Goal: Information Seeking & Learning: Learn about a topic

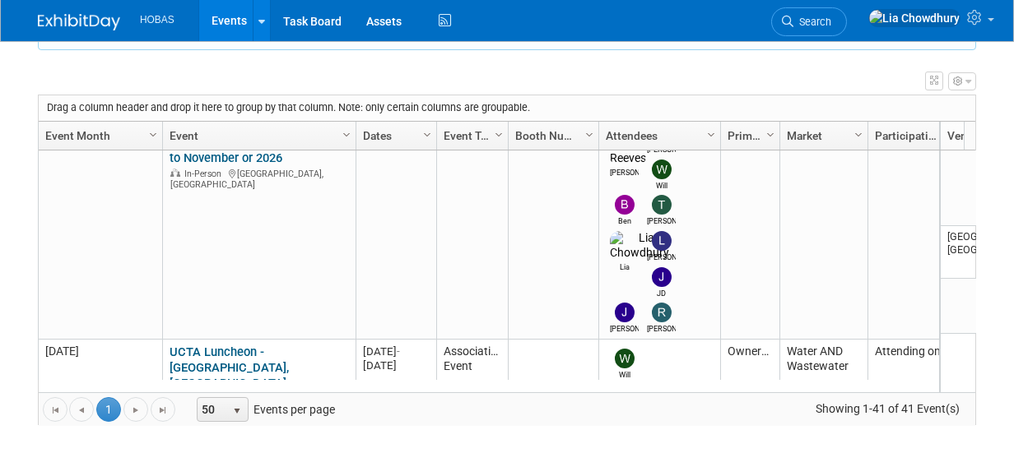
scroll to position [783, 0]
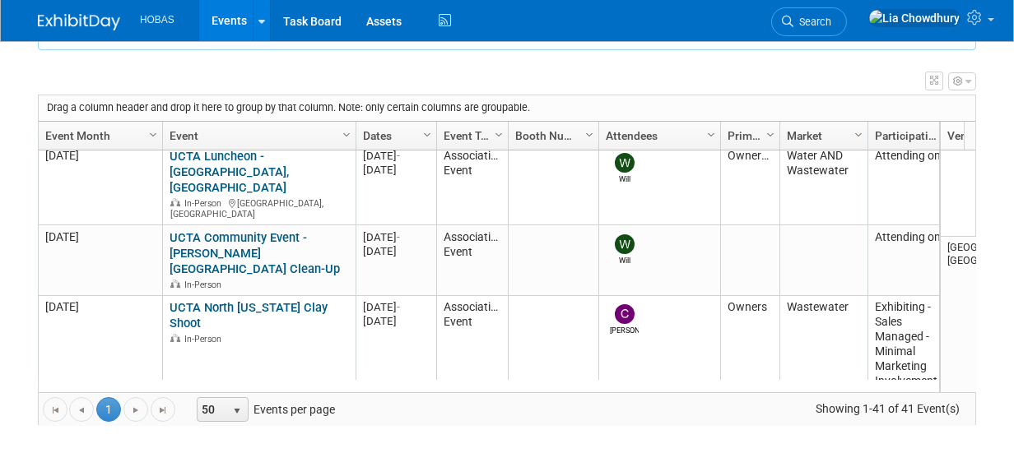
click at [251, 399] on link "***WEFTEC 2025 - [GEOGRAPHIC_DATA]" at bounding box center [241, 414] width 142 height 30
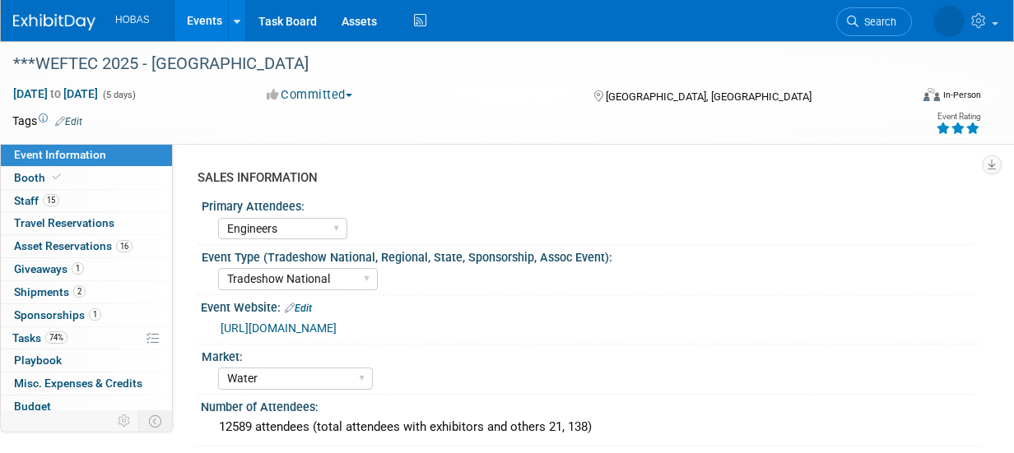
select select "Engineers"
select select "Tradeshow National"
select select "Water"
select select "Exhibiting and Sponsoring"
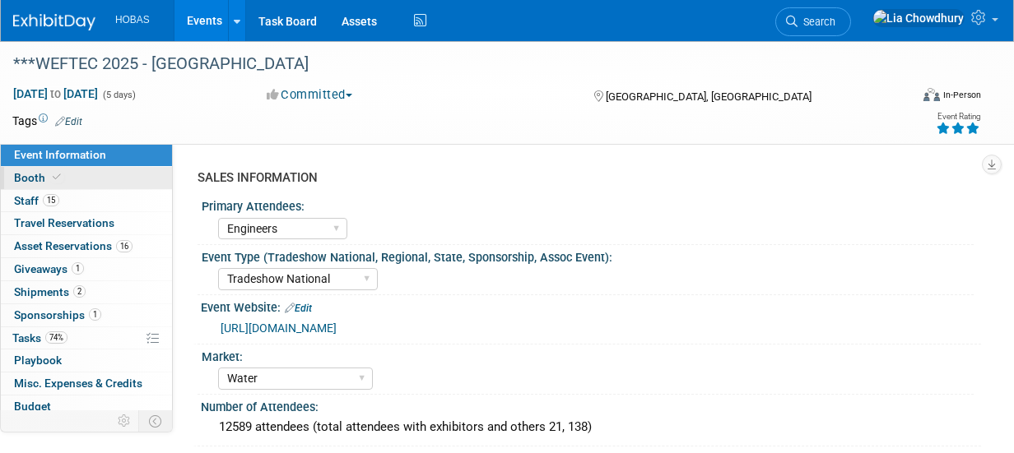
click at [53, 174] on icon at bounding box center [57, 177] width 8 height 9
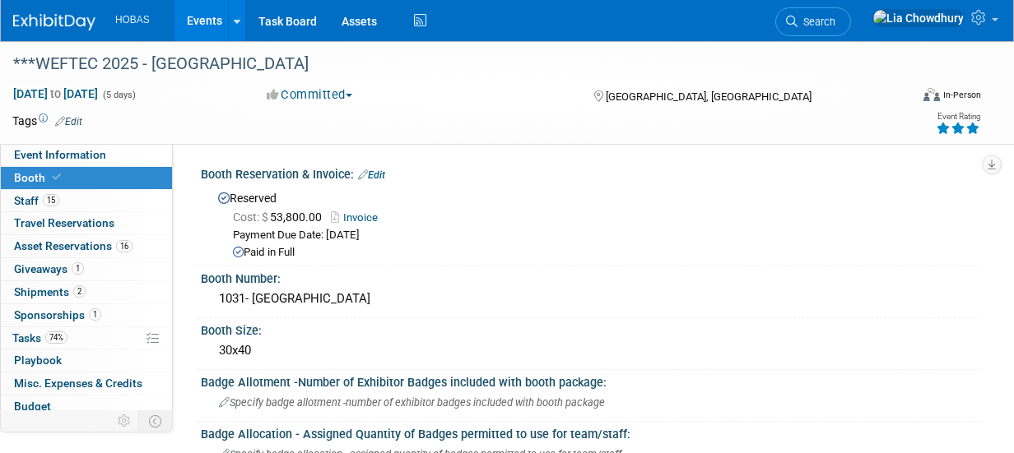
click at [37, 310] on span "Sponsorships 1" at bounding box center [57, 315] width 87 height 13
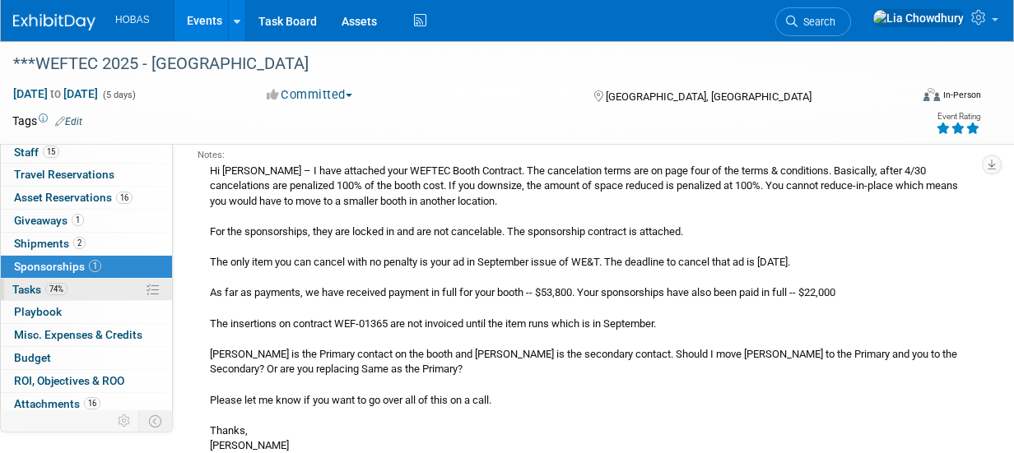
scroll to position [72, 0]
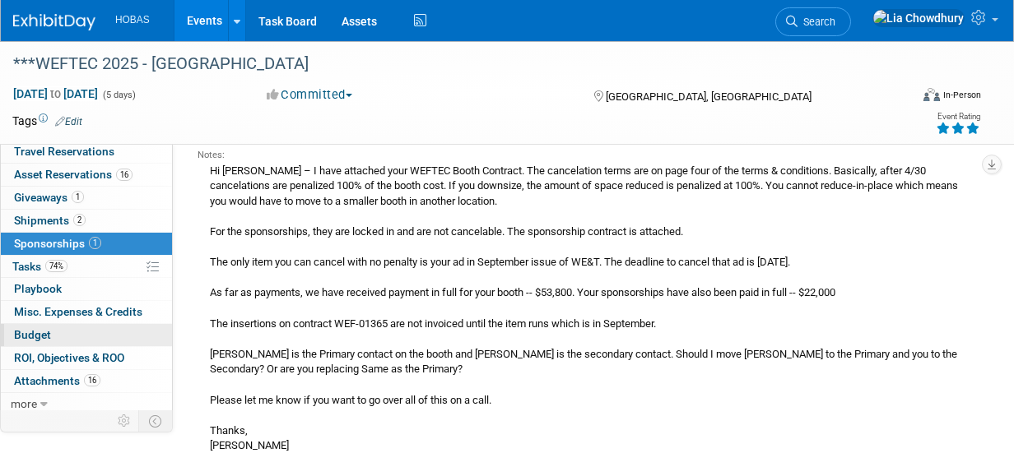
click at [33, 335] on span "Budget" at bounding box center [32, 334] width 37 height 13
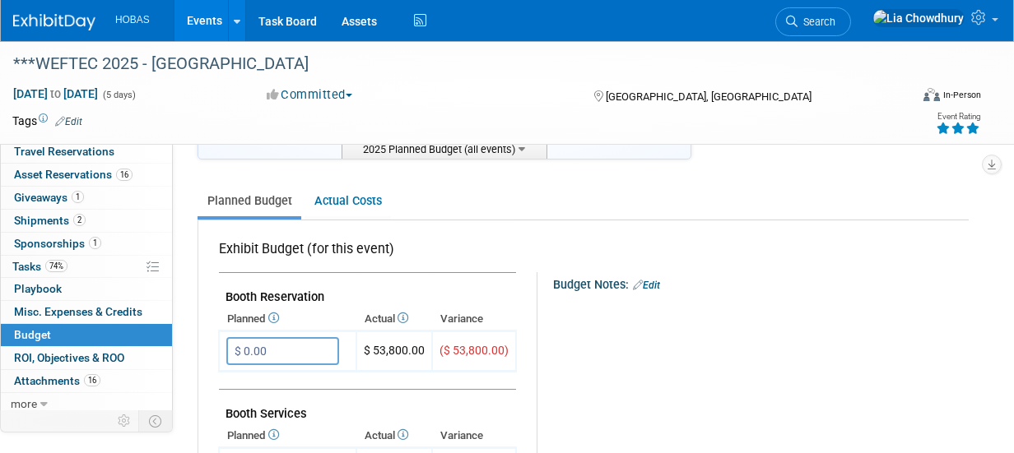
scroll to position [165, 0]
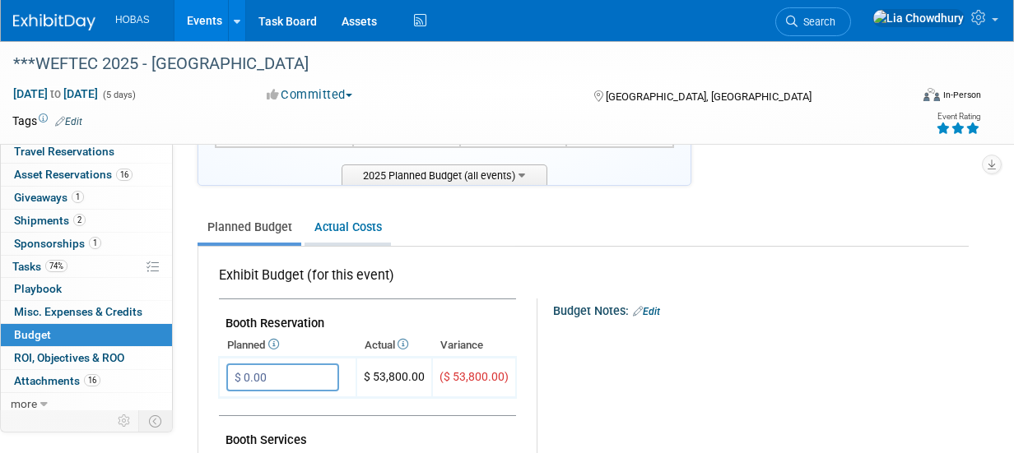
click at [320, 221] on link "Actual Costs" at bounding box center [347, 227] width 86 height 30
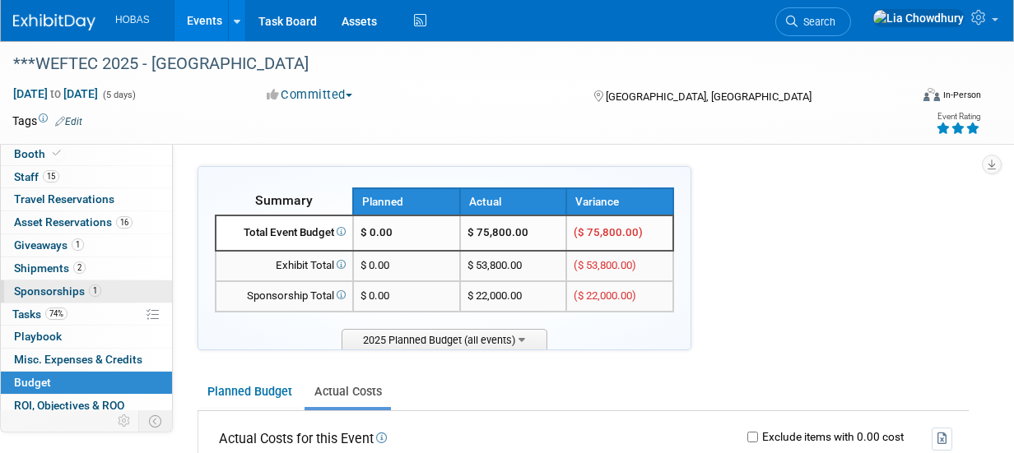
scroll to position [0, 0]
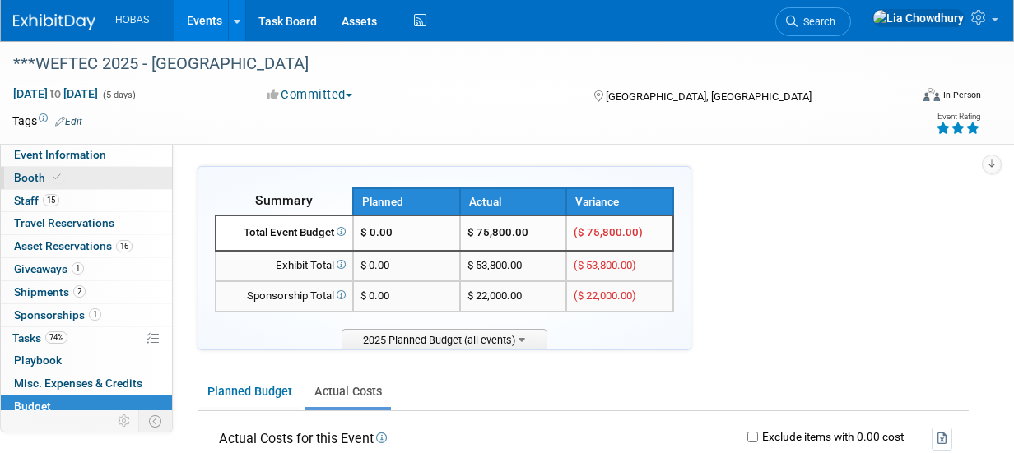
click at [43, 179] on span "Booth" at bounding box center [39, 177] width 50 height 13
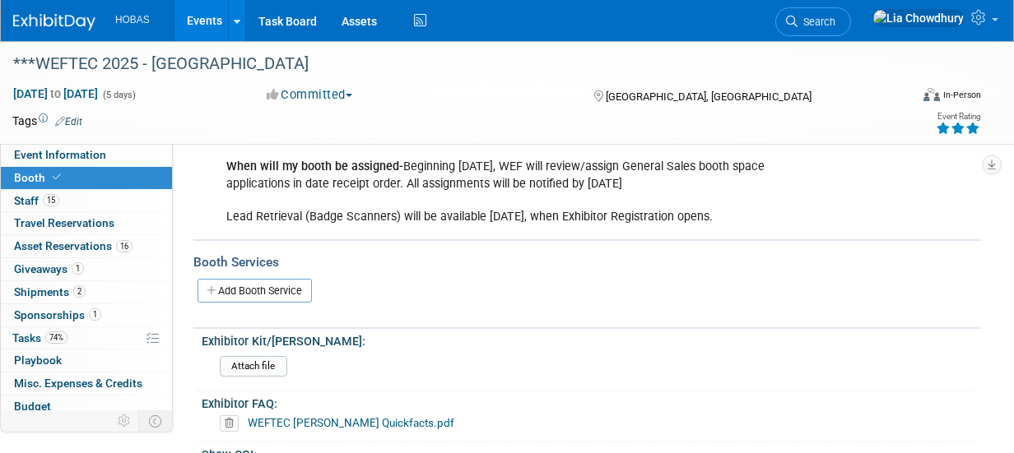
scroll to position [411, 0]
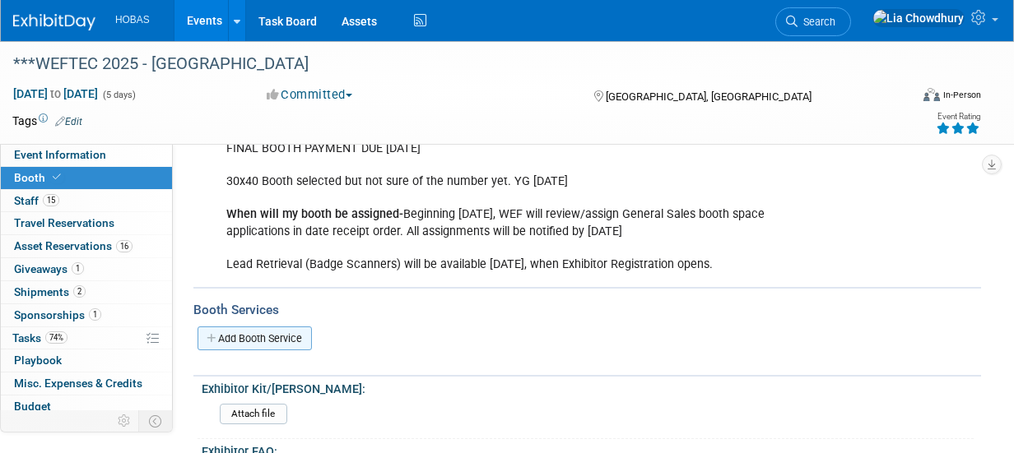
click at [251, 332] on link "Add Booth Service" at bounding box center [254, 339] width 114 height 24
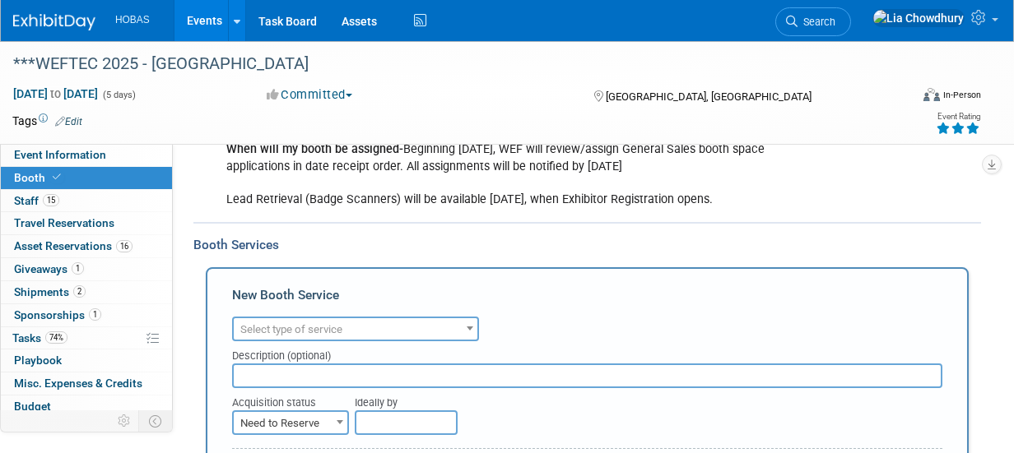
scroll to position [576, 0]
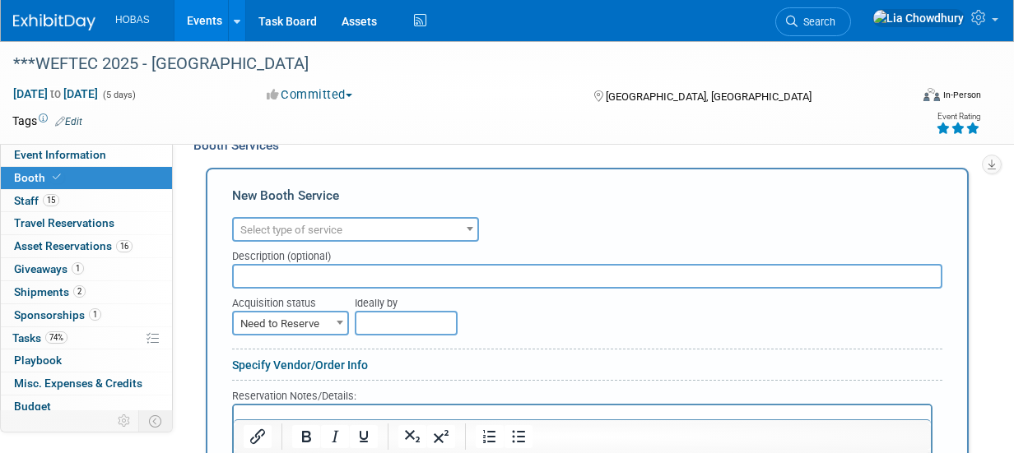
click at [300, 219] on span "Select type of service" at bounding box center [356, 230] width 244 height 23
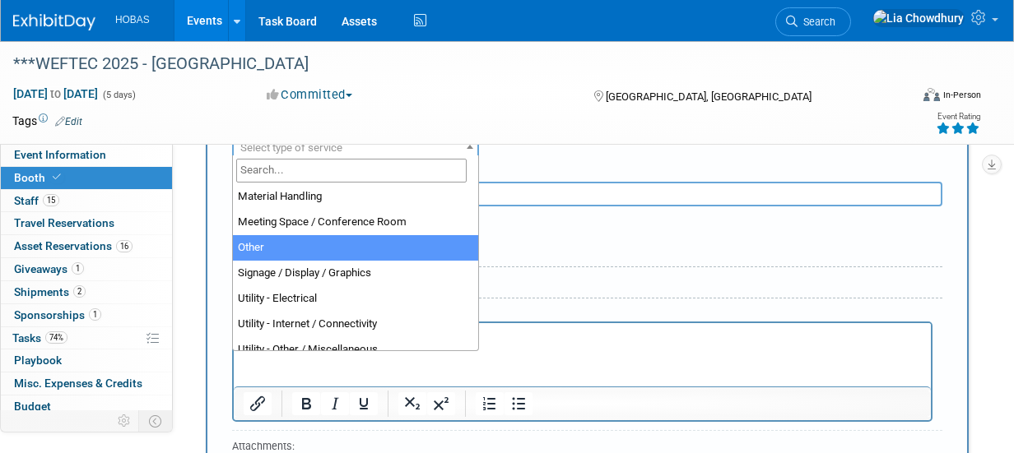
scroll to position [421, 0]
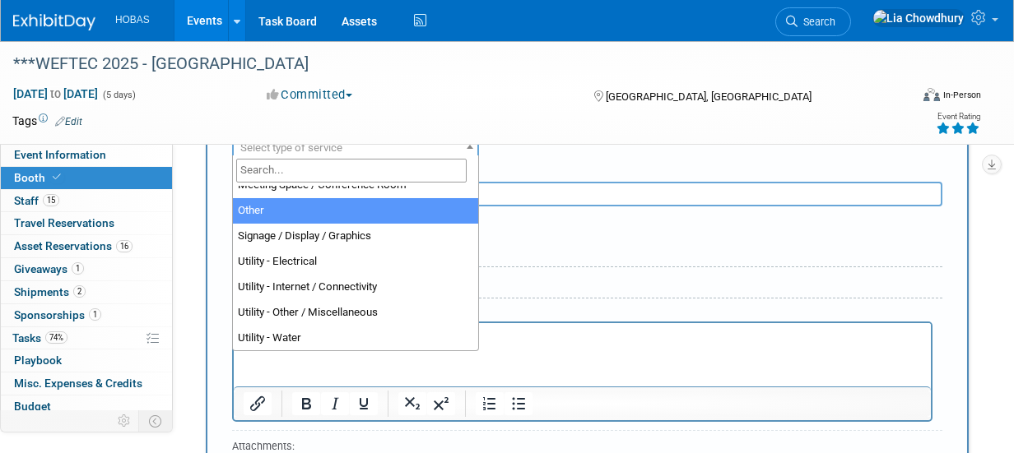
select select "1"
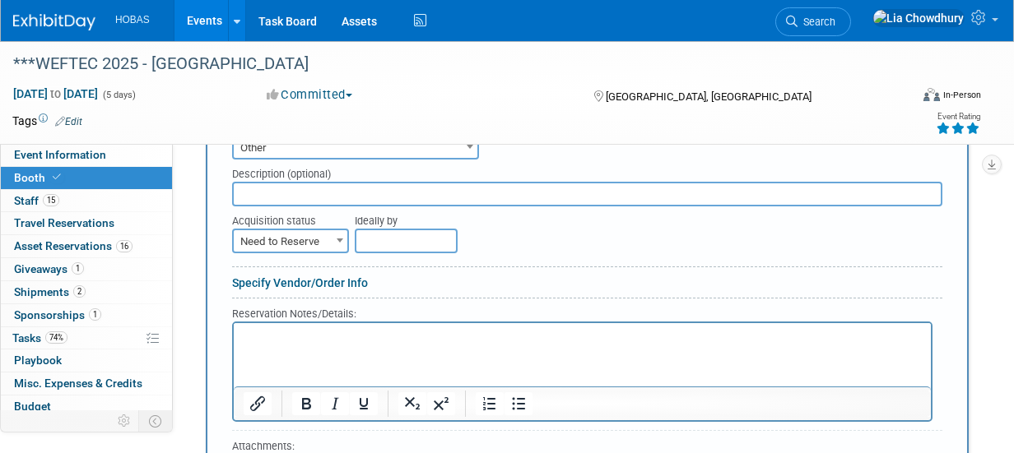
click at [286, 186] on input "text" at bounding box center [587, 194] width 710 height 25
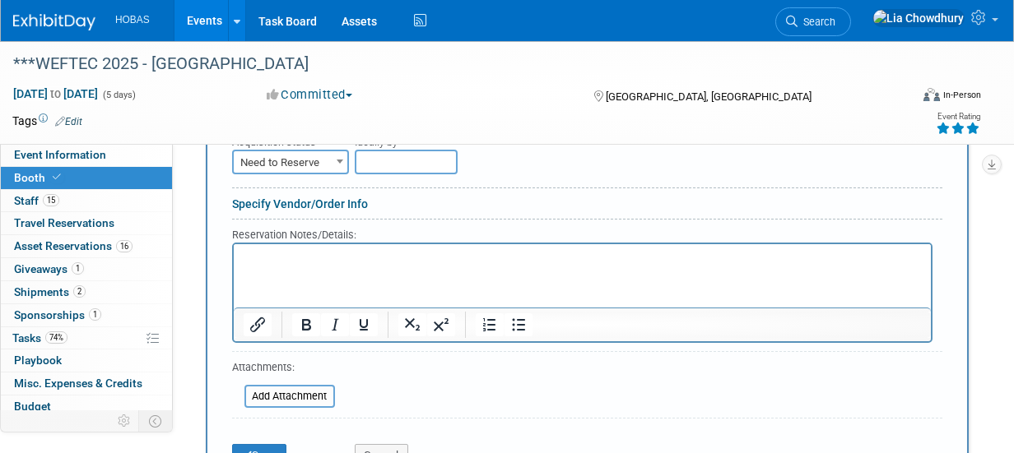
scroll to position [741, 0]
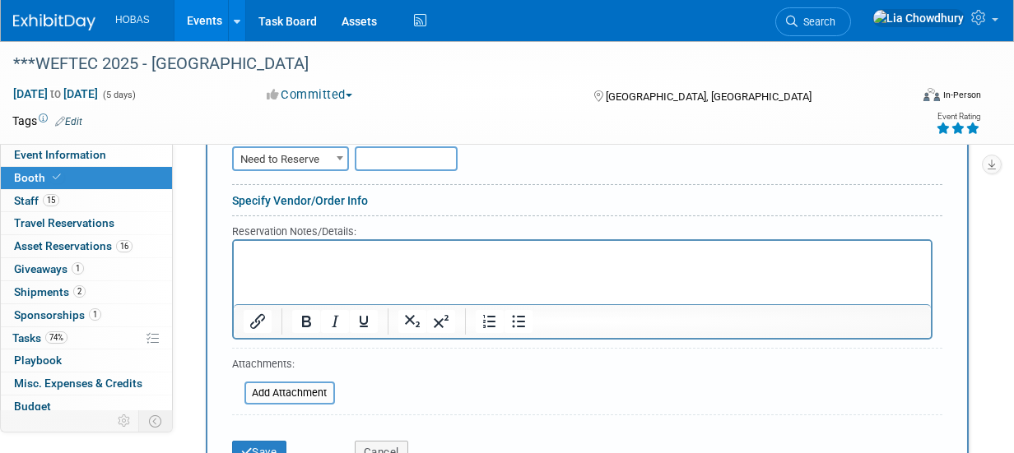
type input "Exhibit Services - Jody Estimate"
click at [314, 158] on span "Need to Reserve" at bounding box center [291, 159] width 114 height 23
click at [466, 211] on form "Audio / Video Carpet / Flooring Catering / Food / Beverage Floral / Decorative …" at bounding box center [587, 261] width 710 height 424
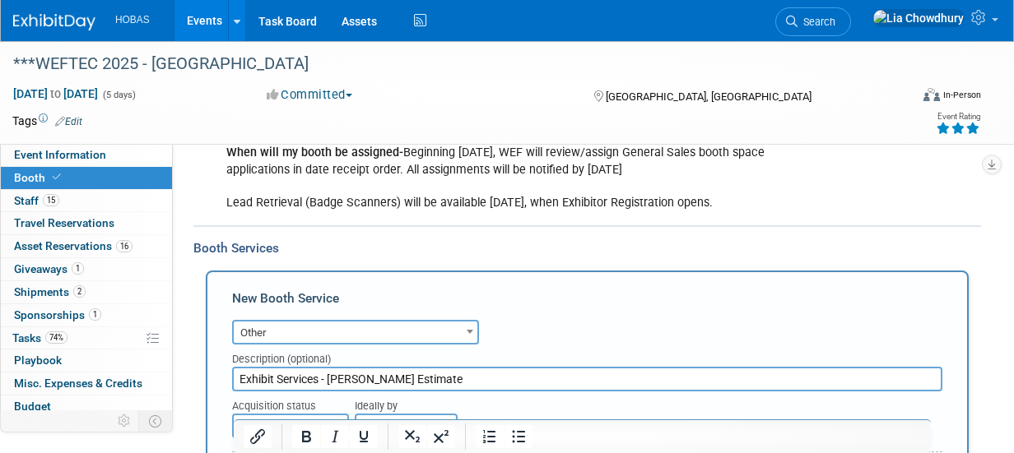
scroll to position [576, 0]
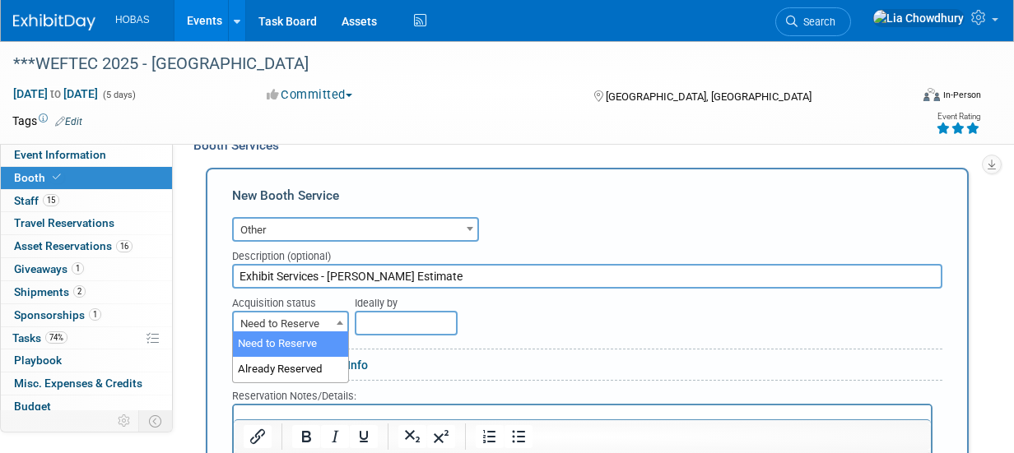
click at [334, 312] on span at bounding box center [340, 322] width 16 height 21
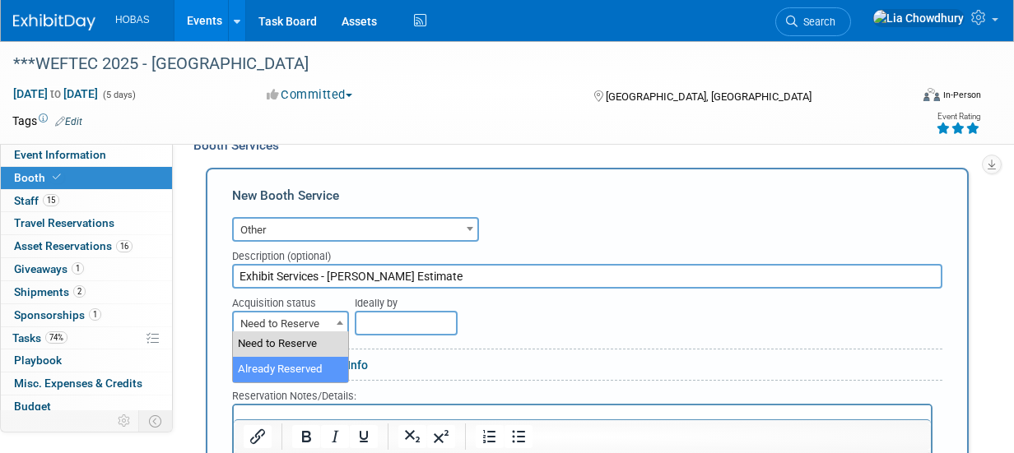
select select "2"
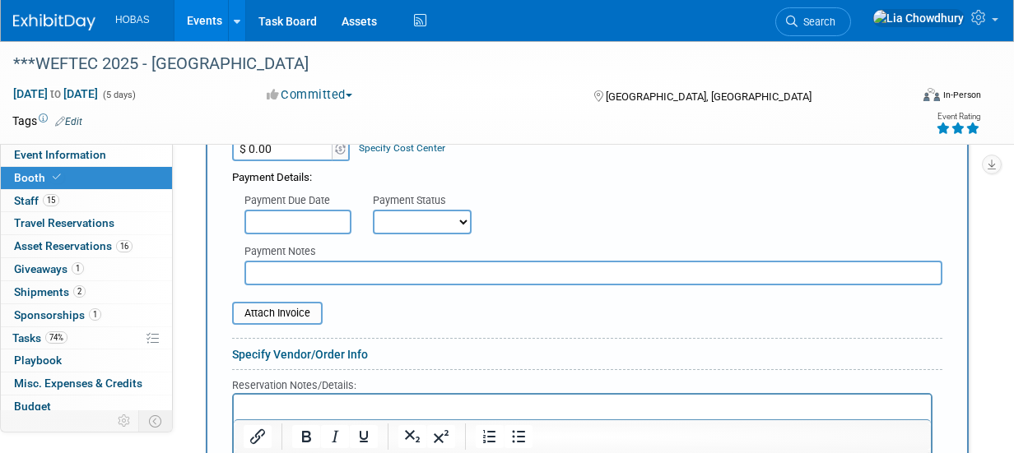
scroll to position [741, 0]
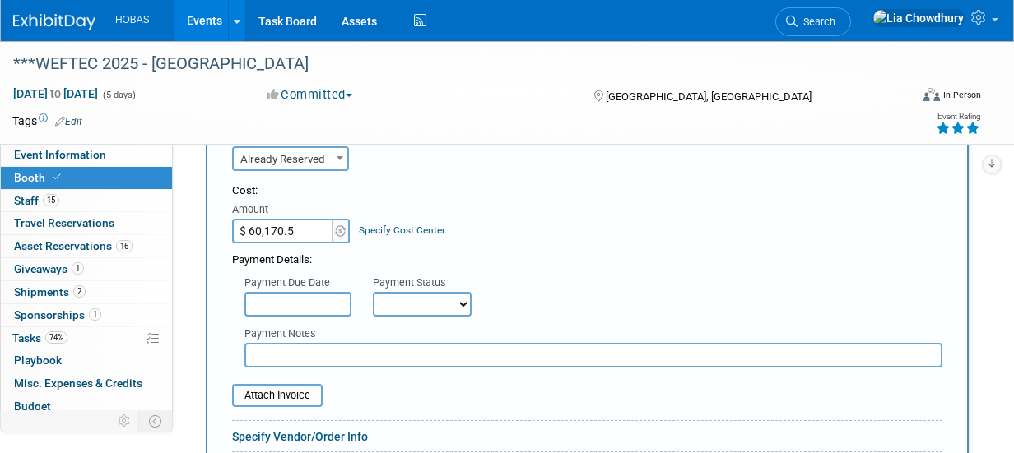
type input "$ 60,170.50"
click at [437, 294] on select "Not Paid Yet Partially Paid Paid in Full" at bounding box center [422, 304] width 99 height 25
select select "3"
click at [373, 292] on select "Not Paid Yet Partially Paid Paid in Full" at bounding box center [422, 304] width 99 height 25
click at [277, 386] on input "file" at bounding box center [223, 396] width 196 height 20
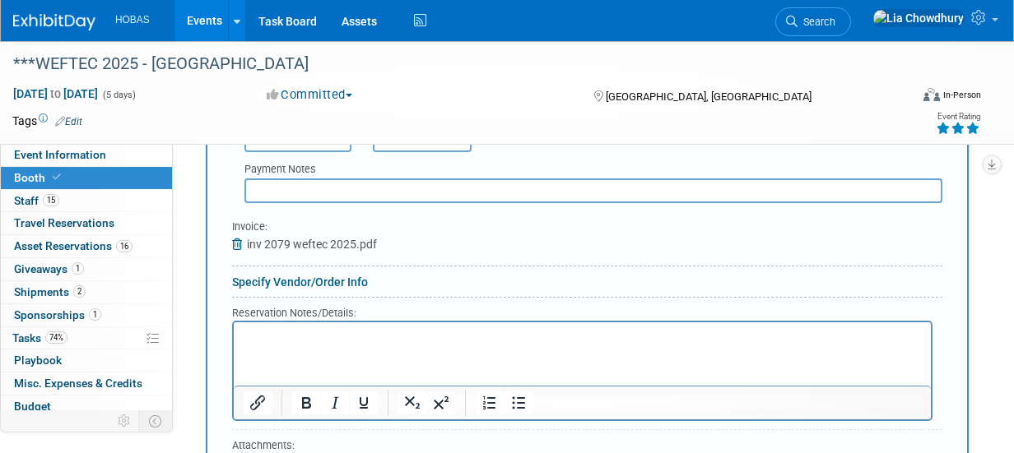
scroll to position [987, 0]
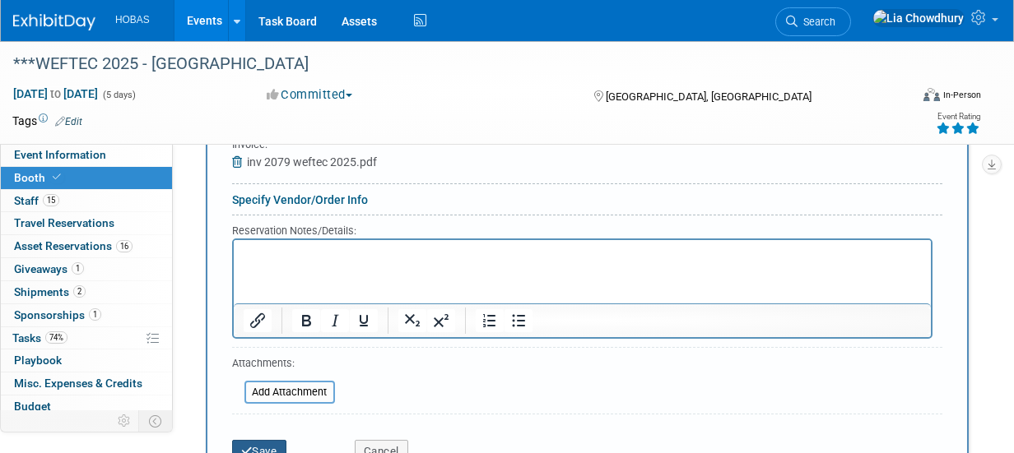
click at [258, 442] on button "Save" at bounding box center [259, 451] width 54 height 23
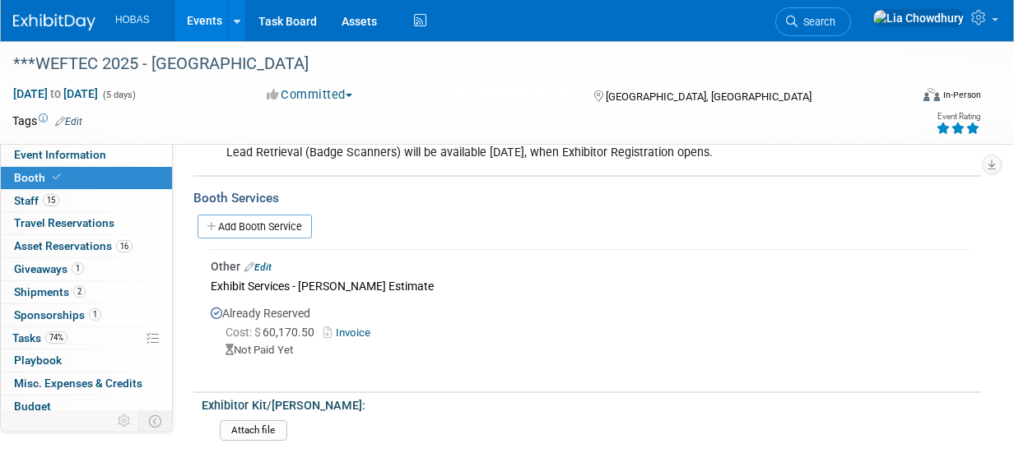
scroll to position [595, 0]
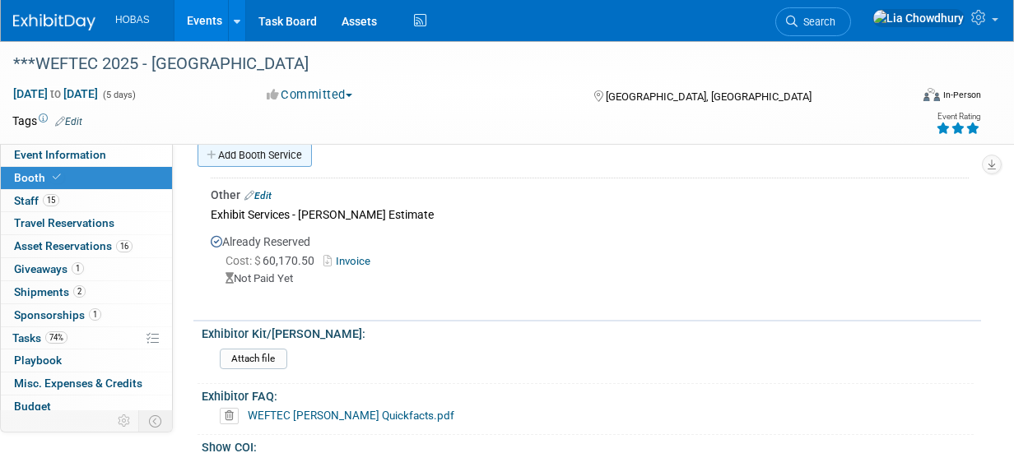
click at [288, 149] on link "Add Booth Service" at bounding box center [254, 155] width 114 height 24
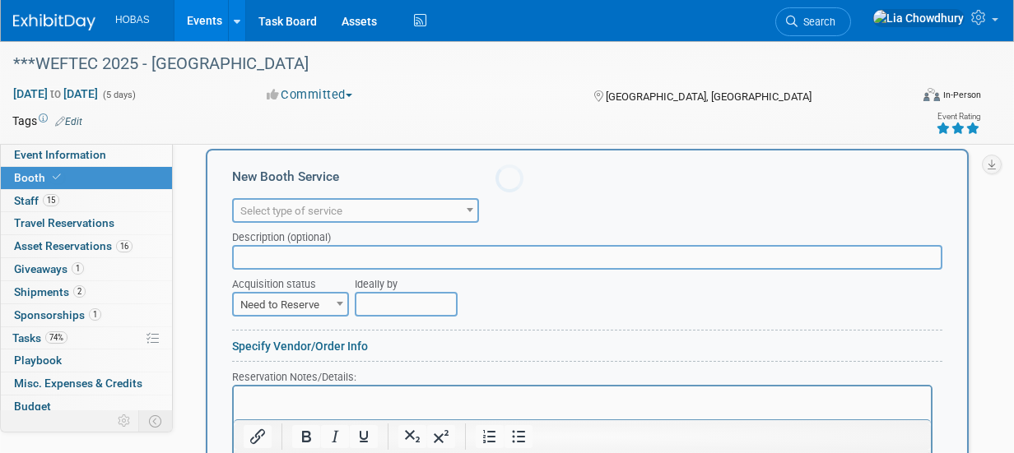
scroll to position [0, 0]
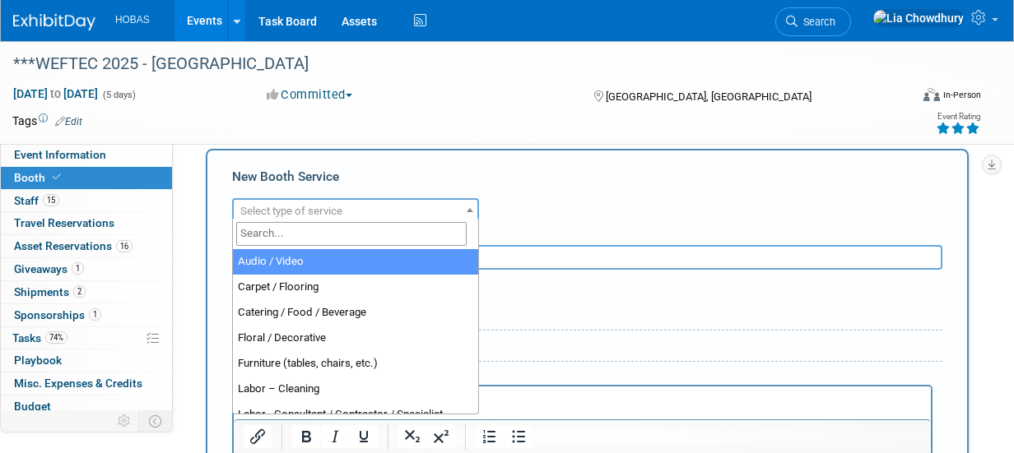
click at [309, 210] on span "Select type of service" at bounding box center [291, 211] width 102 height 12
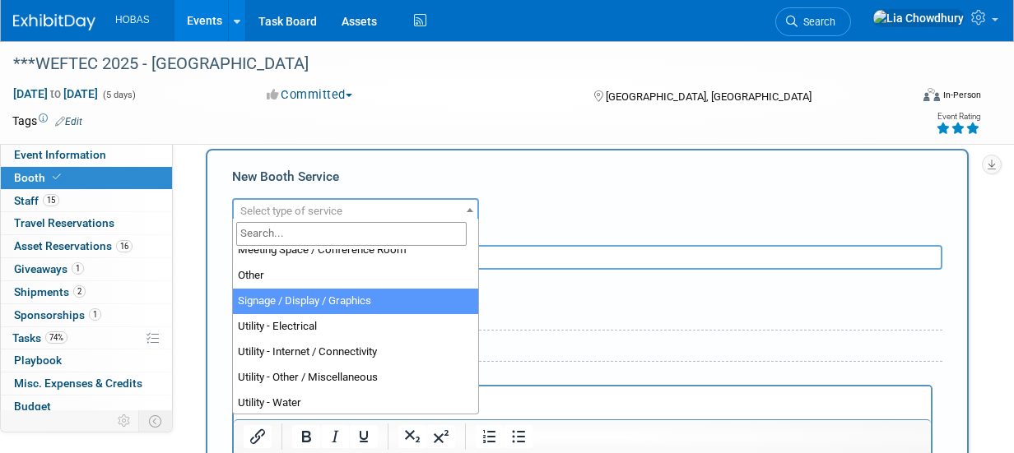
scroll to position [421, 0]
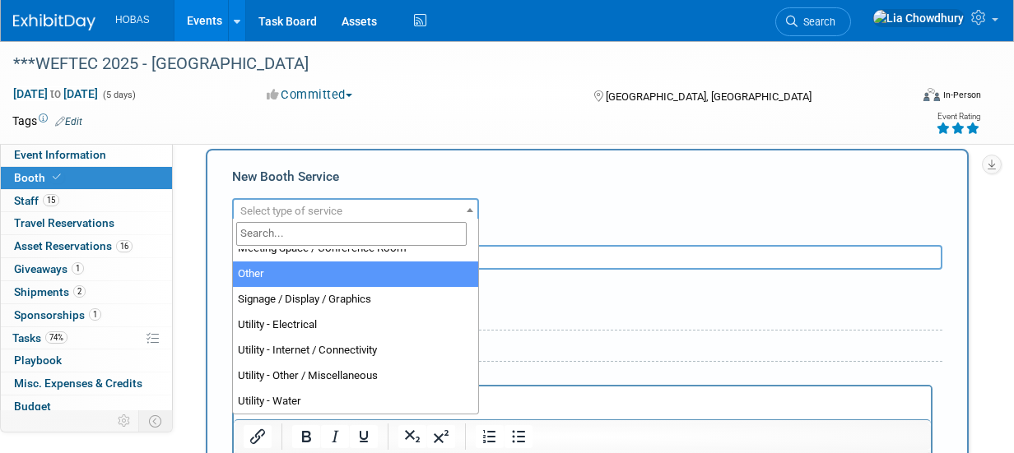
select select "1"
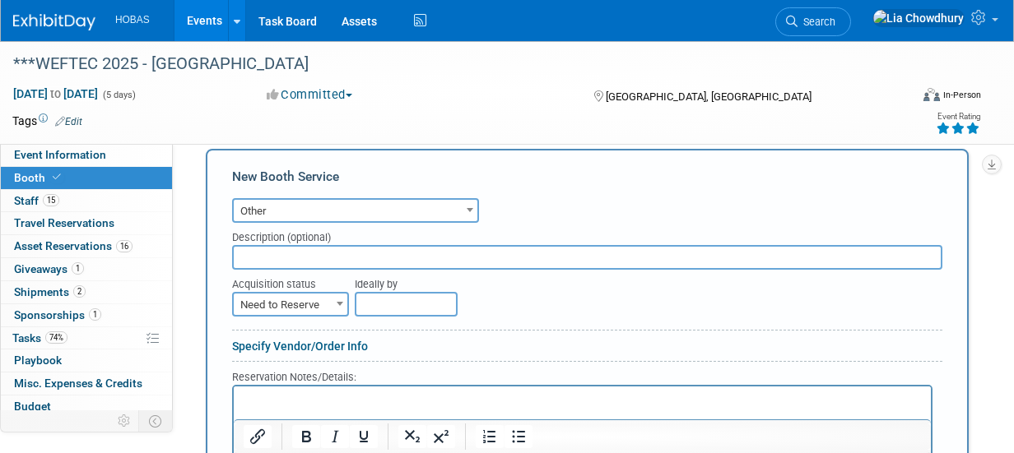
click at [282, 248] on input "text" at bounding box center [587, 257] width 710 height 25
type input "C"
type input "Itemized Freeman Booth Services to date Estimate"
click at [272, 303] on span "Need to Reserve" at bounding box center [291, 305] width 114 height 23
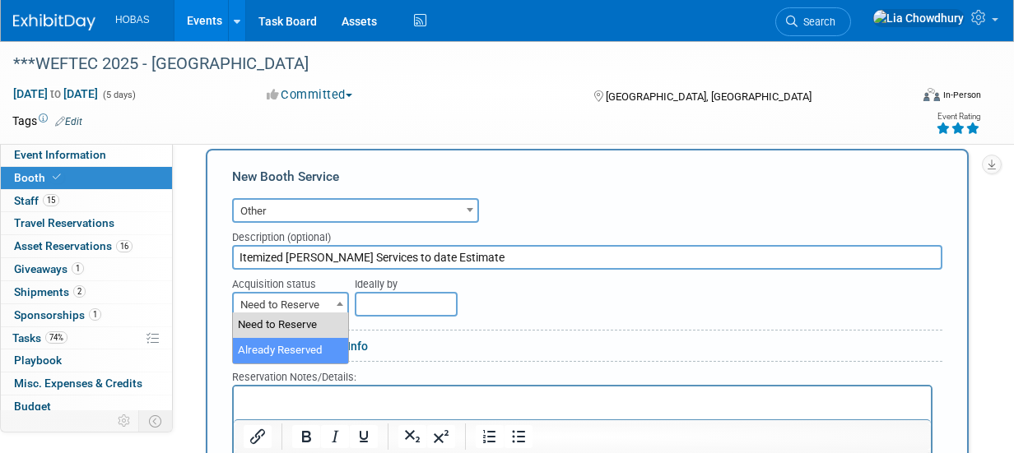
select select "2"
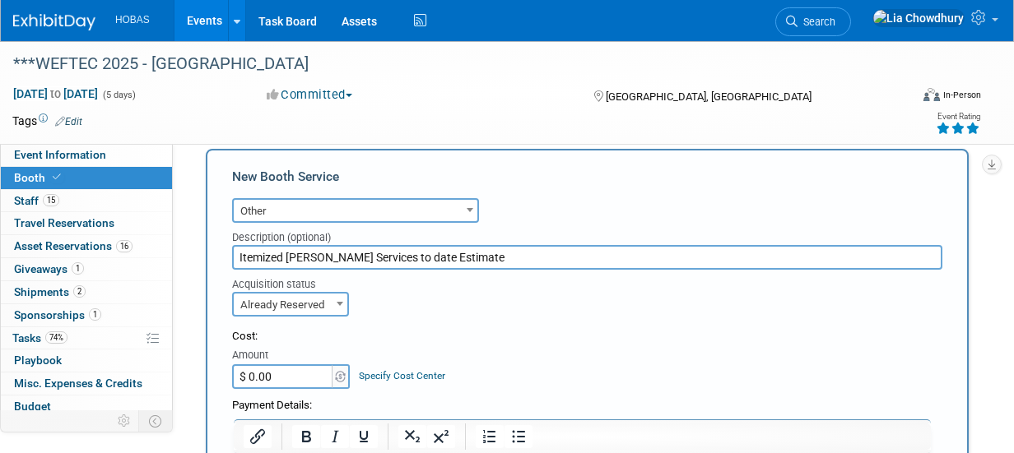
click at [271, 365] on input "$ 0.00" at bounding box center [283, 377] width 103 height 25
click at [267, 377] on input "$ 0.00" at bounding box center [283, 377] width 103 height 25
drag, startPoint x: 276, startPoint y: 366, endPoint x: 174, endPoint y: 356, distance: 102.5
click at [174, 356] on div "Event Information Event Info Booth Booth 15 Staff 15 Staff 0 Travel Reservation…" at bounding box center [507, 312] width 1014 height 1733
click at [296, 375] on input "$ 0.00" at bounding box center [283, 377] width 103 height 25
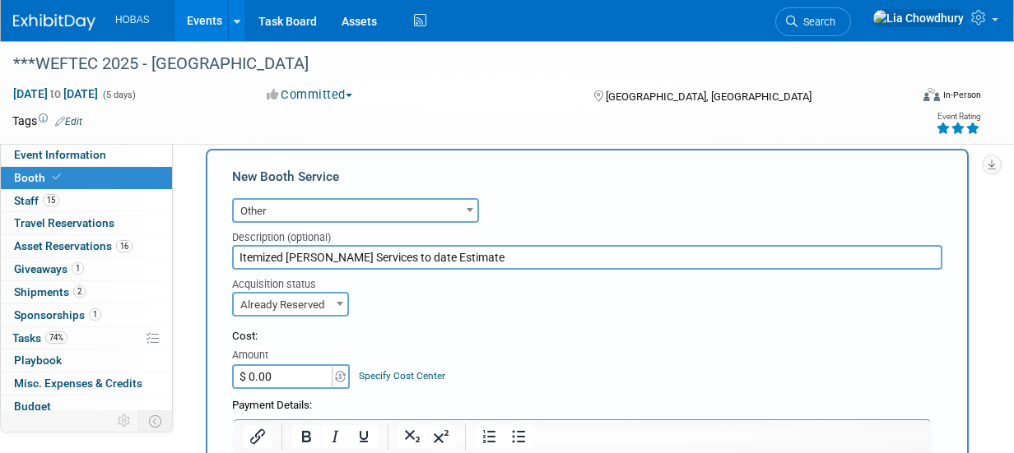
drag, startPoint x: 297, startPoint y: 371, endPoint x: 211, endPoint y: 357, distance: 87.5
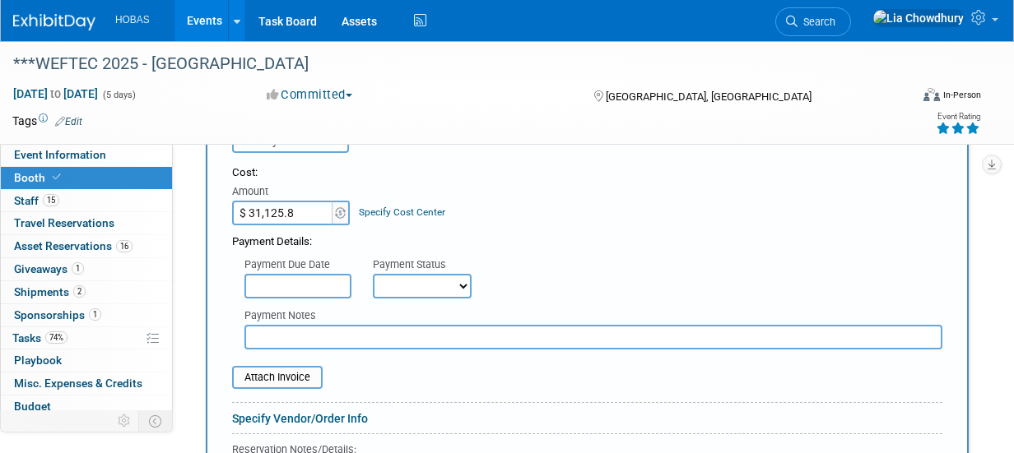
scroll to position [759, 0]
type input "$ 31,125.80"
click at [335, 281] on input "text" at bounding box center [297, 285] width 107 height 25
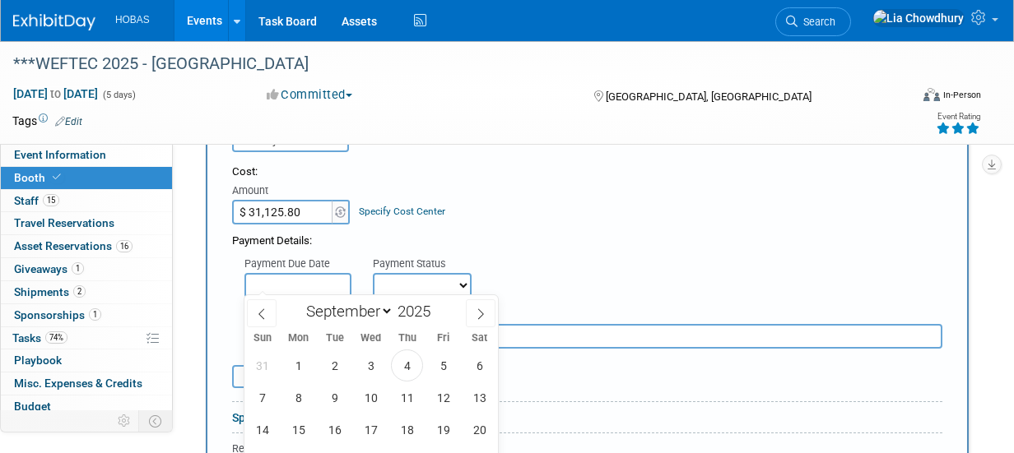
click at [435, 237] on div "Payment Details:" at bounding box center [587, 237] width 710 height 25
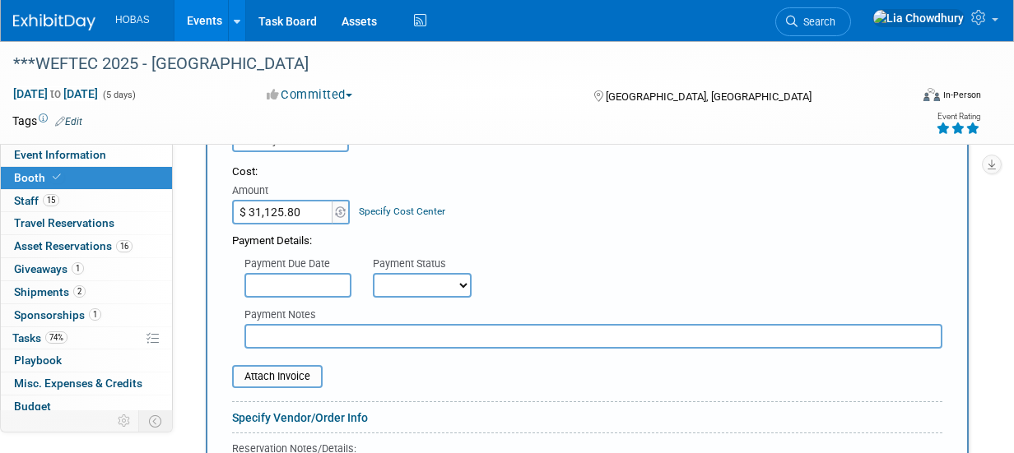
click at [444, 288] on select "Not Paid Yet Partially Paid Paid in Full" at bounding box center [422, 285] width 99 height 25
select select "2"
click at [373, 273] on select "Not Paid Yet Partially Paid Paid in Full" at bounding box center [422, 285] width 99 height 25
click at [310, 336] on input "text" at bounding box center [593, 336] width 698 height 25
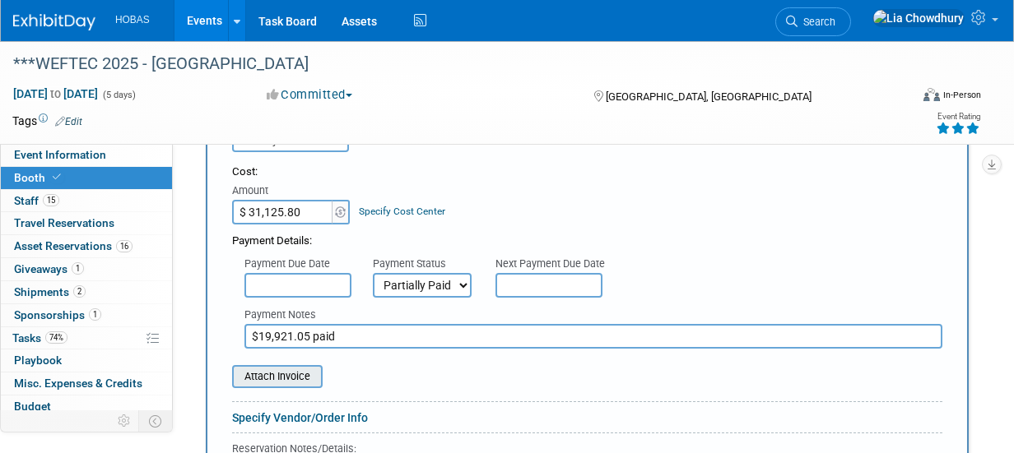
type input "$19,921.05 paid"
click at [280, 370] on input "file" at bounding box center [223, 377] width 196 height 20
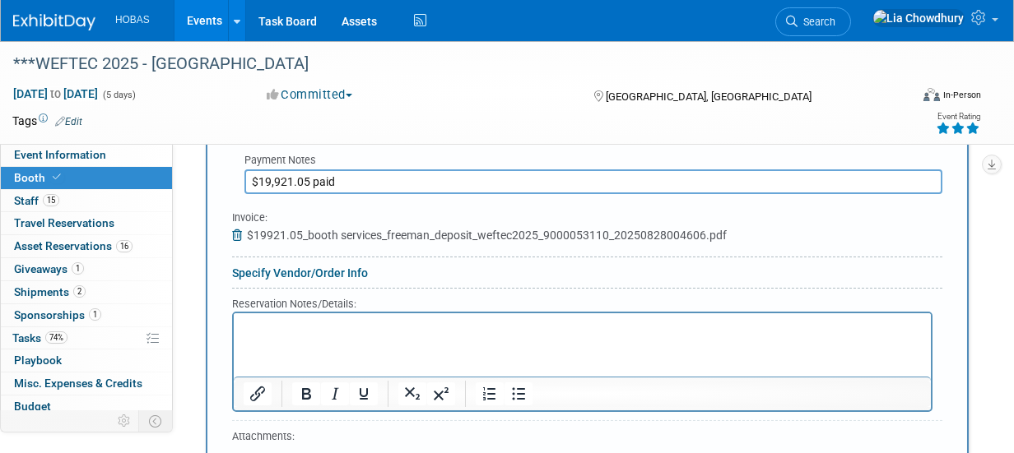
scroll to position [1006, 0]
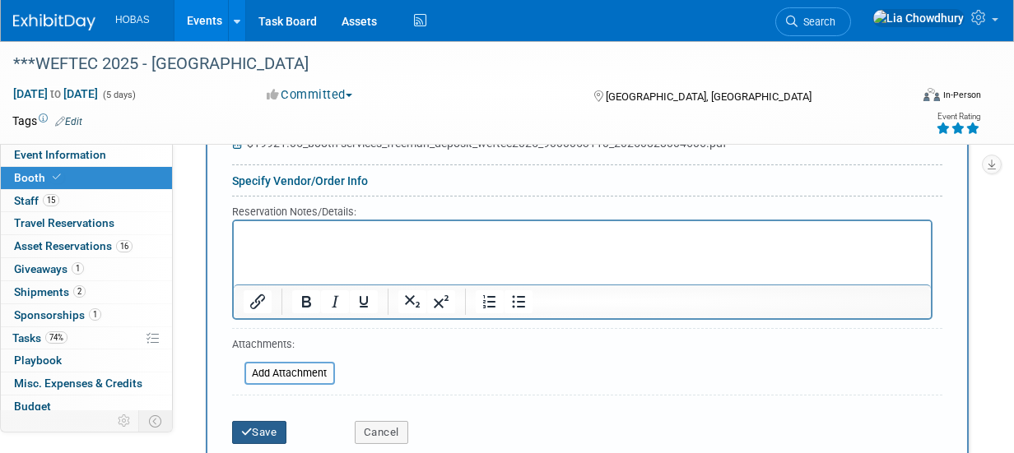
click at [271, 430] on button "Save" at bounding box center [259, 432] width 54 height 23
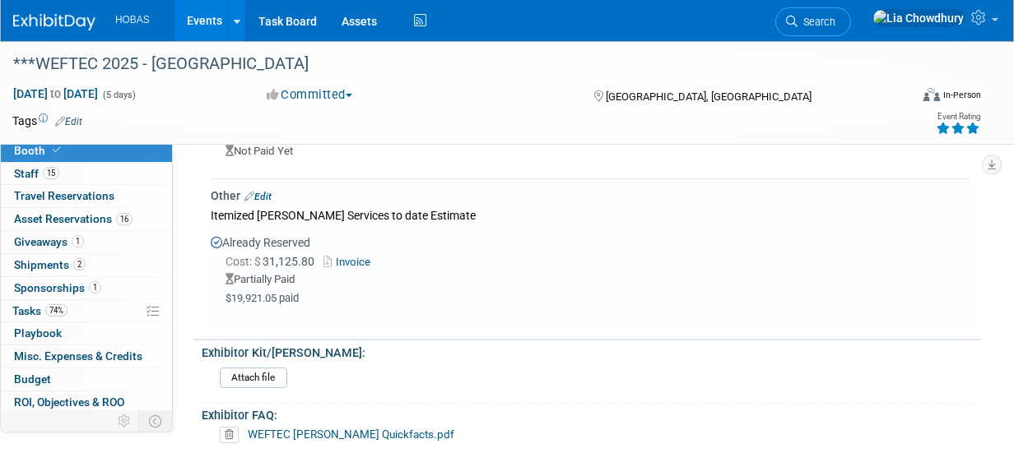
scroll to position [72, 0]
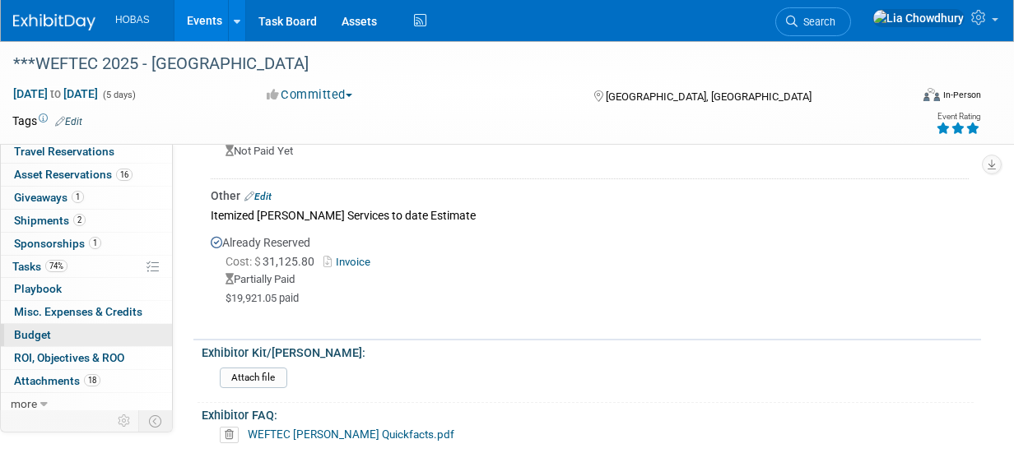
click at [33, 330] on span "Budget" at bounding box center [32, 334] width 37 height 13
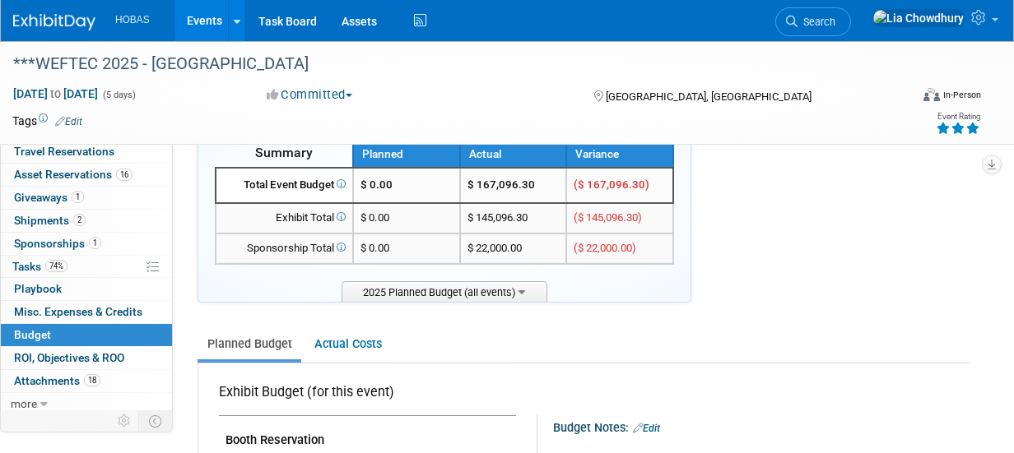
scroll to position [82, 0]
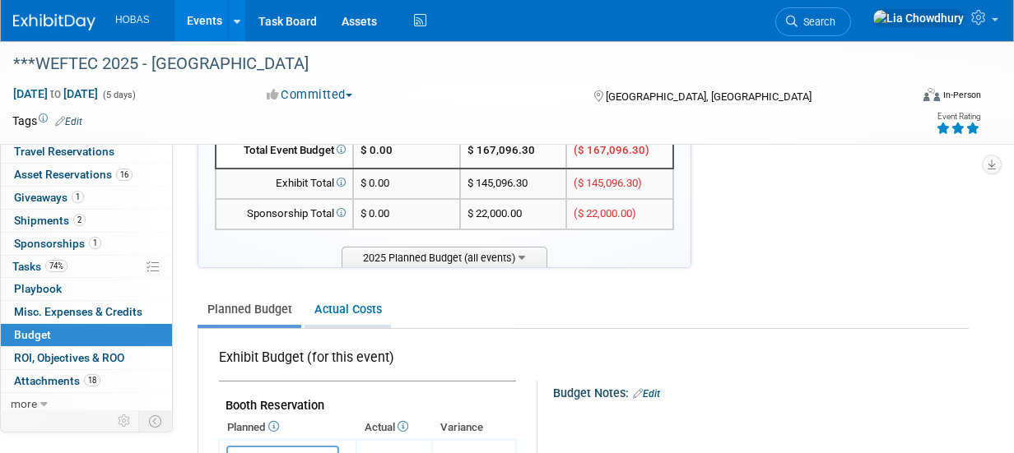
click at [333, 318] on link "Actual Costs" at bounding box center [347, 310] width 86 height 30
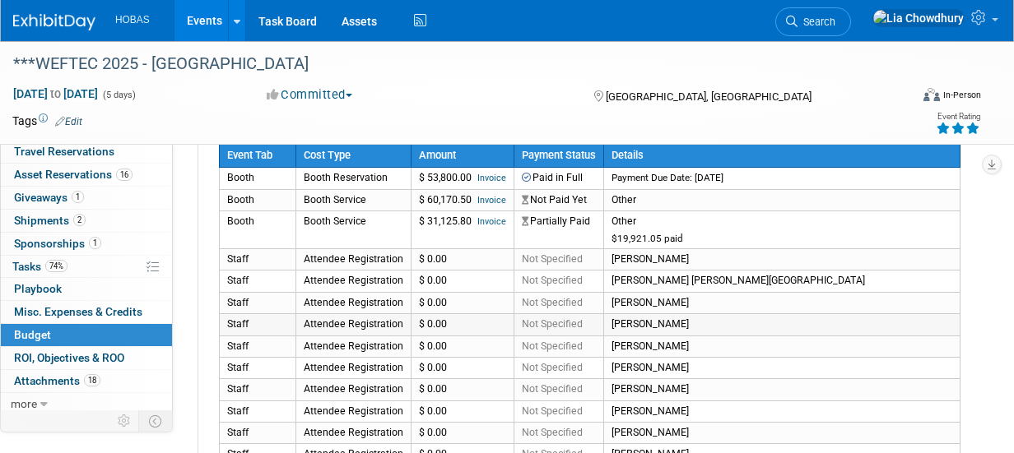
scroll to position [329, 0]
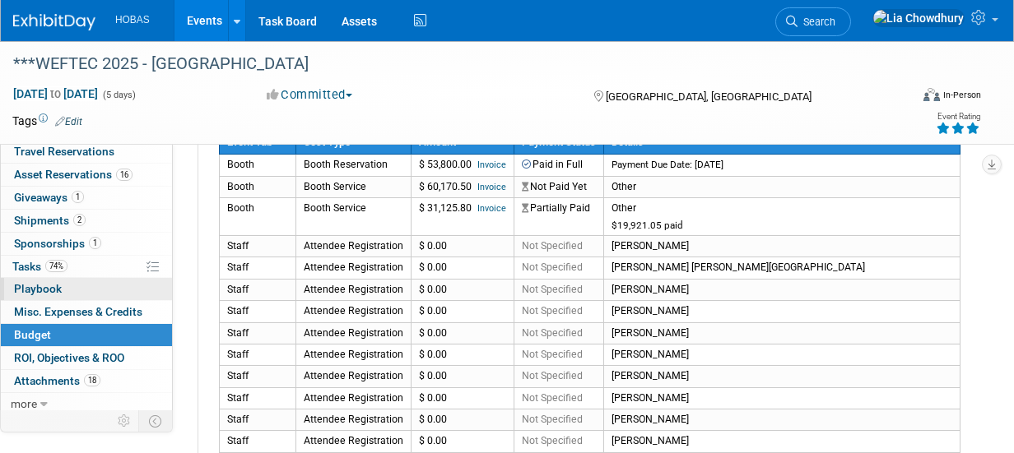
click at [27, 286] on span "Playbook 0" at bounding box center [38, 288] width 48 height 13
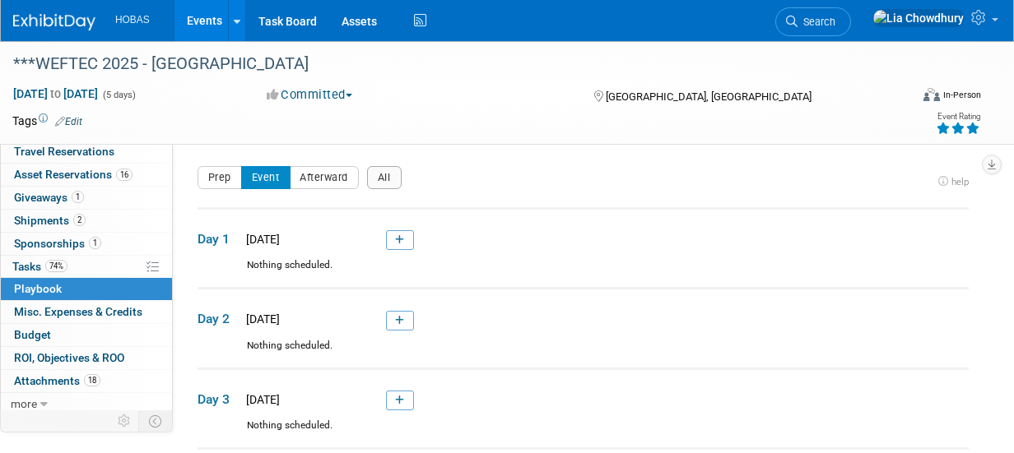
scroll to position [82, 0]
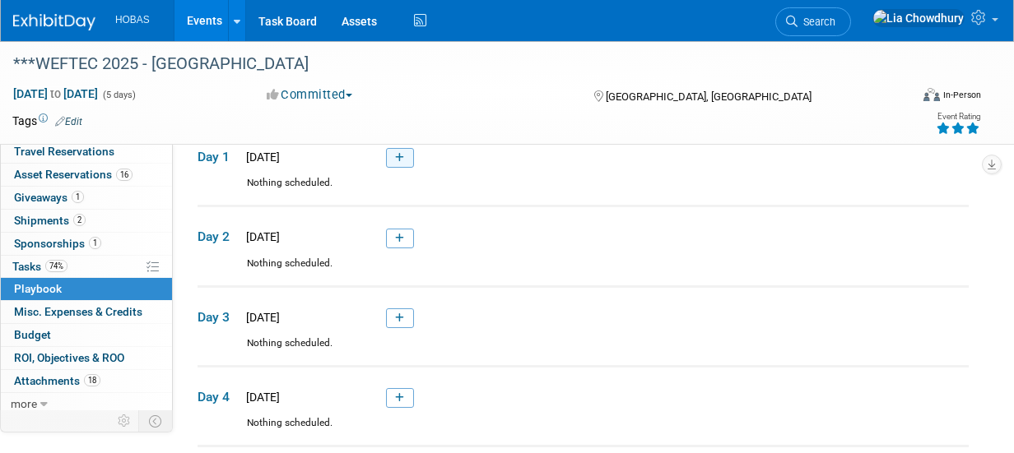
click at [392, 156] on link at bounding box center [400, 158] width 28 height 20
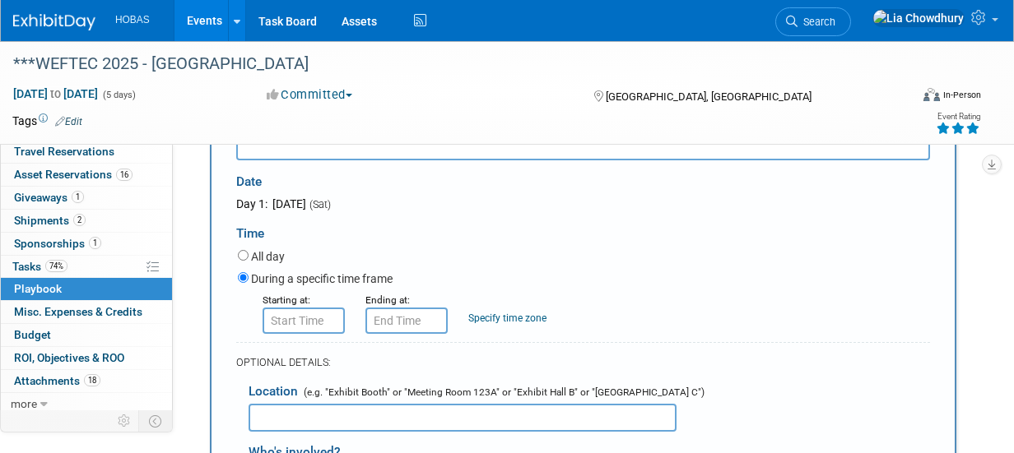
scroll to position [300, 0]
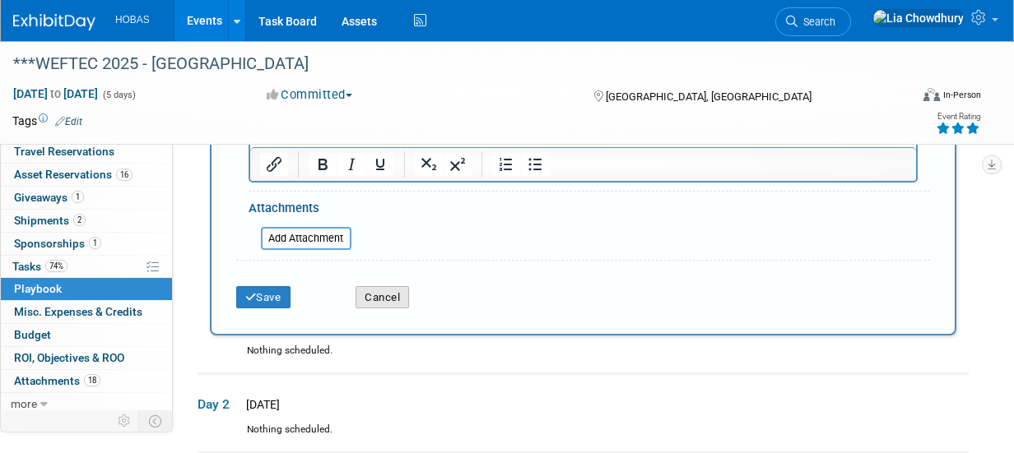
click at [370, 296] on button "Cancel" at bounding box center [381, 297] width 53 height 23
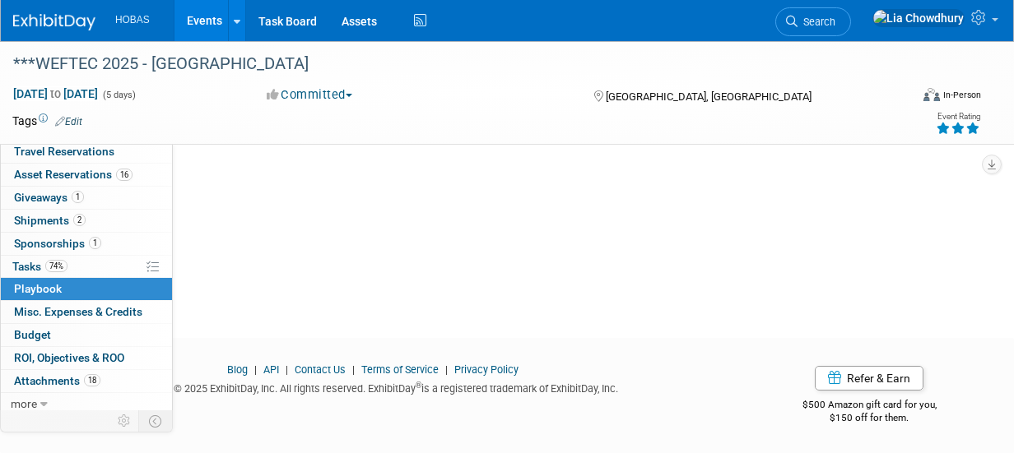
scroll to position [207, 0]
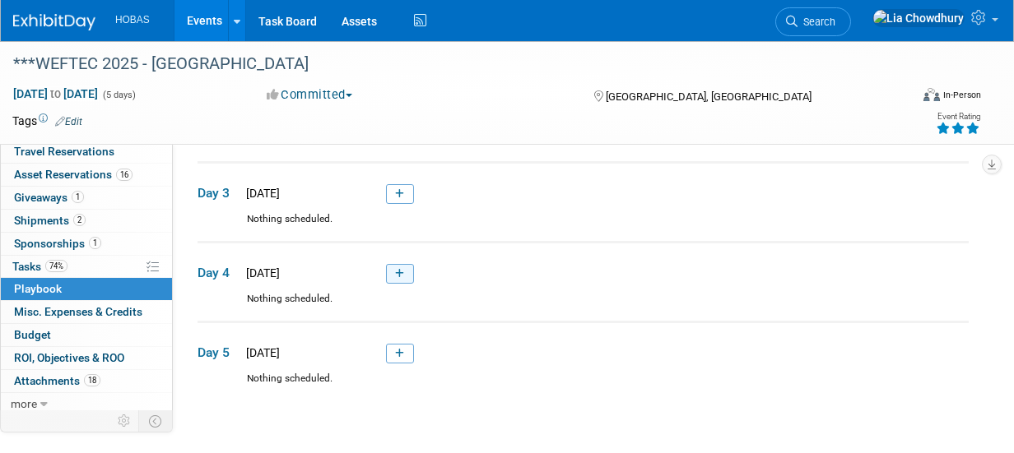
click at [394, 270] on link at bounding box center [400, 274] width 28 height 20
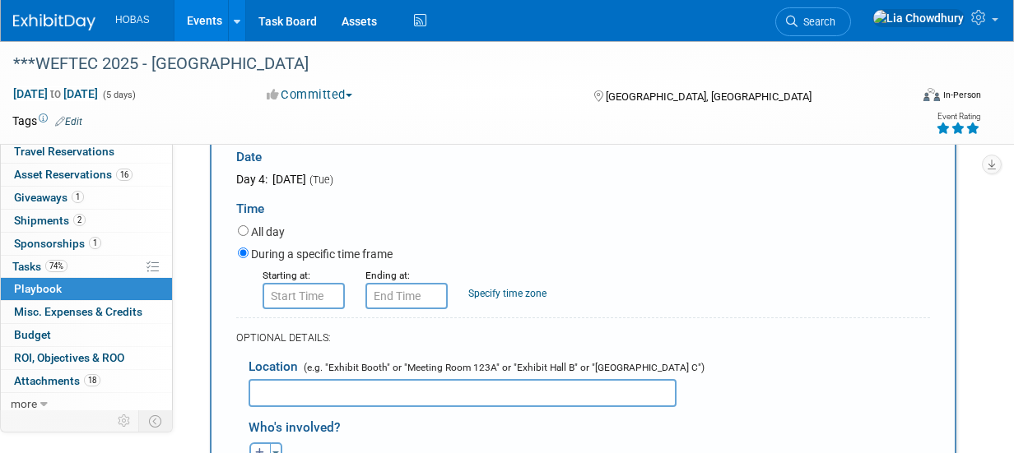
scroll to position [457, 0]
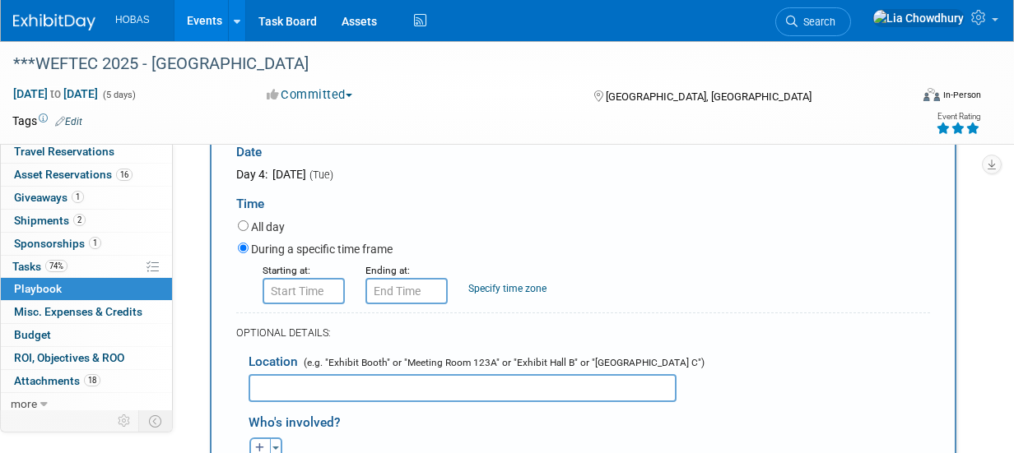
type input "In-Booth Reception"
click at [322, 290] on input "8:00 AM" at bounding box center [303, 291] width 82 height 26
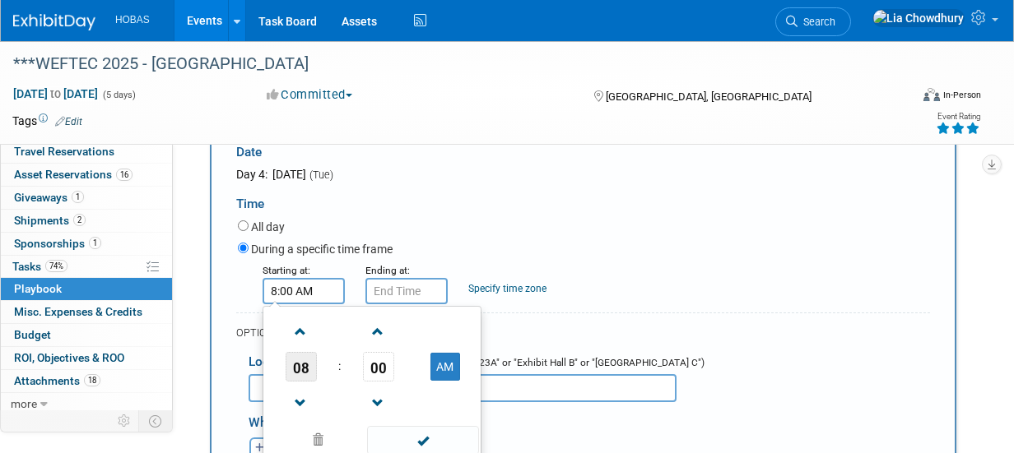
click at [305, 361] on span "08" at bounding box center [301, 367] width 31 height 30
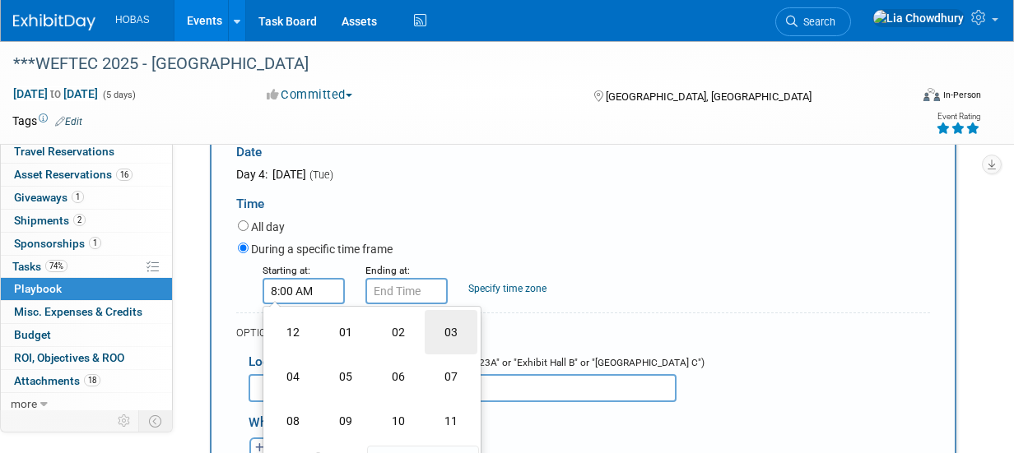
click at [440, 331] on td "03" at bounding box center [451, 332] width 53 height 44
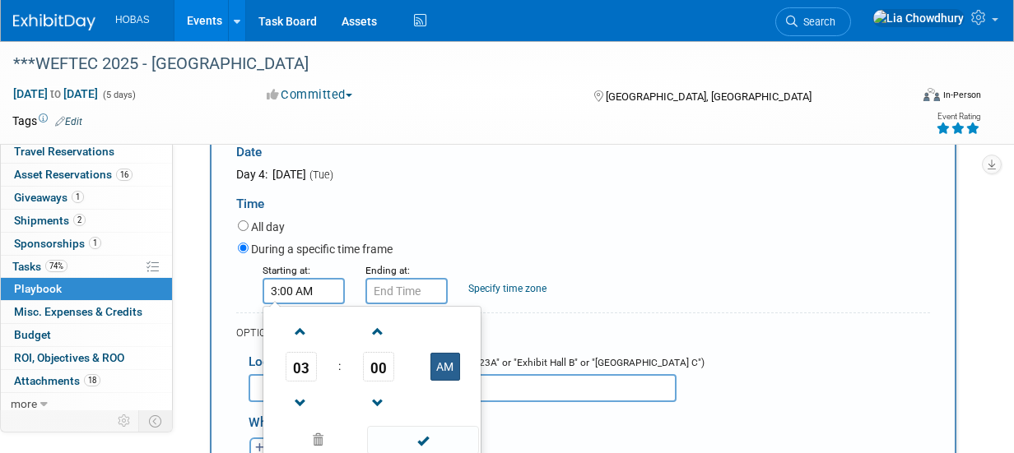
click at [439, 356] on button "AM" at bounding box center [445, 367] width 30 height 28
type input "3:00 PM"
click at [411, 279] on input "3:00 PM" at bounding box center [406, 291] width 82 height 26
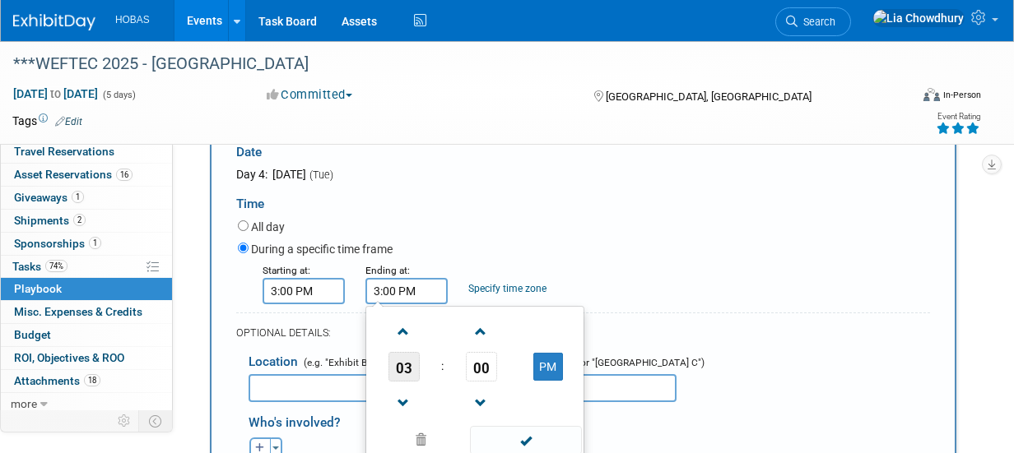
click at [414, 356] on span "03" at bounding box center [403, 367] width 31 height 30
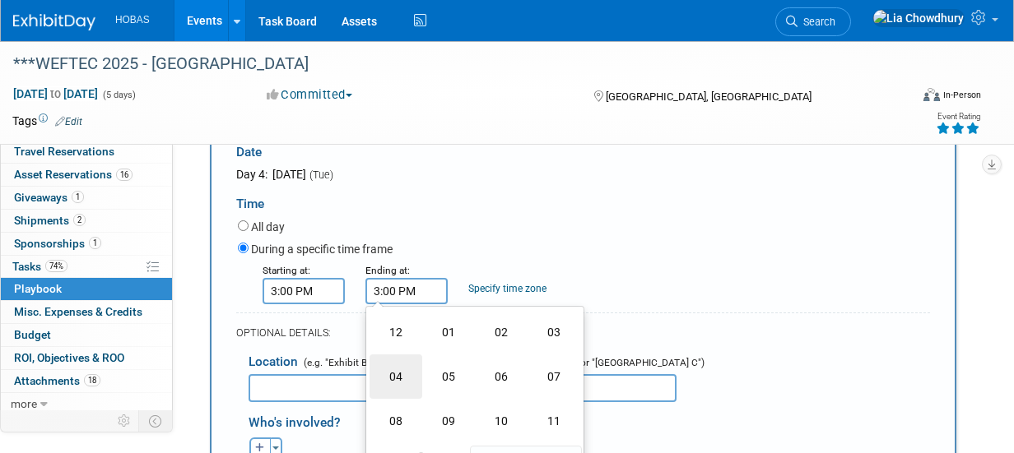
click at [410, 367] on td "04" at bounding box center [395, 377] width 53 height 44
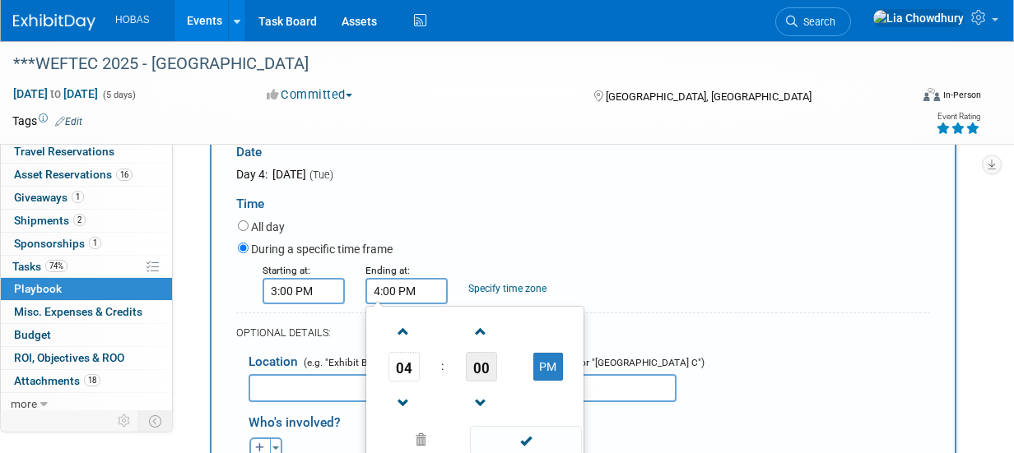
click at [482, 361] on span "00" at bounding box center [481, 367] width 31 height 30
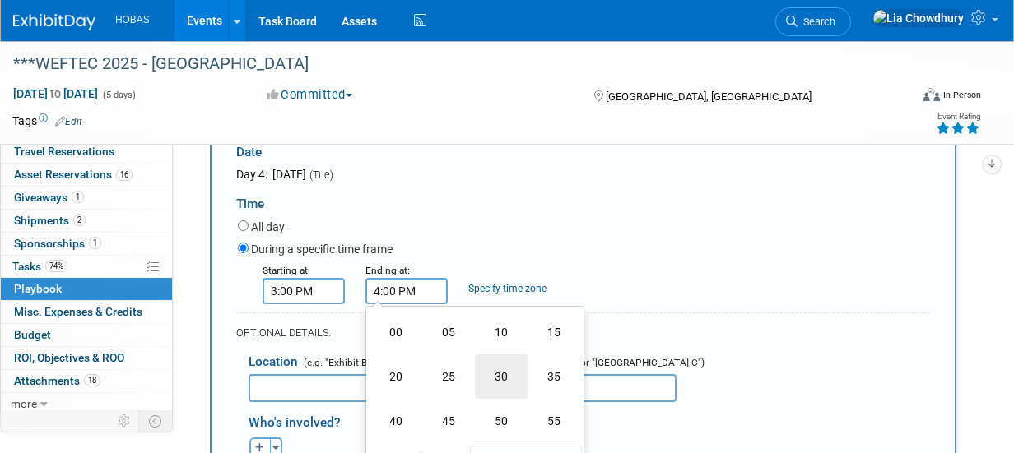
click at [491, 374] on td "30" at bounding box center [501, 377] width 53 height 44
type input "4:30 PM"
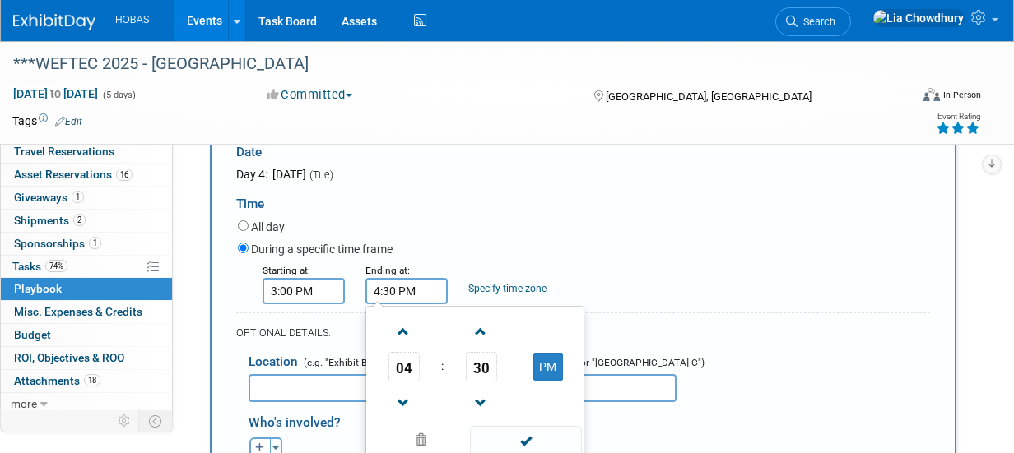
click at [555, 262] on div "Specify time zone Time zone:" at bounding box center [507, 279] width 103 height 35
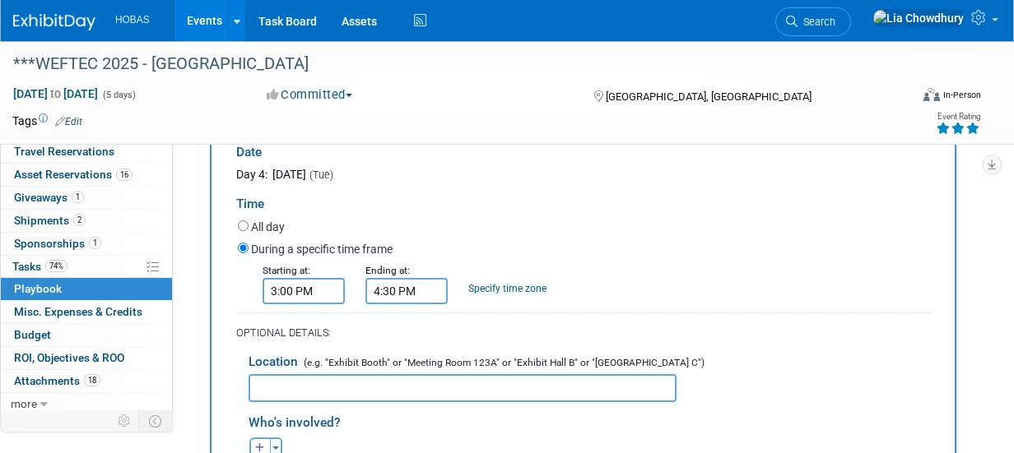
scroll to position [621, 0]
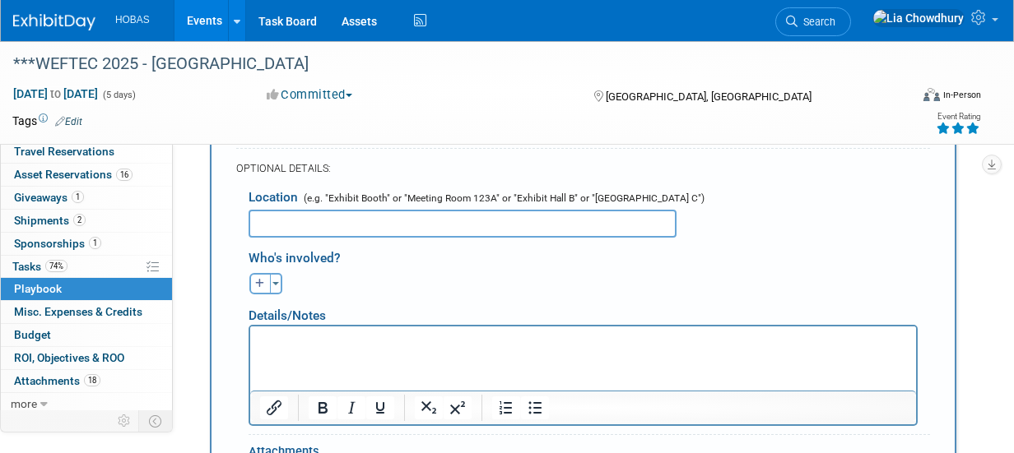
click at [365, 223] on input "text" at bounding box center [463, 224] width 428 height 28
type input "Booth 1031 - WEFTEC"
click at [476, 277] on div "Ben remove Bijan remove Brad remove remove" at bounding box center [589, 282] width 706 height 26
click at [256, 281] on icon "button" at bounding box center [260, 284] width 10 height 10
select select
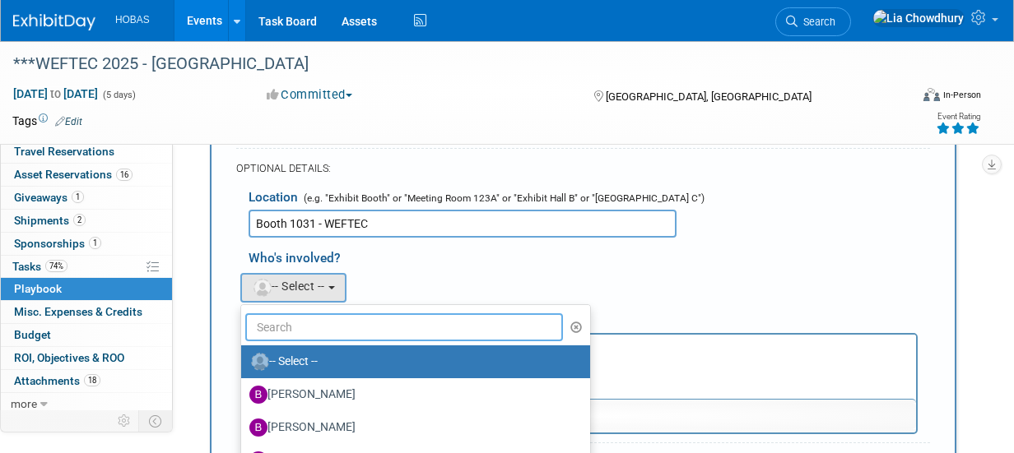
click at [304, 314] on input "text" at bounding box center [404, 328] width 318 height 28
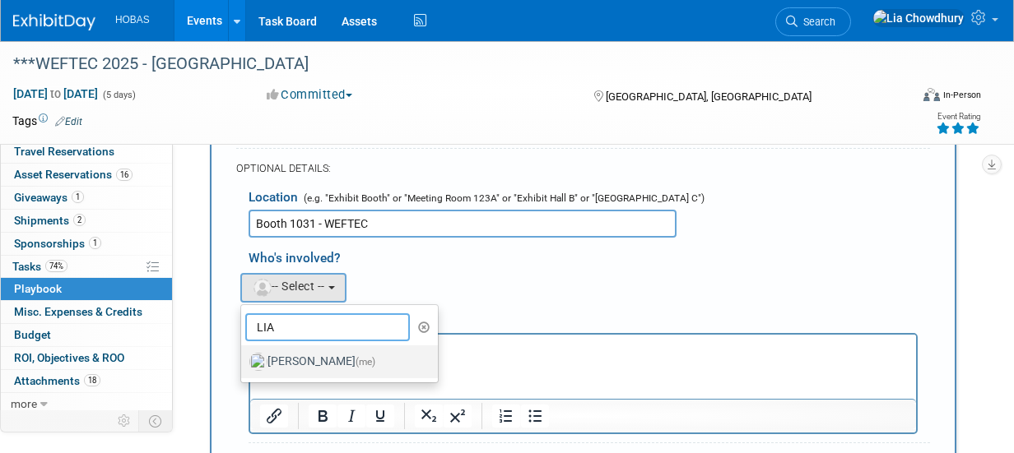
type input "LIA"
click at [296, 355] on label "Lia Chowdhury (me)" at bounding box center [335, 362] width 172 height 26
click at [244, 355] on input "Lia Chowdhury (me)" at bounding box center [238, 360] width 11 height 11
select select "f5a8240d-6b50-4f68-9d37-aaf90479bf2e"
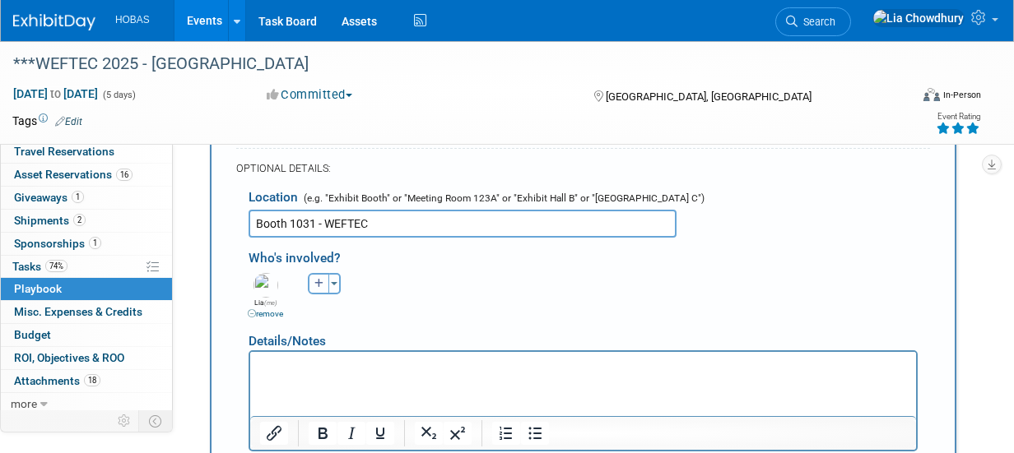
click at [318, 284] on icon "button" at bounding box center [319, 284] width 10 height 10
select select
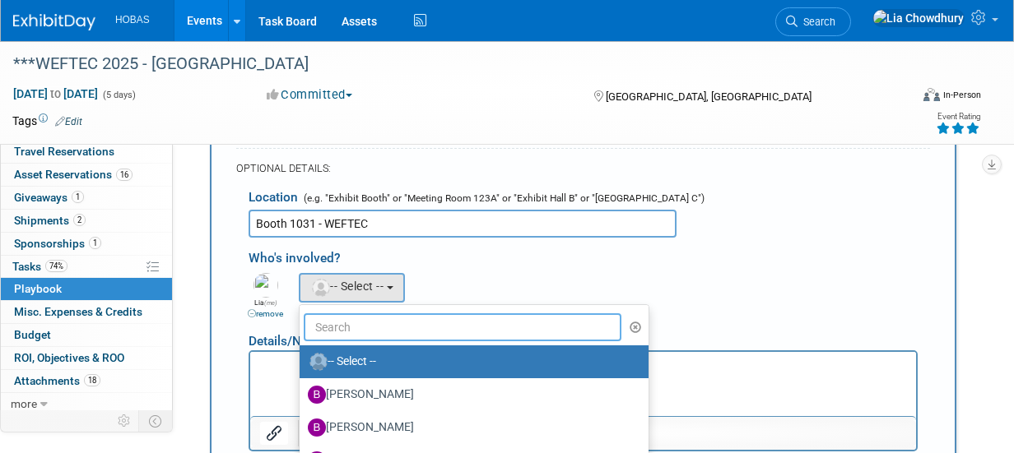
click at [333, 323] on input "text" at bounding box center [463, 328] width 318 height 28
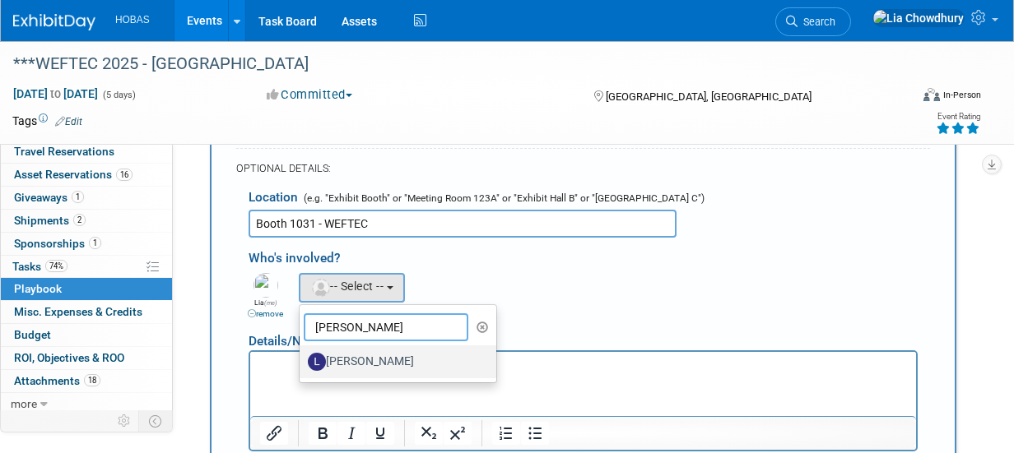
type input "LIND"
click at [341, 355] on label "[PERSON_NAME]" at bounding box center [394, 362] width 172 height 26
click at [302, 355] on input "[PERSON_NAME]" at bounding box center [296, 360] width 11 height 11
select select "b62dab19-afa9-4746-8dd7-e7006629b55c"
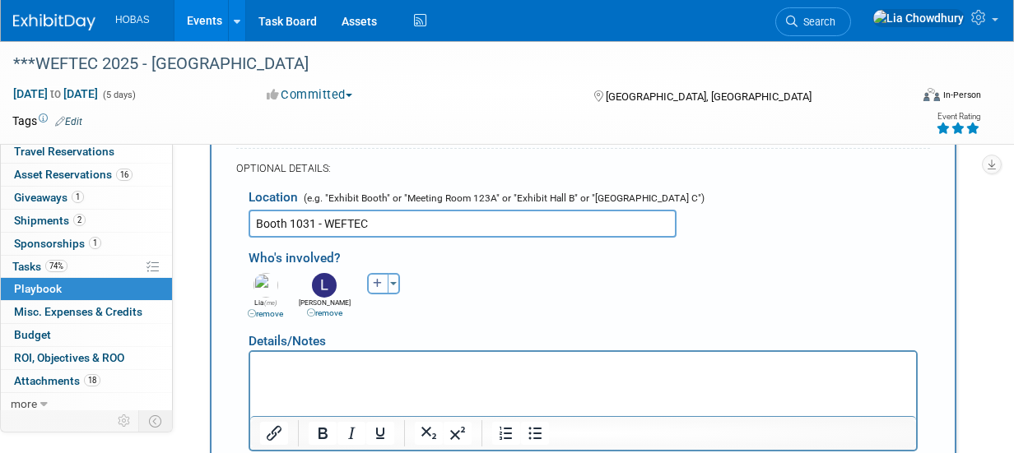
click at [376, 279] on icon "button" at bounding box center [378, 284] width 10 height 10
select select
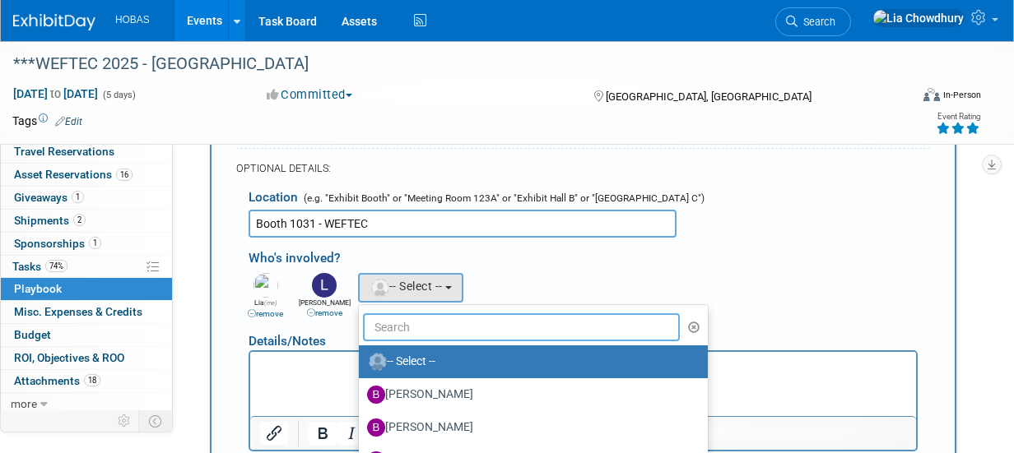
click at [391, 326] on input "text" at bounding box center [522, 328] width 318 height 28
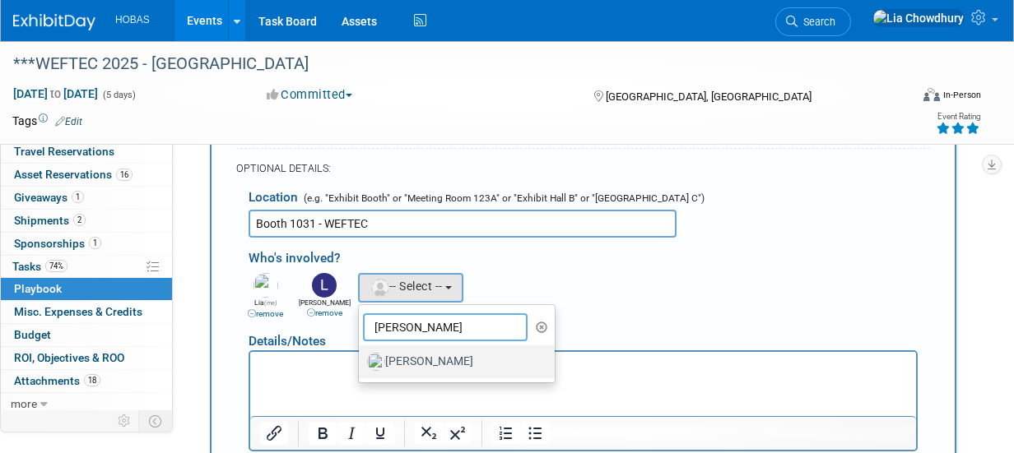
type input "JODY"
click at [412, 358] on label "[PERSON_NAME]" at bounding box center [453, 362] width 172 height 26
drag, startPoint x: 412, startPoint y: 358, endPoint x: 422, endPoint y: 356, distance: 10.0
click at [422, 356] on label "[PERSON_NAME]" at bounding box center [453, 362] width 172 height 26
drag, startPoint x: 422, startPoint y: 356, endPoint x: 451, endPoint y: 361, distance: 29.2
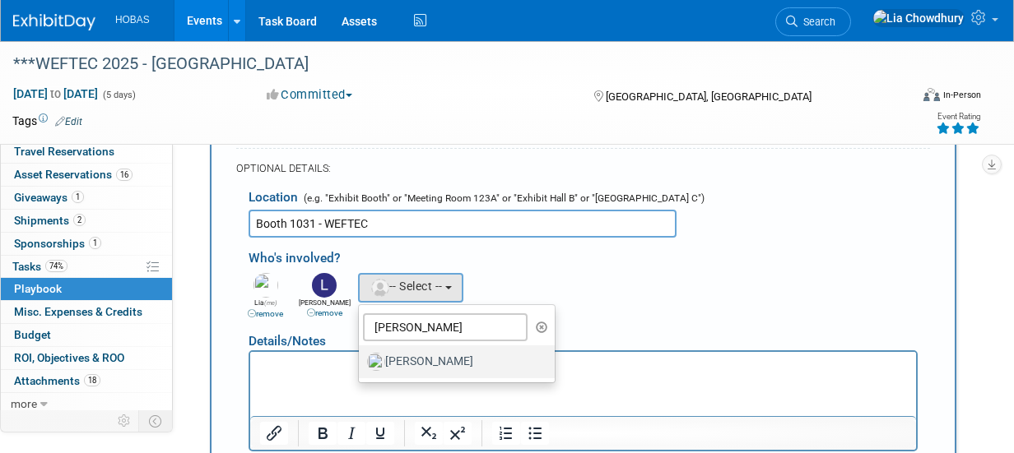
click at [451, 361] on label "[PERSON_NAME]" at bounding box center [453, 362] width 172 height 26
click at [361, 361] on input "[PERSON_NAME]" at bounding box center [356, 360] width 11 height 11
select select "e913640b-42e4-4635-b842-a8d9356baec7"
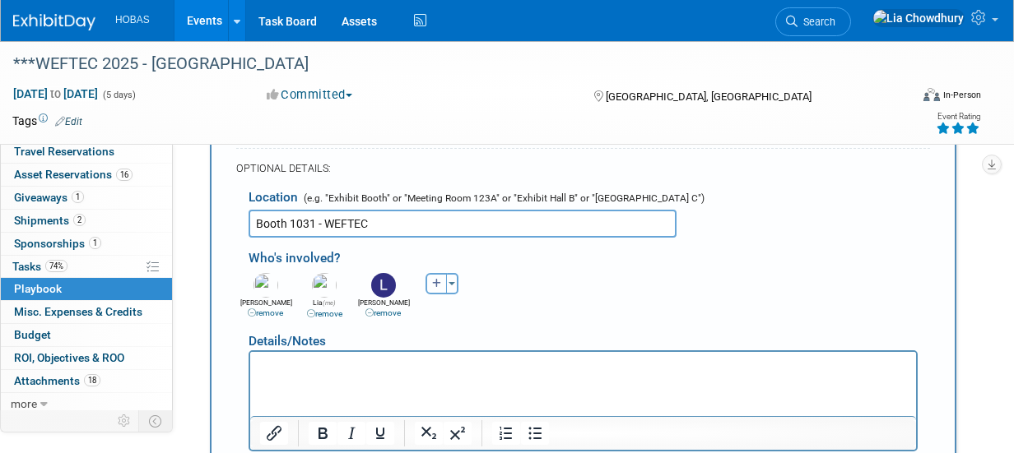
click at [438, 280] on icon "button" at bounding box center [437, 284] width 10 height 10
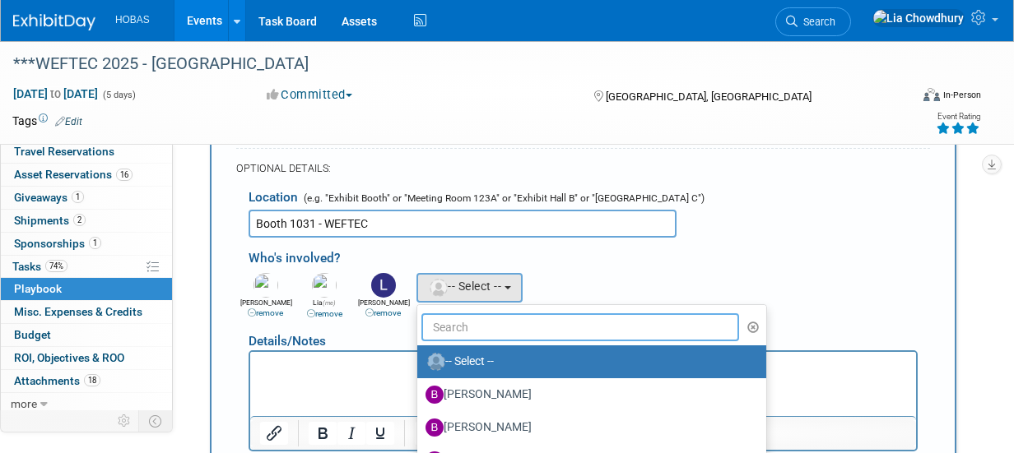
click at [463, 327] on input "text" at bounding box center [580, 328] width 318 height 28
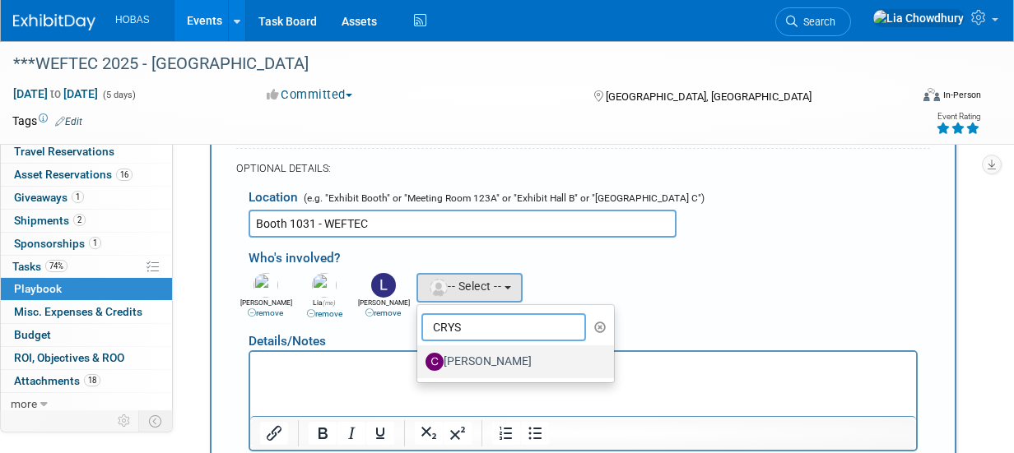
type input "CRYS"
click at [473, 353] on label "[PERSON_NAME]" at bounding box center [511, 362] width 172 height 26
click at [420, 355] on input "[PERSON_NAME]" at bounding box center [414, 360] width 11 height 11
select select "7b819de5-f31f-46bf-a009-0280dcc08b92"
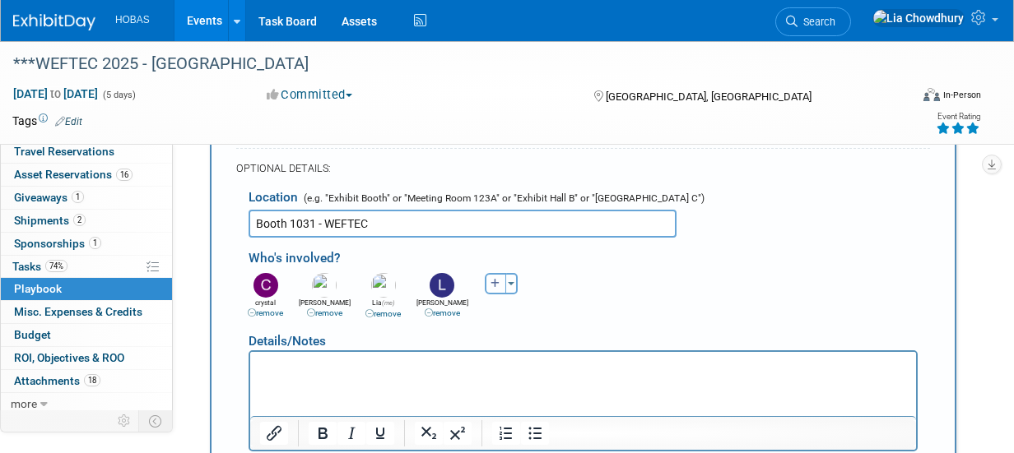
click at [487, 281] on button "button" at bounding box center [495, 283] width 21 height 21
select select
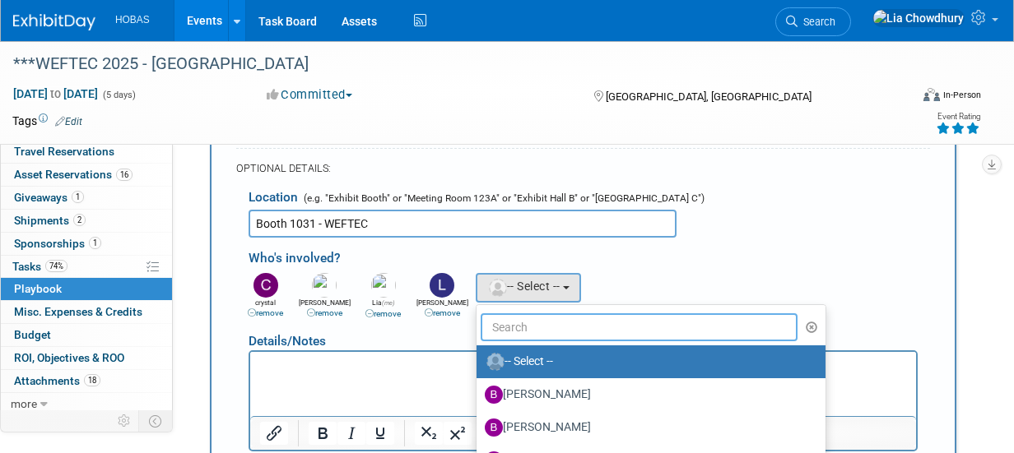
click at [508, 330] on input "text" at bounding box center [640, 328] width 318 height 28
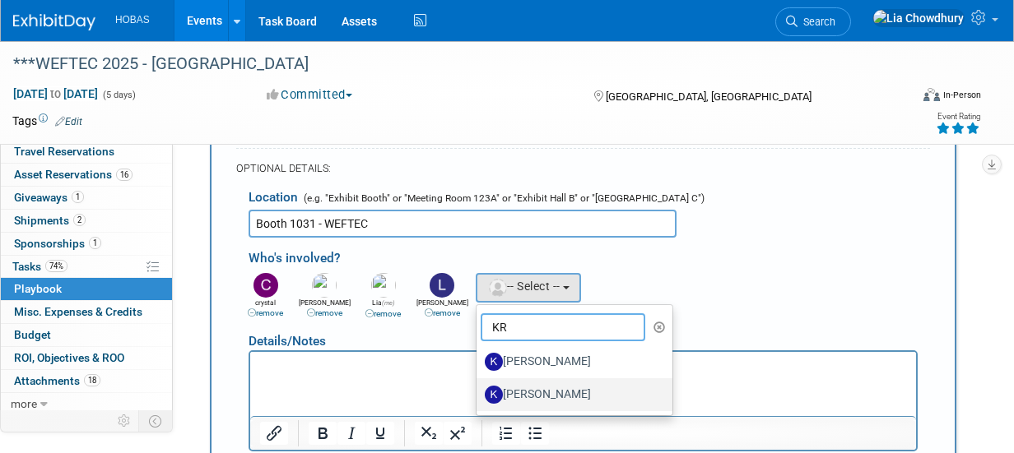
type input "KR"
click at [526, 397] on label "[PERSON_NAME]" at bounding box center [571, 395] width 172 height 26
drag, startPoint x: 526, startPoint y: 397, endPoint x: 547, endPoint y: 391, distance: 22.4
click at [547, 391] on label "[PERSON_NAME]" at bounding box center [571, 395] width 172 height 26
click at [479, 391] on input "[PERSON_NAME]" at bounding box center [473, 393] width 11 height 11
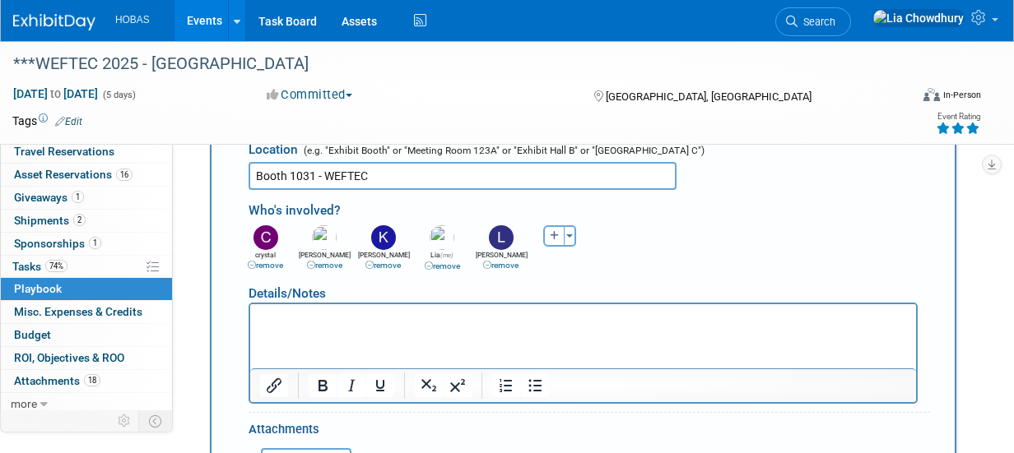
scroll to position [704, 0]
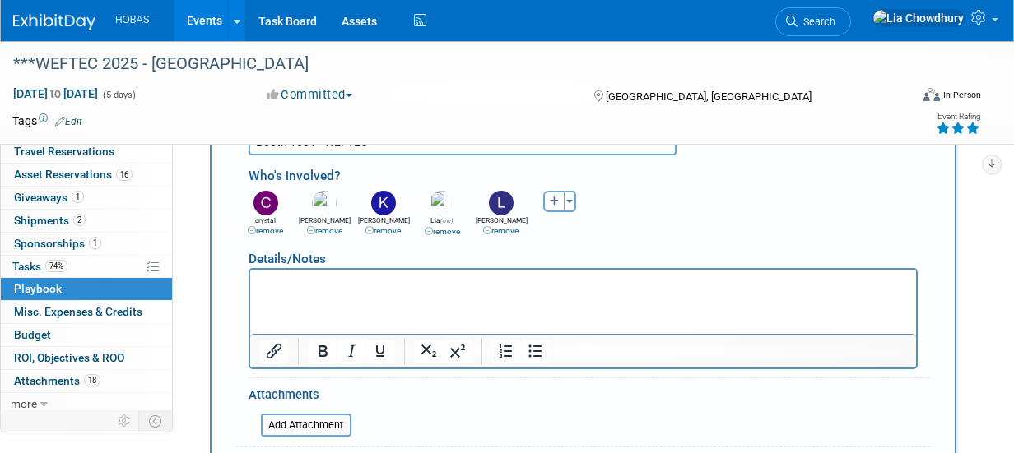
click at [343, 286] on p "Rich Text Area. Press ALT-0 for help." at bounding box center [583, 284] width 647 height 16
click at [530, 341] on icon "Bullet list" at bounding box center [535, 351] width 20 height 20
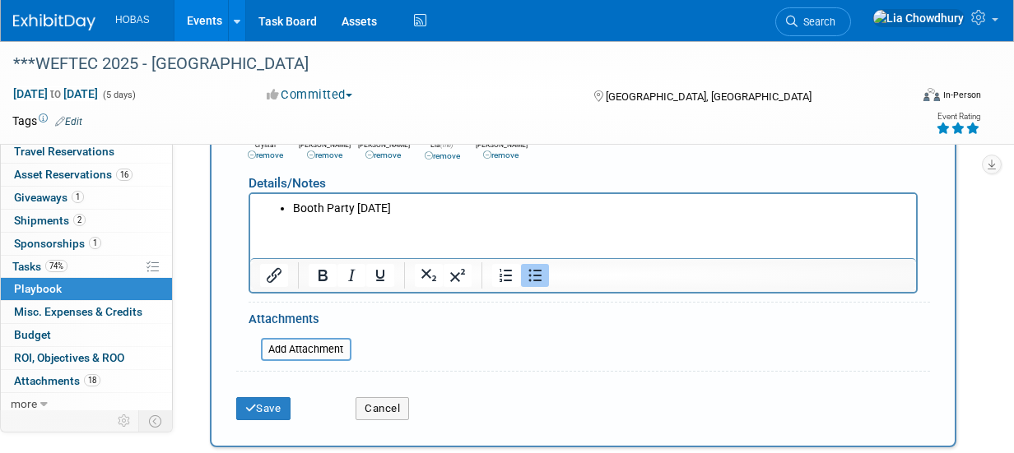
scroll to position [786, 0]
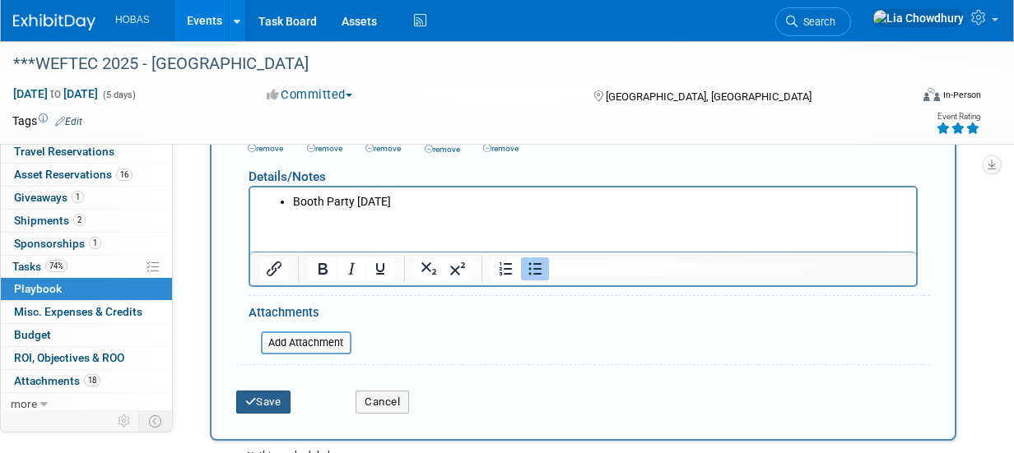
click at [268, 400] on button "Save" at bounding box center [263, 402] width 54 height 23
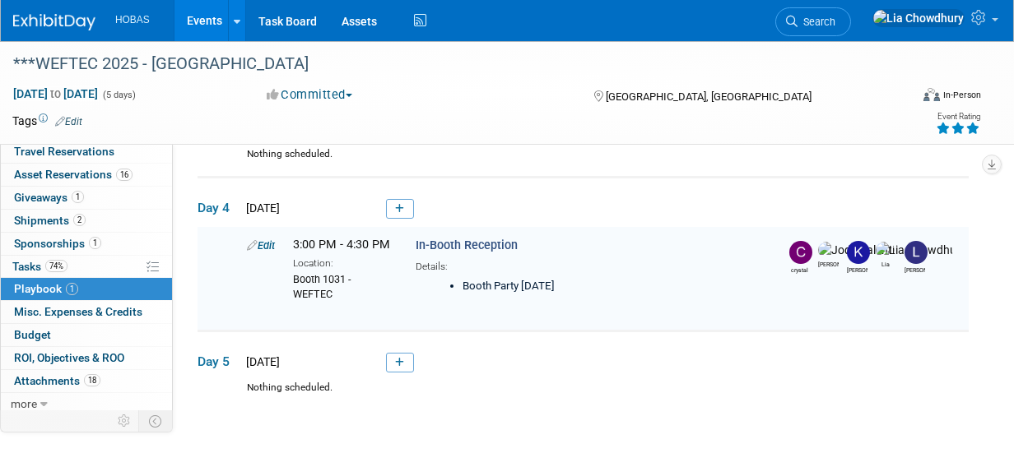
scroll to position [290, 0]
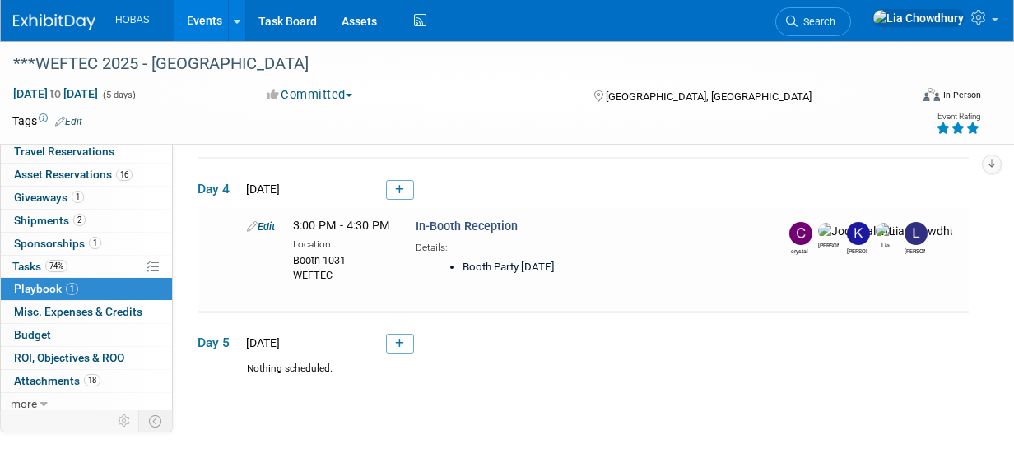
click at [394, 185] on link at bounding box center [400, 190] width 28 height 20
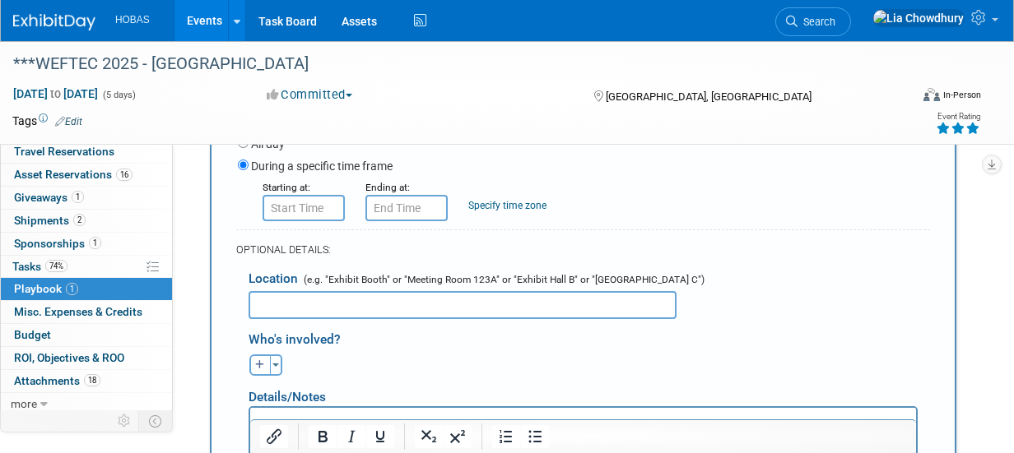
scroll to position [621, 0]
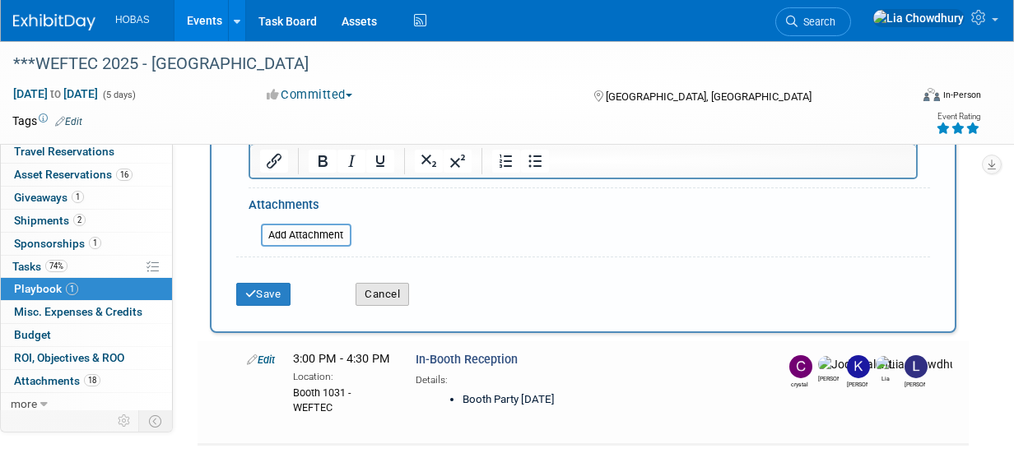
click at [397, 295] on button "Cancel" at bounding box center [381, 294] width 53 height 23
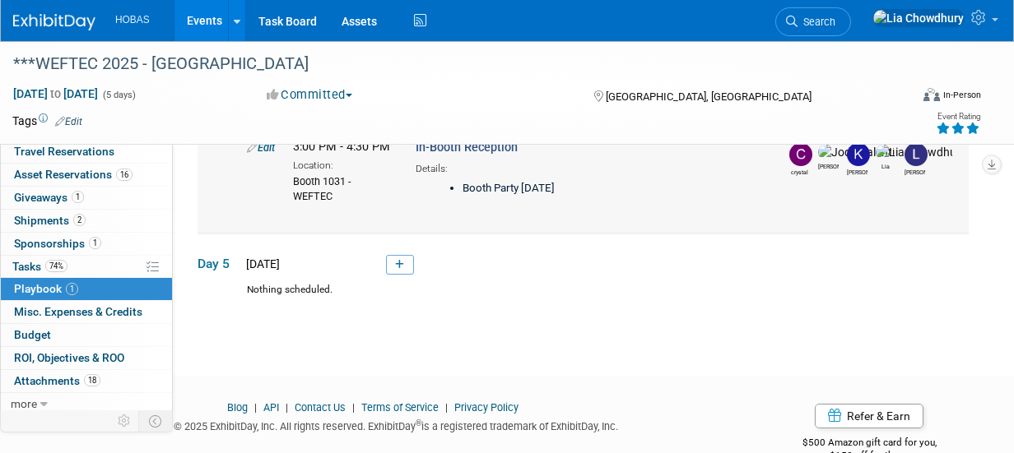
scroll to position [371, 0]
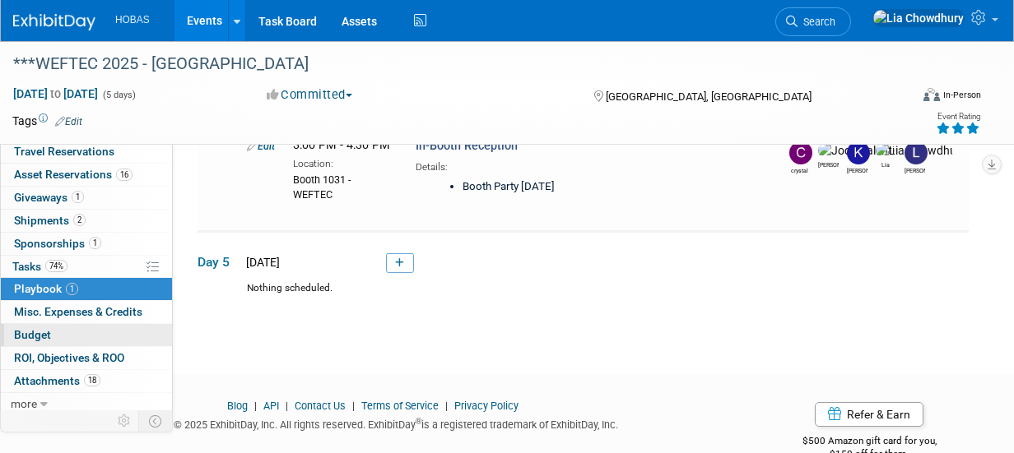
click at [38, 328] on span "Budget" at bounding box center [32, 334] width 37 height 13
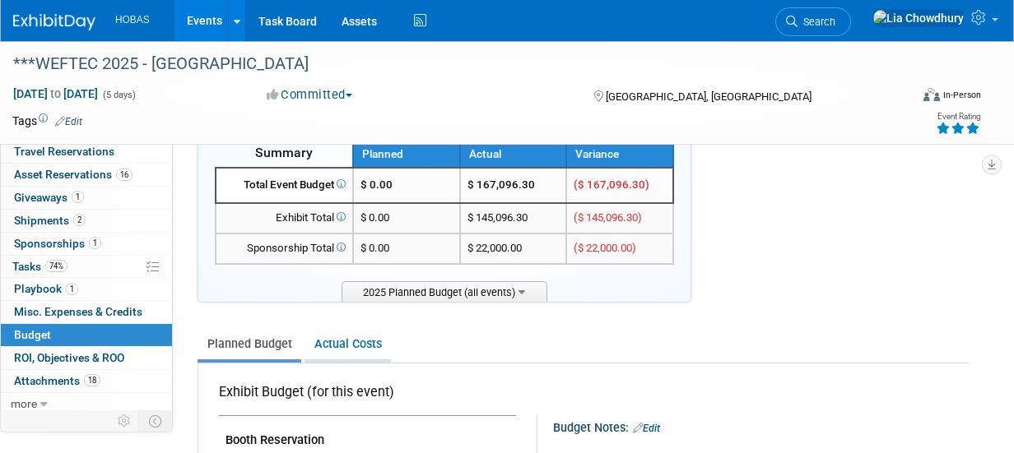
scroll to position [82, 0]
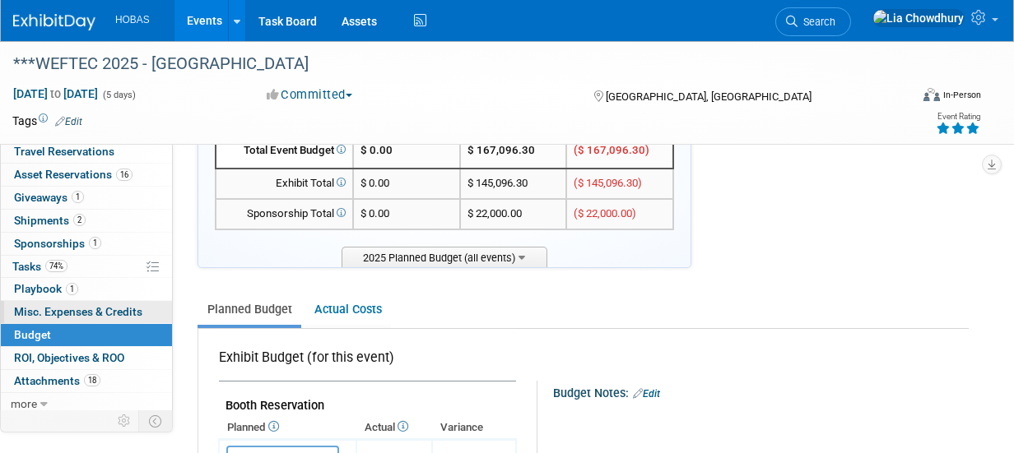
click at [35, 305] on span "Misc. Expenses & Credits 0" at bounding box center [78, 311] width 128 height 13
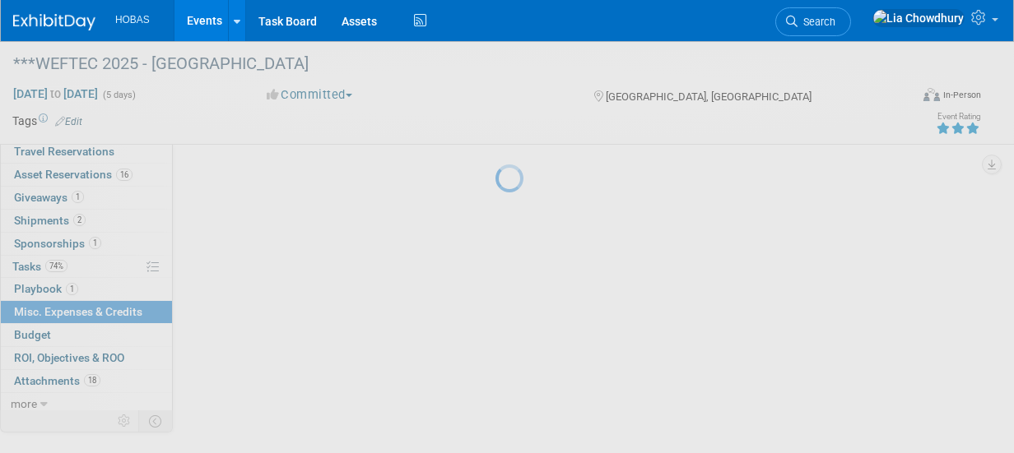
scroll to position [0, 0]
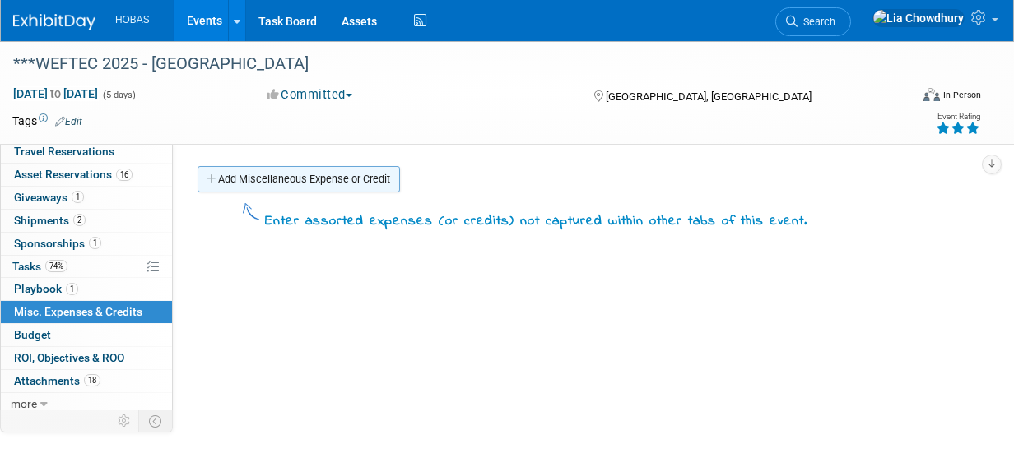
click at [276, 182] on link "Add Miscellaneous Expense or Credit" at bounding box center [298, 179] width 202 height 26
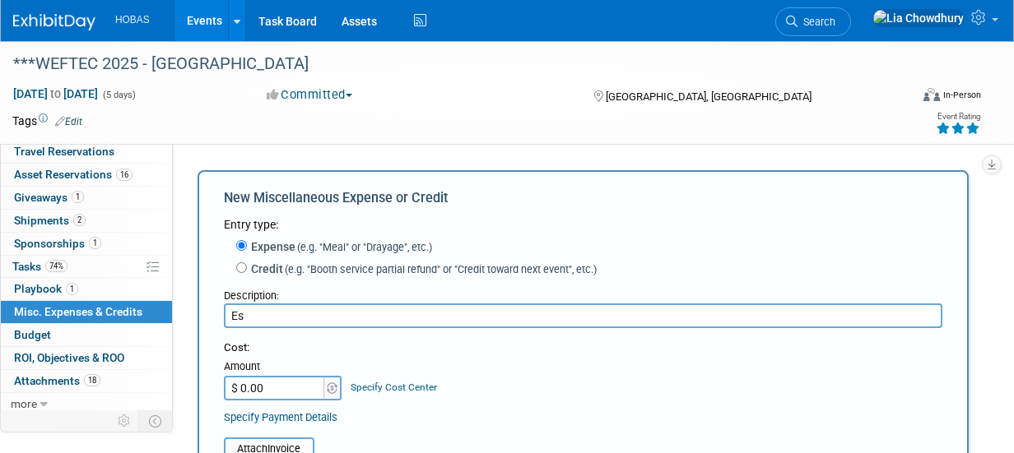
type input "E"
type input "P"
type input "In Booth Party Budget"
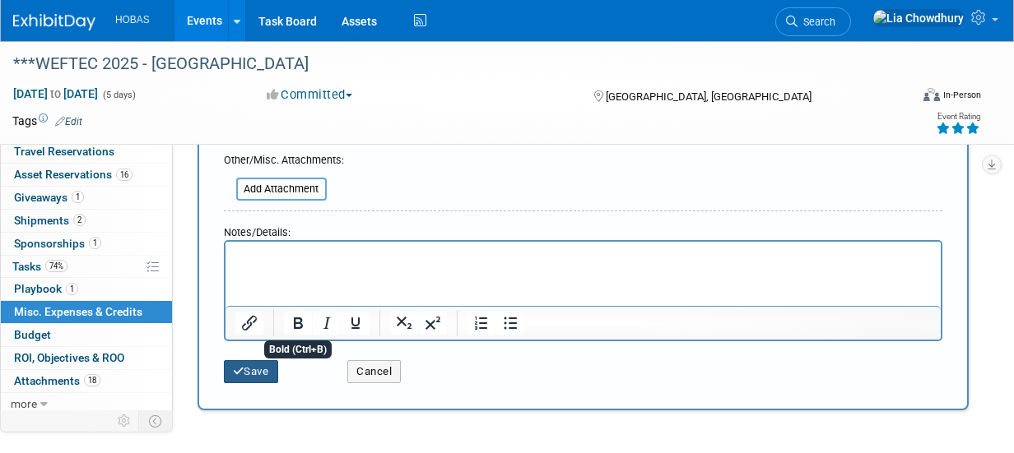
type input "$ 10,000.00"
click at [254, 372] on button "Save" at bounding box center [251, 371] width 54 height 23
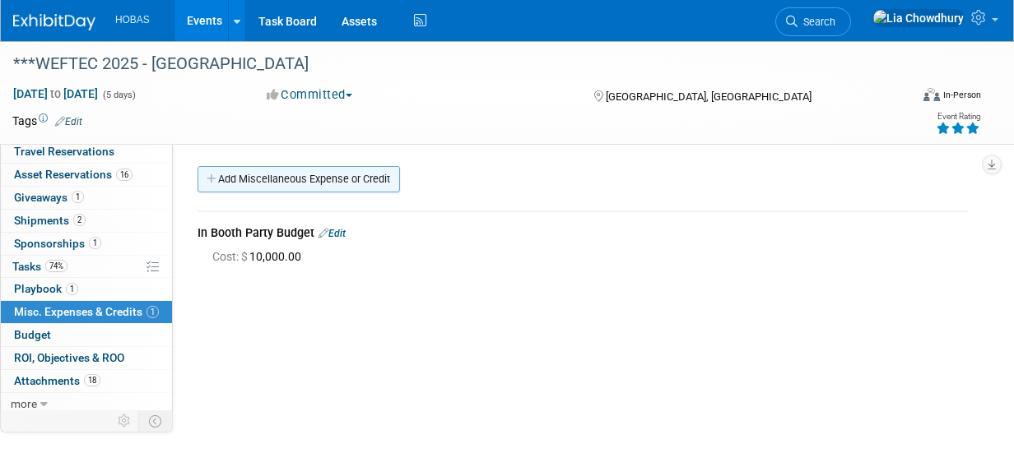
click at [266, 184] on link "Add Miscellaneous Expense or Credit" at bounding box center [298, 179] width 202 height 26
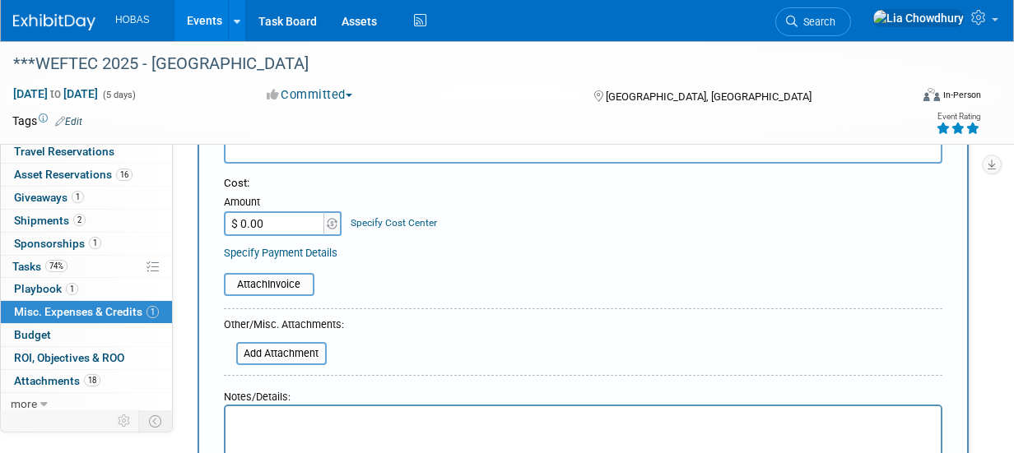
scroll to position [411, 0]
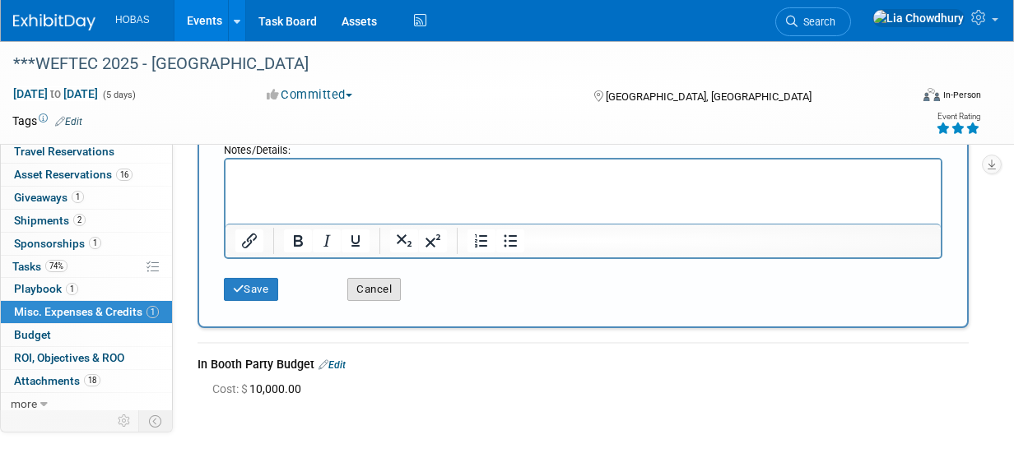
click at [358, 292] on button "Cancel" at bounding box center [373, 289] width 53 height 23
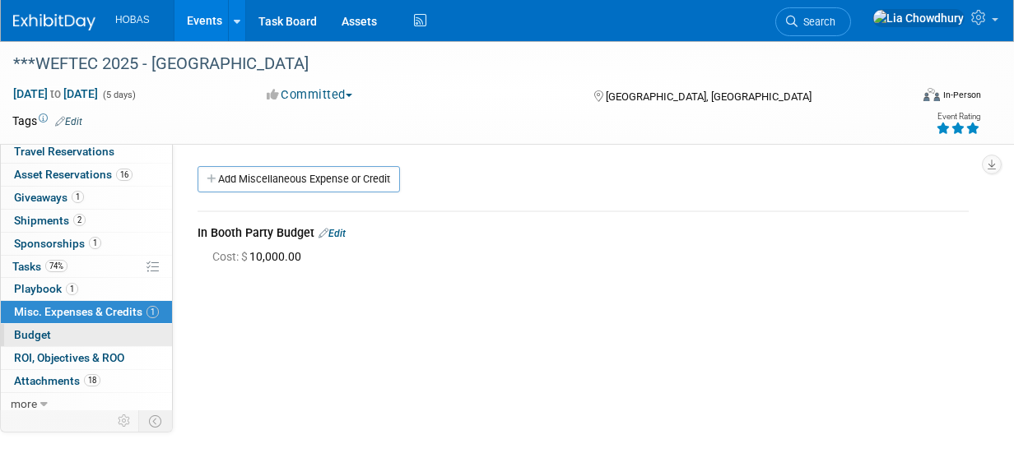
click at [36, 328] on span "Budget" at bounding box center [32, 334] width 37 height 13
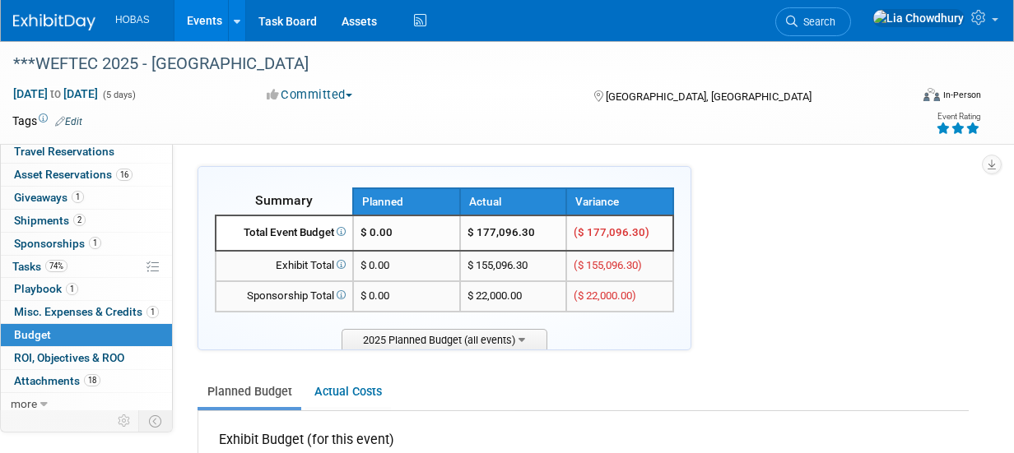
click at [442, 348] on div "Summary Planned Actual Variance $ 0.00 $ 0.00" at bounding box center [444, 258] width 494 height 184
click at [439, 332] on span "2025 Planned Budget (all events)" at bounding box center [444, 339] width 206 height 21
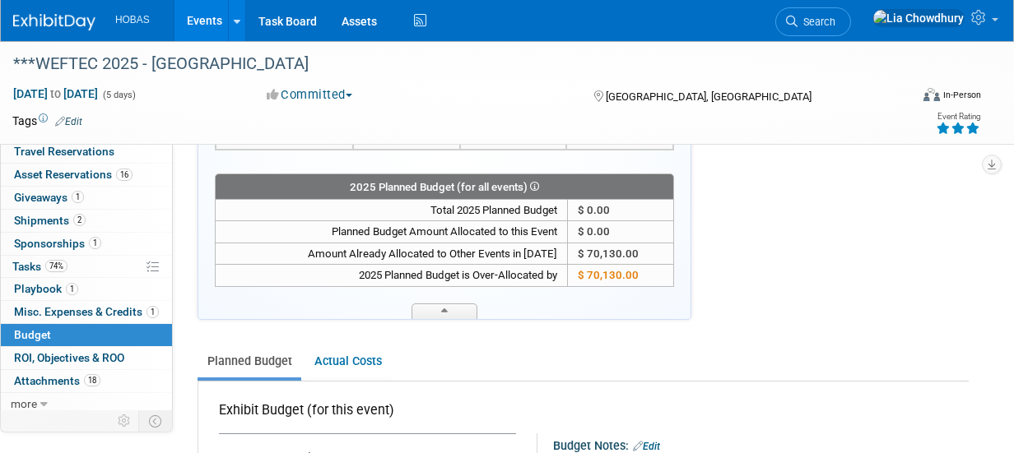
scroll to position [165, 0]
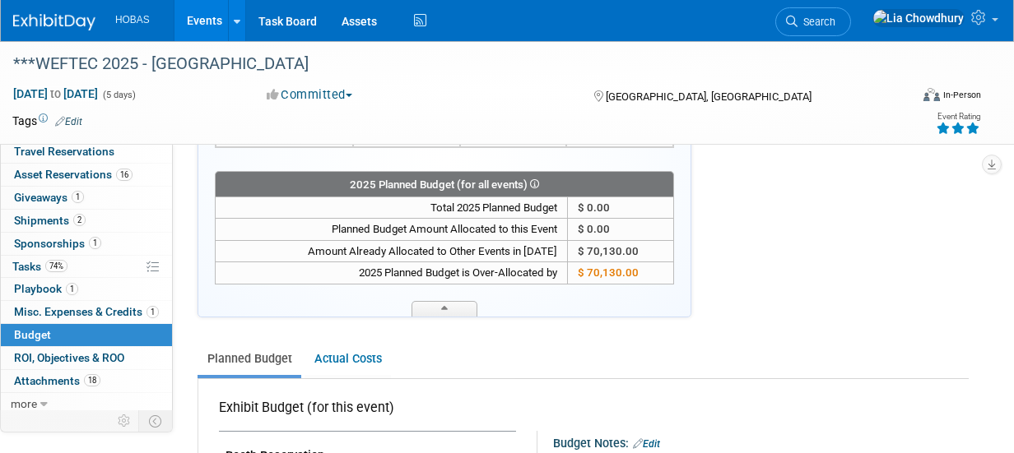
click at [621, 268] on span "$ 70,130.00" at bounding box center [608, 273] width 61 height 12
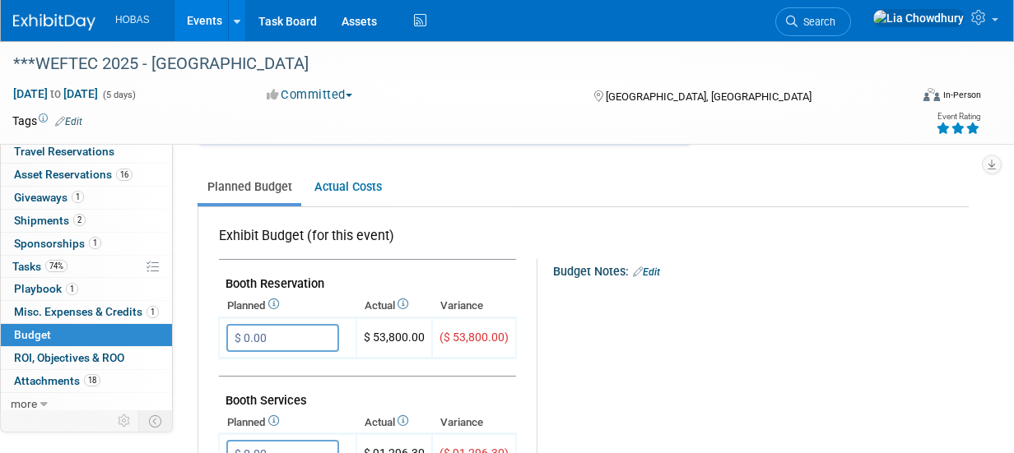
scroll to position [247, 0]
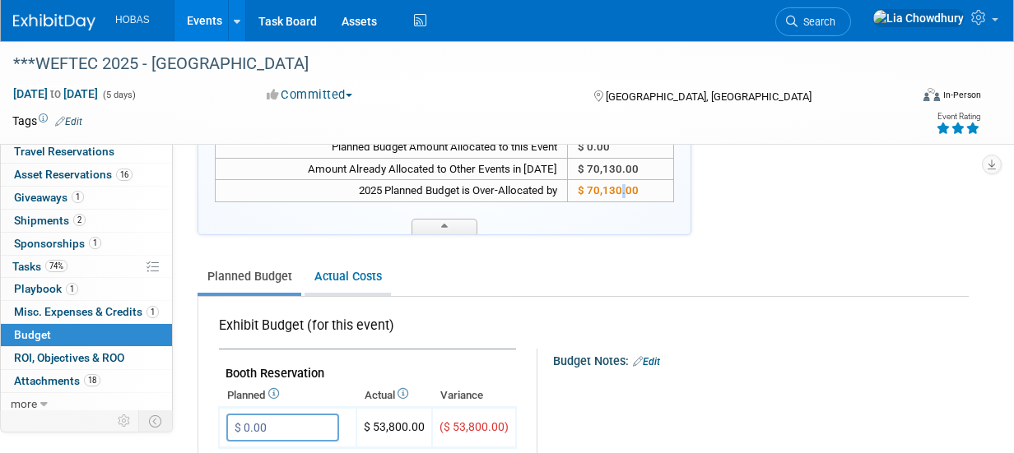
click at [340, 281] on link "Actual Costs" at bounding box center [347, 277] width 86 height 30
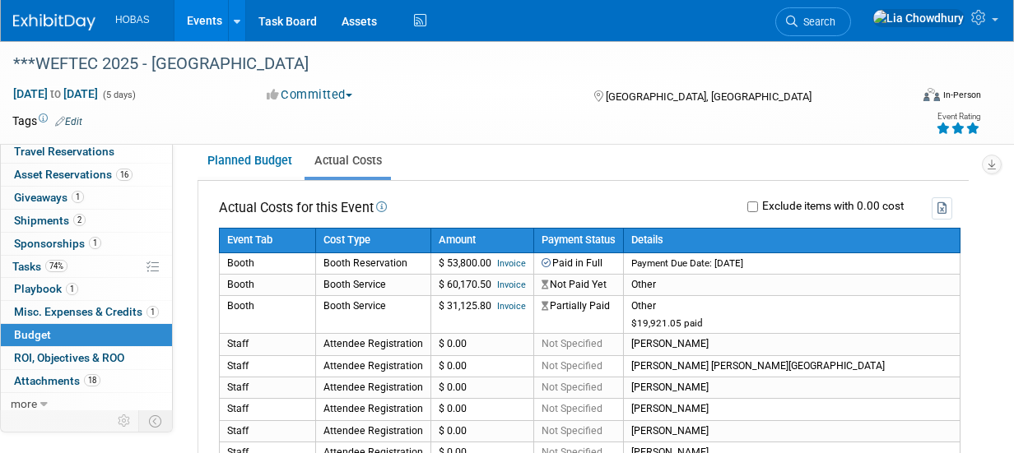
scroll to position [329, 0]
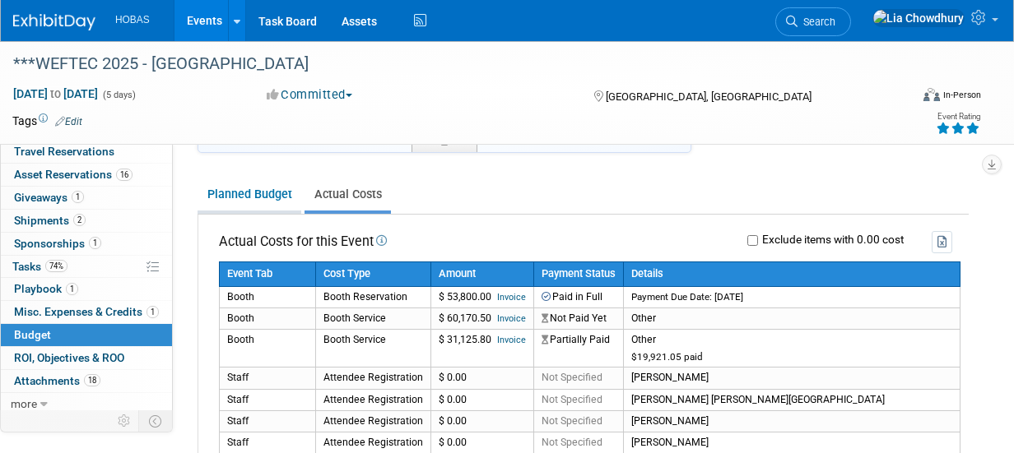
click at [255, 185] on link "Planned Budget" at bounding box center [249, 194] width 104 height 30
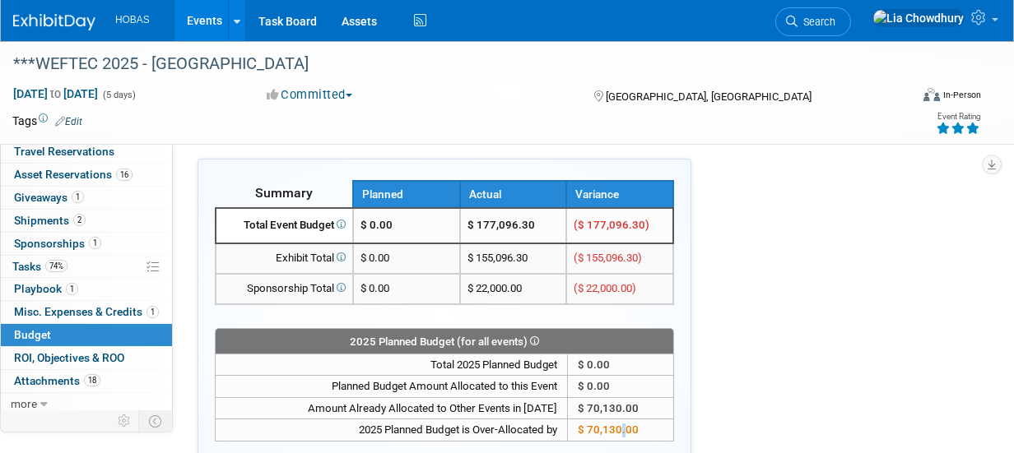
scroll to position [0, 0]
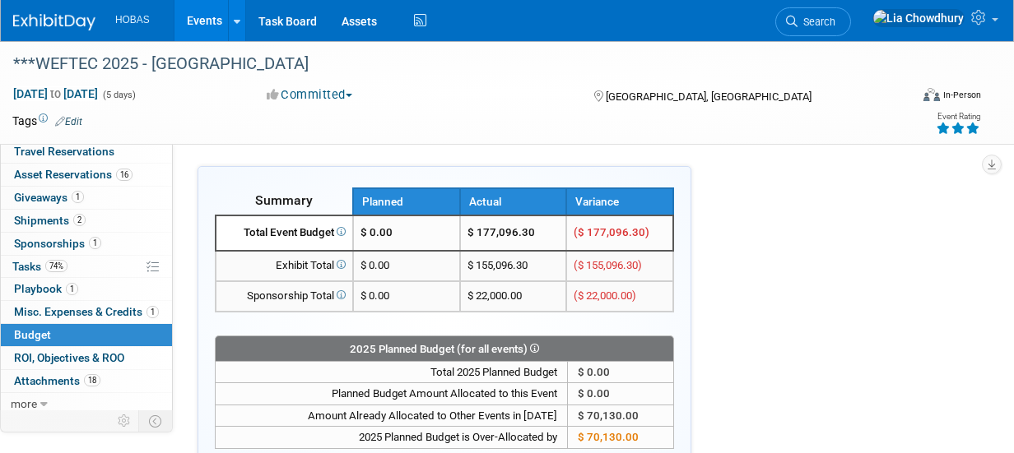
click at [366, 230] on span "$ 0.00" at bounding box center [376, 232] width 32 height 12
click at [385, 230] on span "$ 0.00" at bounding box center [376, 232] width 32 height 12
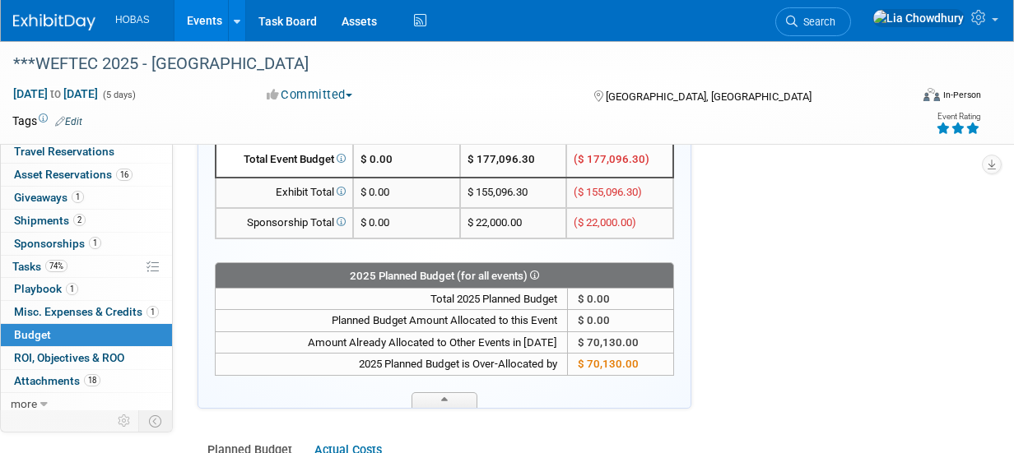
scroll to position [165, 0]
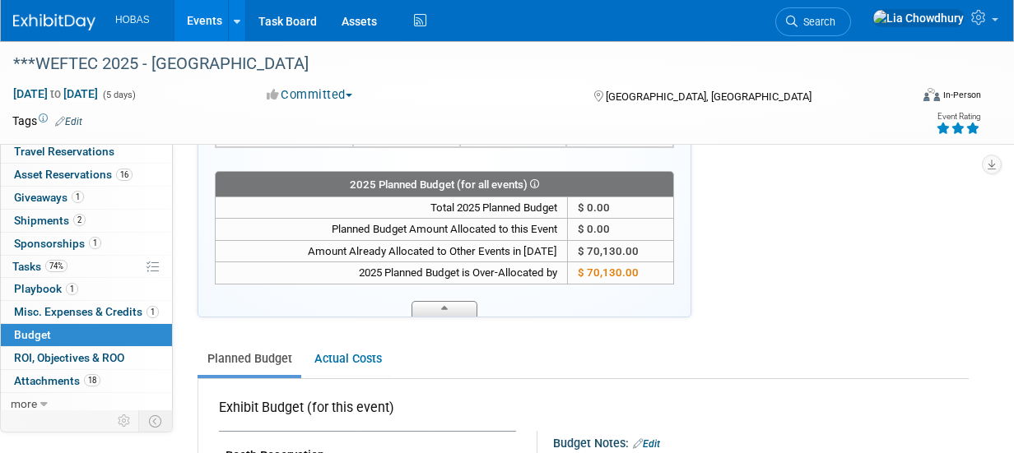
click at [439, 307] on span at bounding box center [444, 309] width 66 height 16
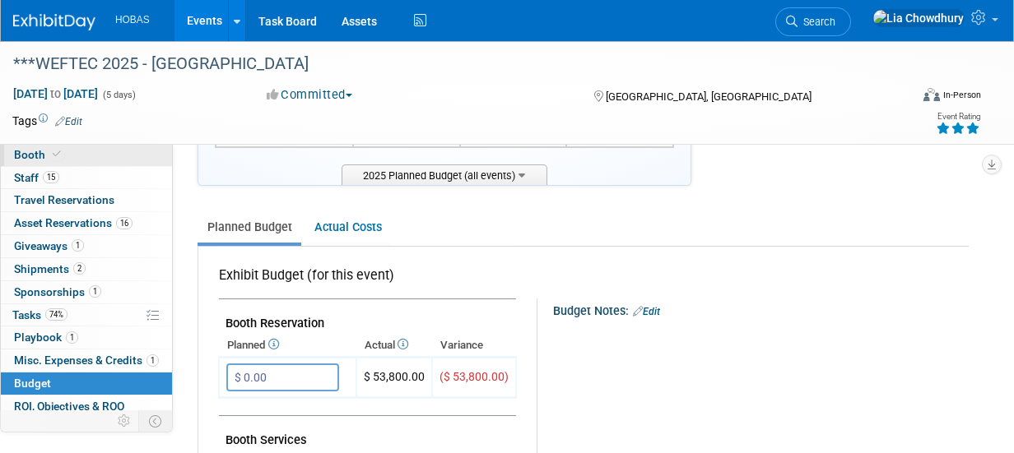
scroll to position [0, 0]
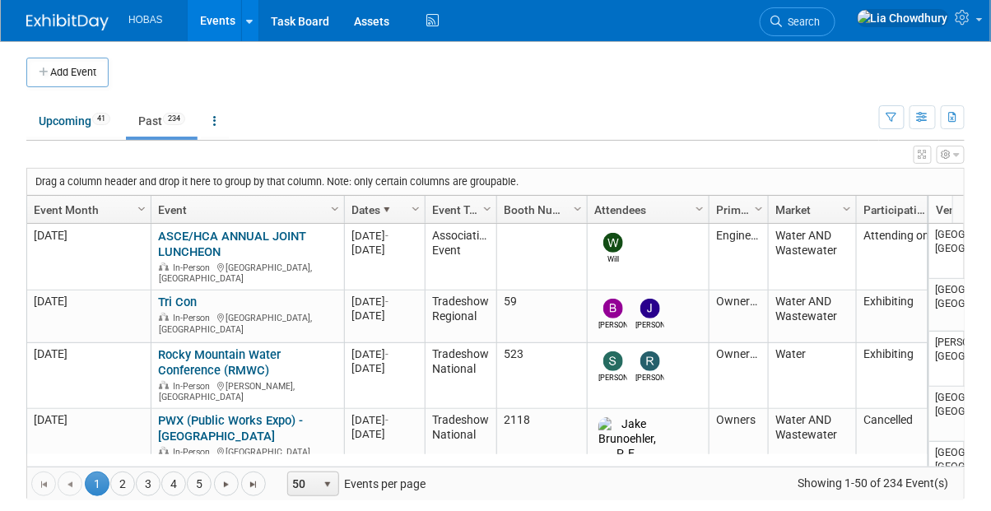
click at [150, 126] on link "Past 234" at bounding box center [162, 120] width 72 height 31
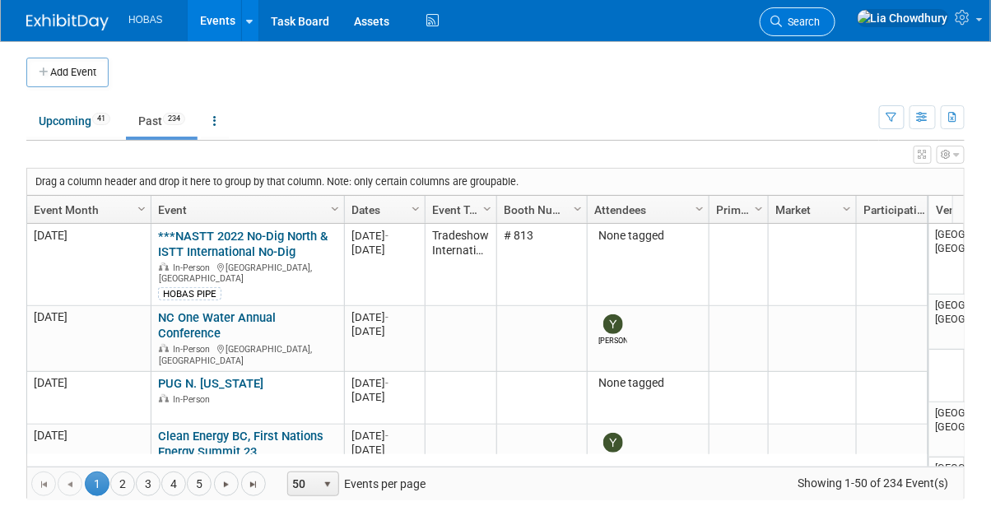
click at [820, 26] on span "Search" at bounding box center [801, 22] width 38 height 12
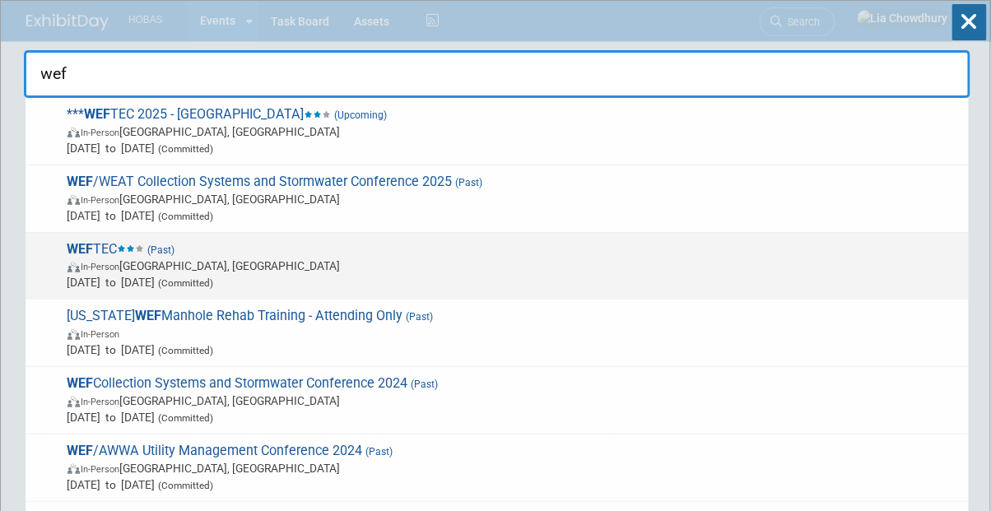
type input "wef"
click at [441, 249] on span "WEF TEC (Past) In-Person New Orleans, LA Oct 5, 2024 to Oct 9, 2024 (Committed)" at bounding box center [512, 266] width 898 height 50
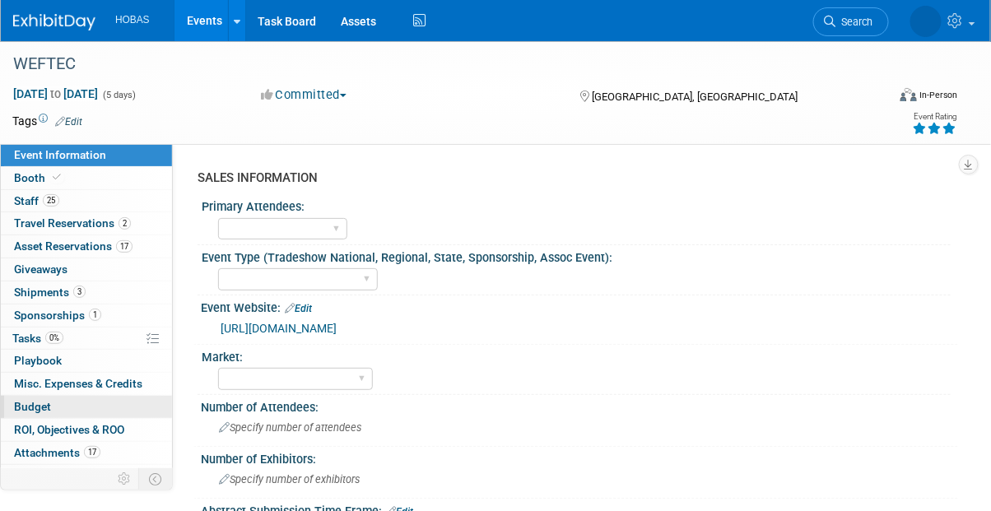
click at [30, 400] on span "Budget" at bounding box center [32, 406] width 37 height 13
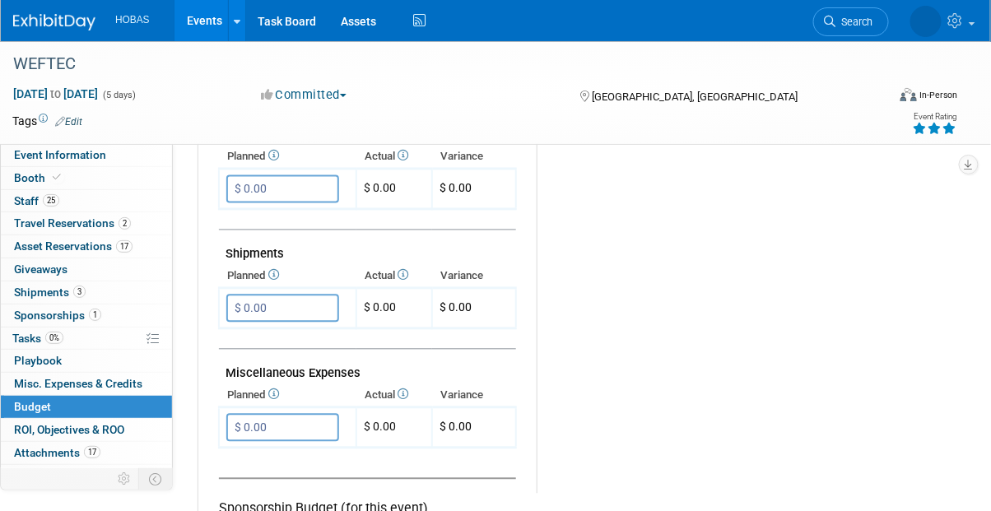
scroll to position [1070, 0]
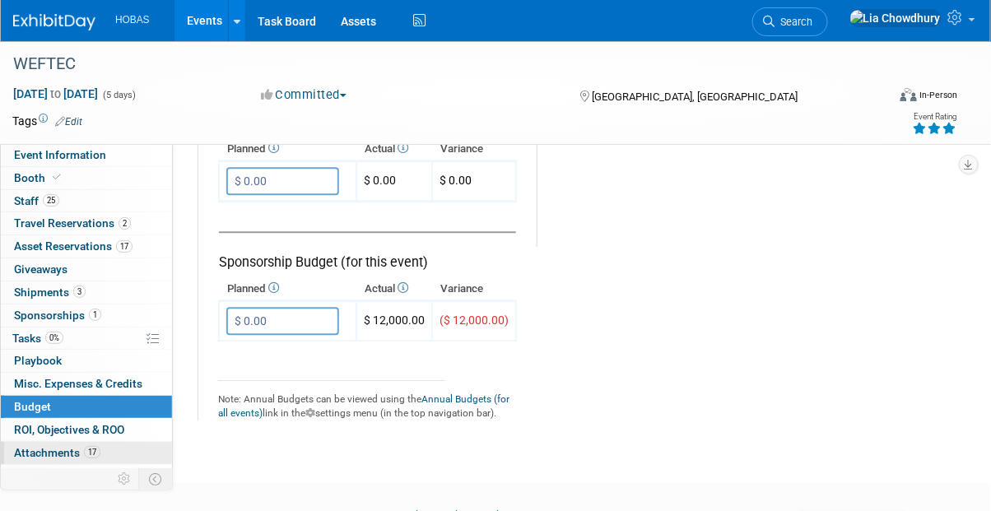
click at [36, 446] on span "Attachments 17" at bounding box center [57, 452] width 86 height 13
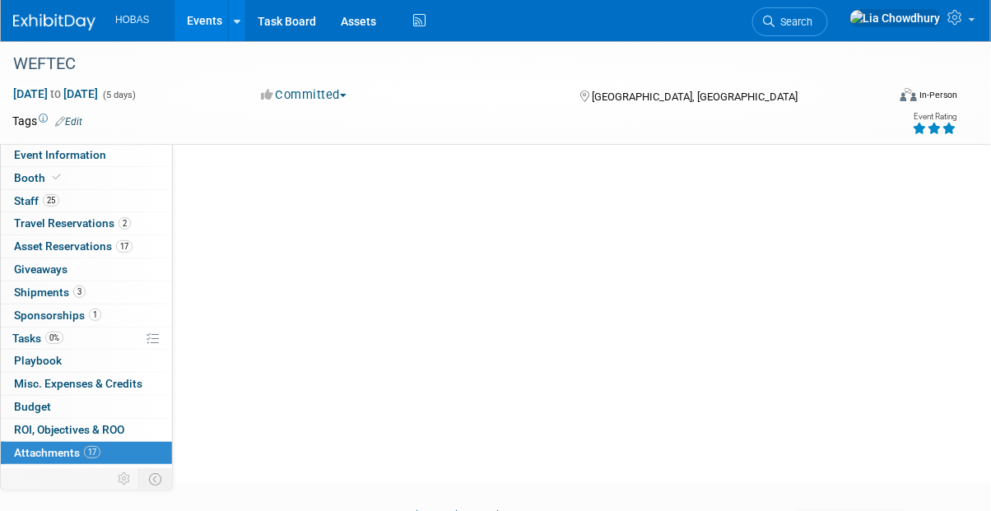
scroll to position [0, 0]
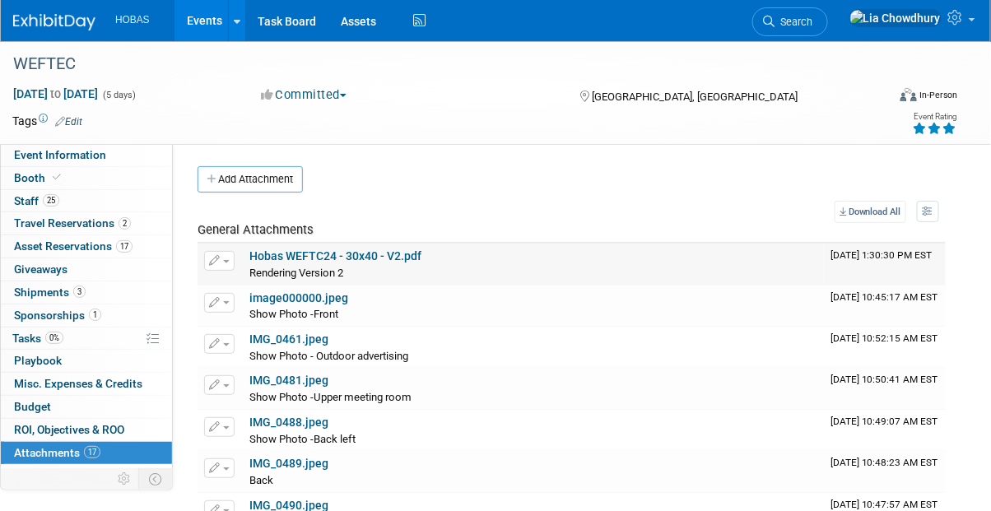
click at [357, 256] on link "Hobas WEFTC24 - 30x40 - V2.pdf" at bounding box center [335, 255] width 172 height 13
click at [47, 179] on span "Booth" at bounding box center [39, 177] width 50 height 13
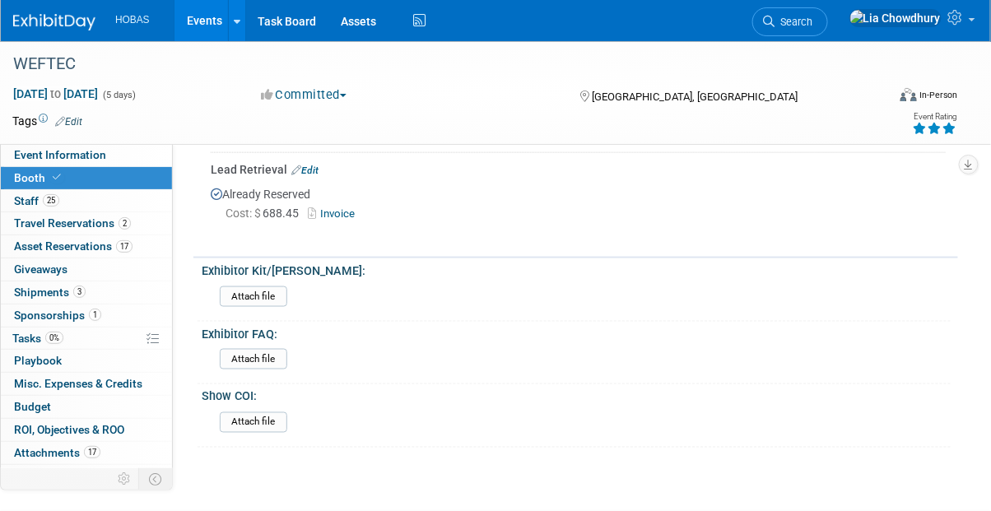
scroll to position [494, 0]
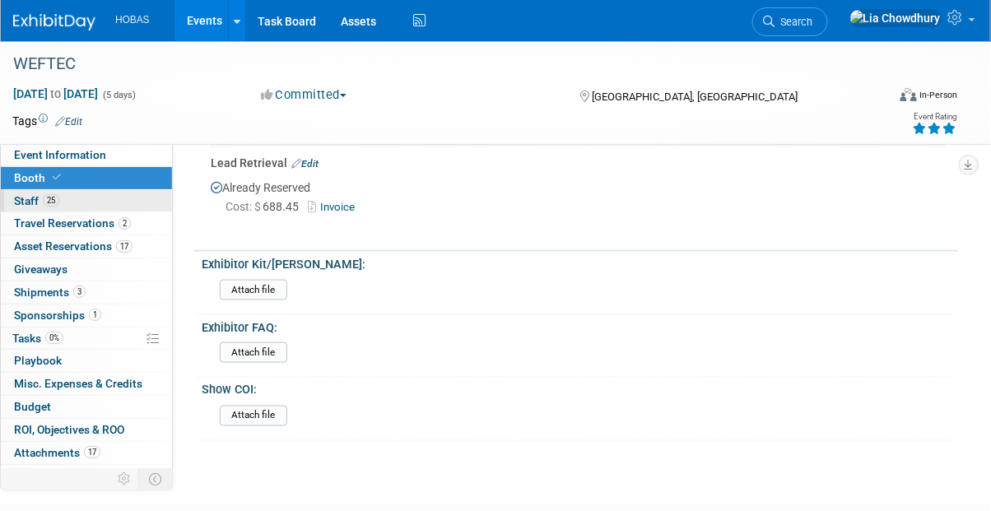
click at [43, 200] on span "25" at bounding box center [51, 200] width 16 height 12
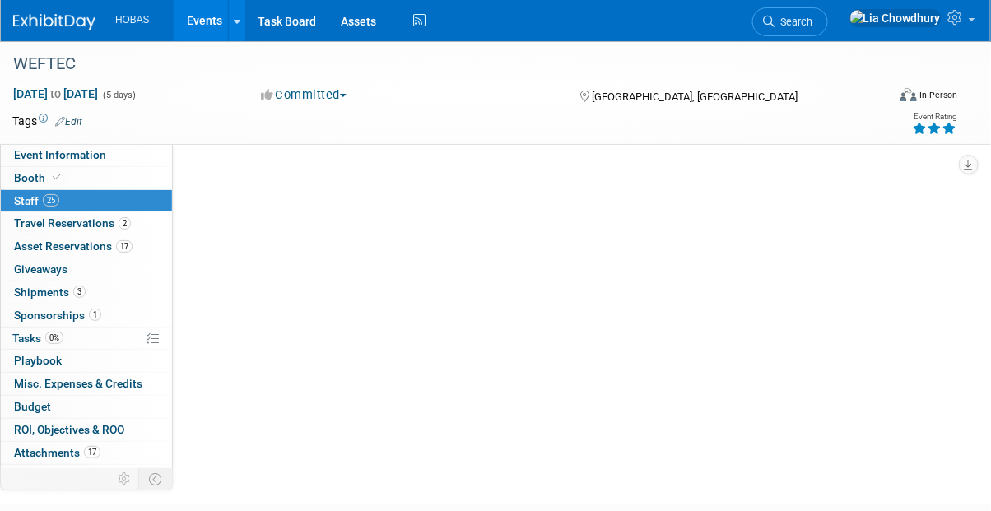
scroll to position [0, 0]
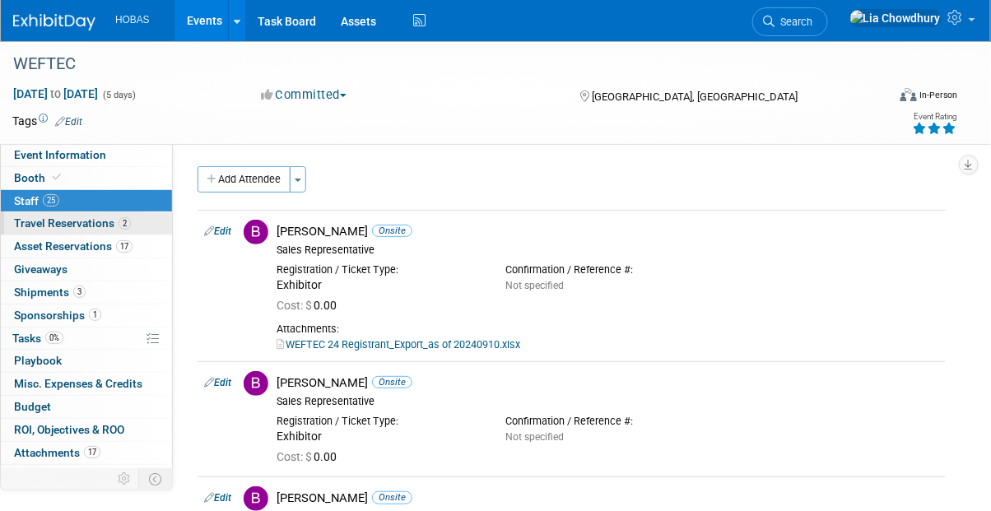
click at [74, 225] on span "Travel Reservations 2" at bounding box center [72, 222] width 117 height 13
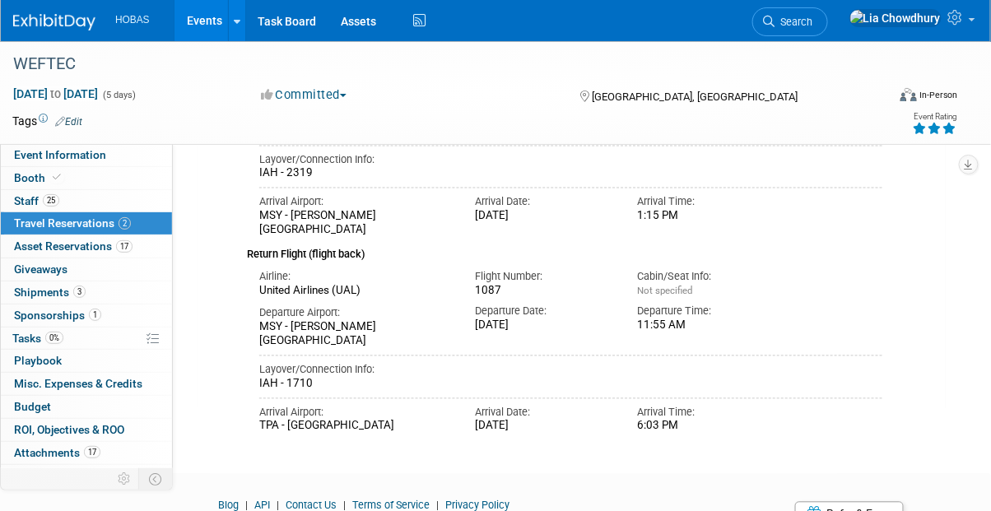
scroll to position [778, 0]
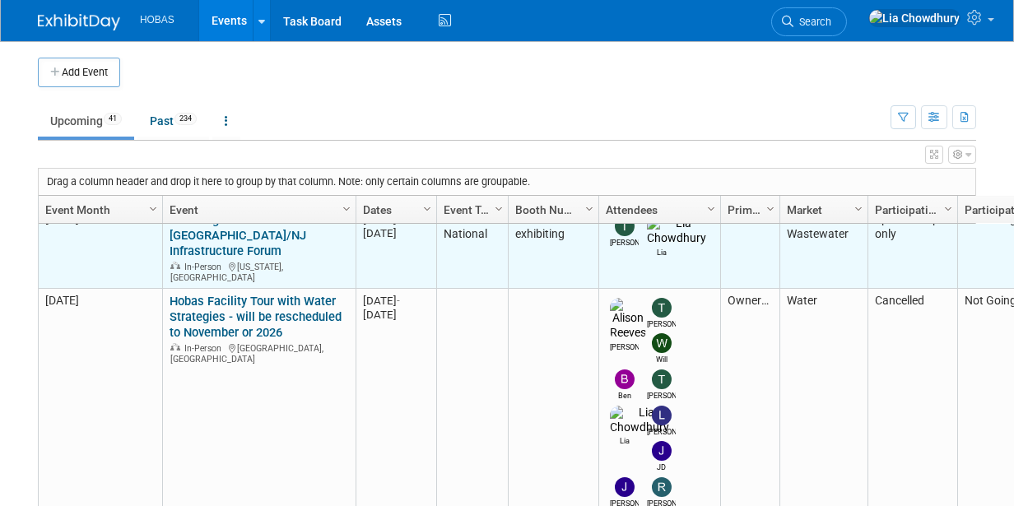
scroll to position [390, 0]
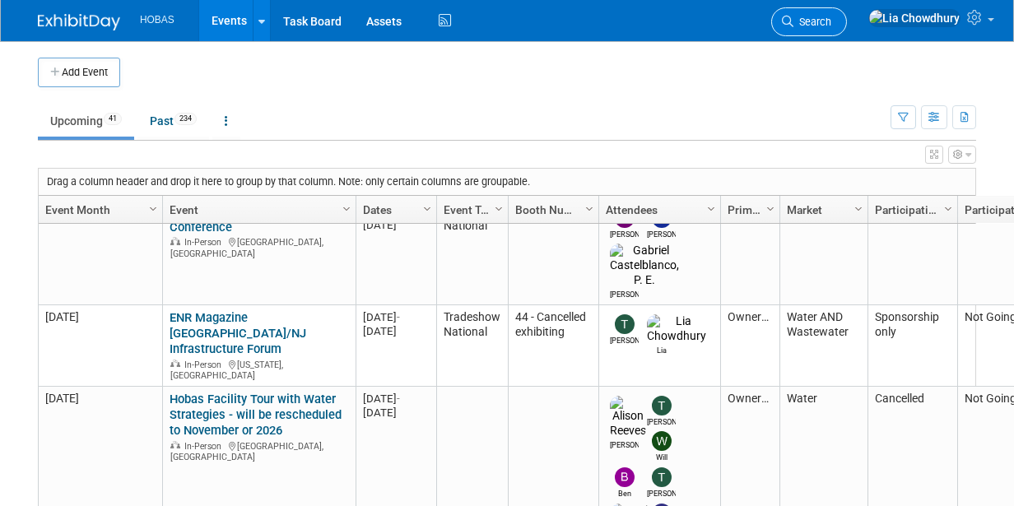
click at [831, 23] on span "Search" at bounding box center [812, 22] width 38 height 12
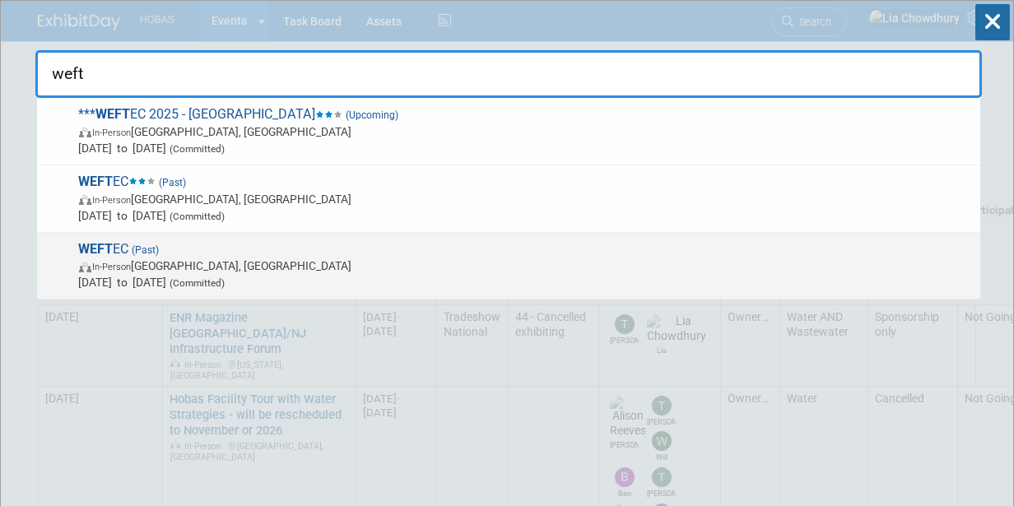
type input "weft"
click at [306, 258] on span "In-Person Chicago, IL" at bounding box center [525, 266] width 893 height 16
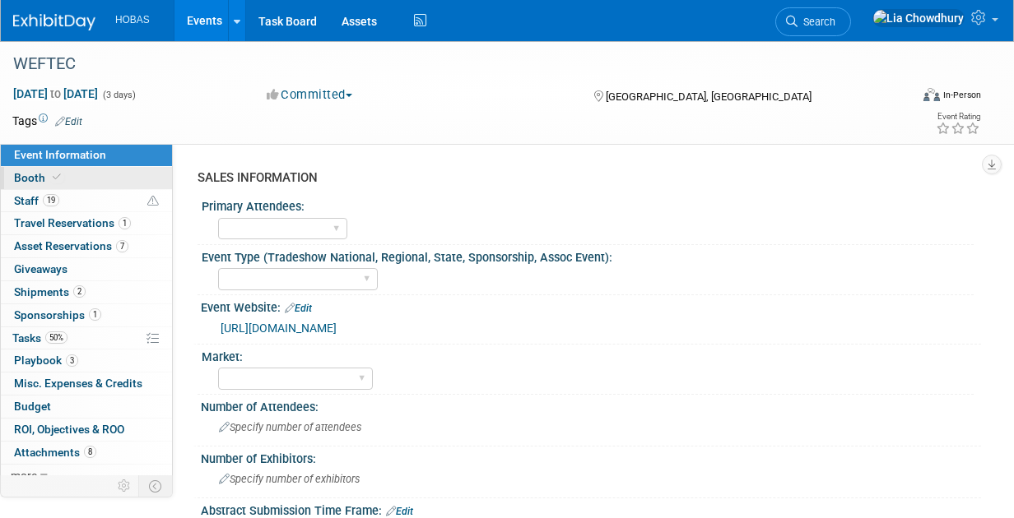
click at [38, 182] on span "Booth" at bounding box center [39, 177] width 50 height 13
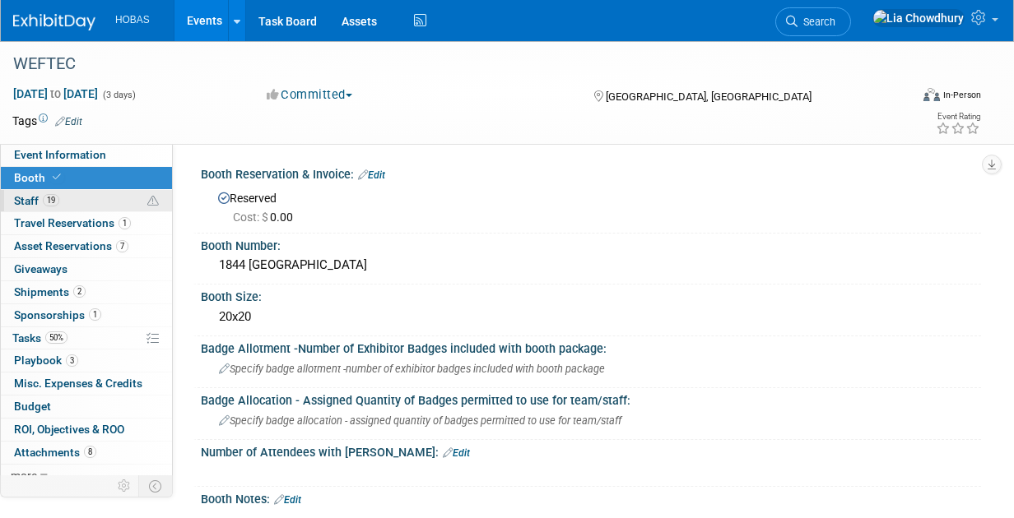
click at [46, 203] on span "19" at bounding box center [51, 200] width 16 height 12
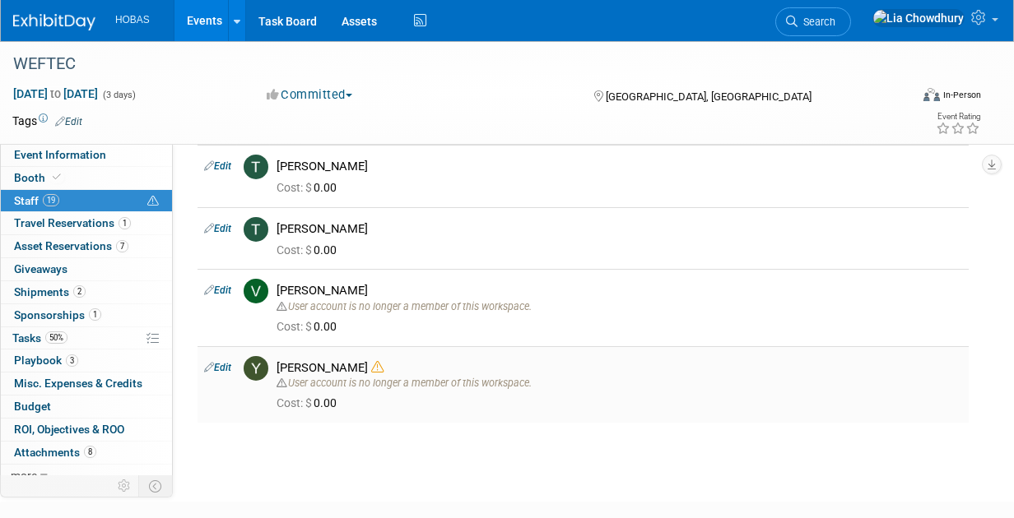
scroll to position [1152, 0]
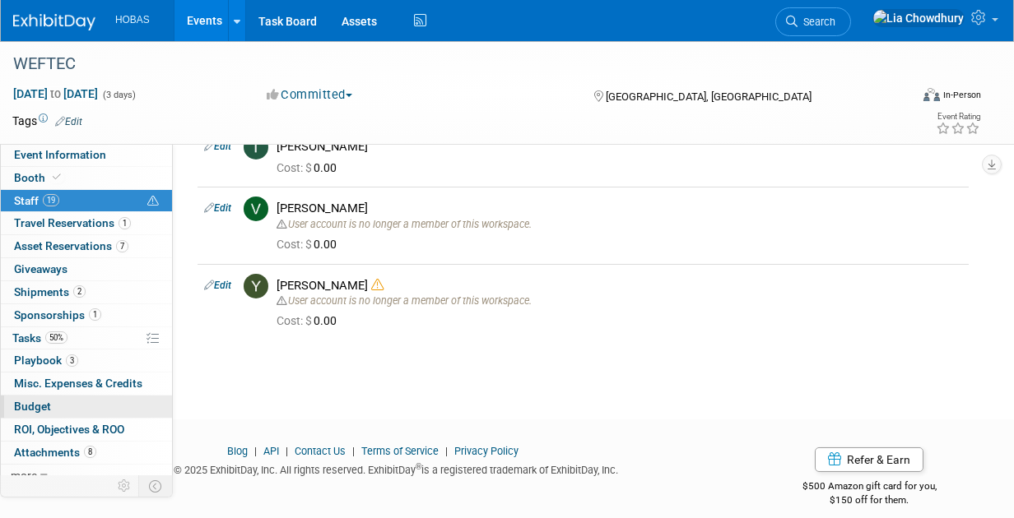
click at [35, 401] on span "Budget" at bounding box center [32, 406] width 37 height 13
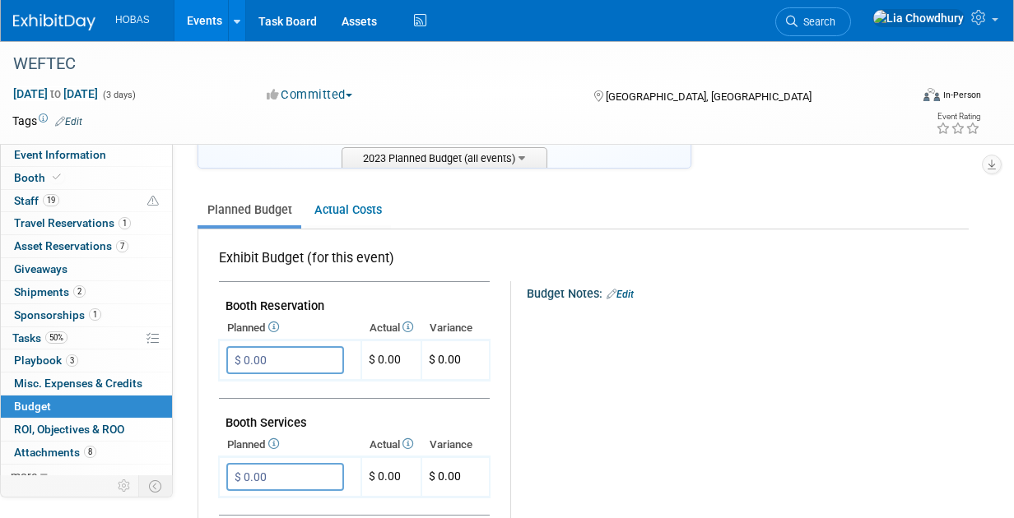
scroll to position [0, 0]
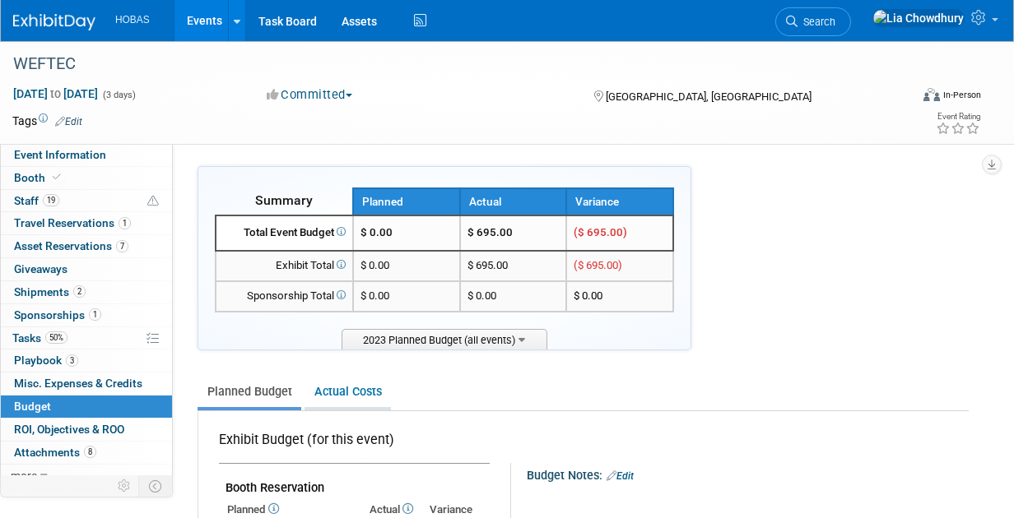
click at [339, 394] on link "Actual Costs" at bounding box center [347, 392] width 86 height 30
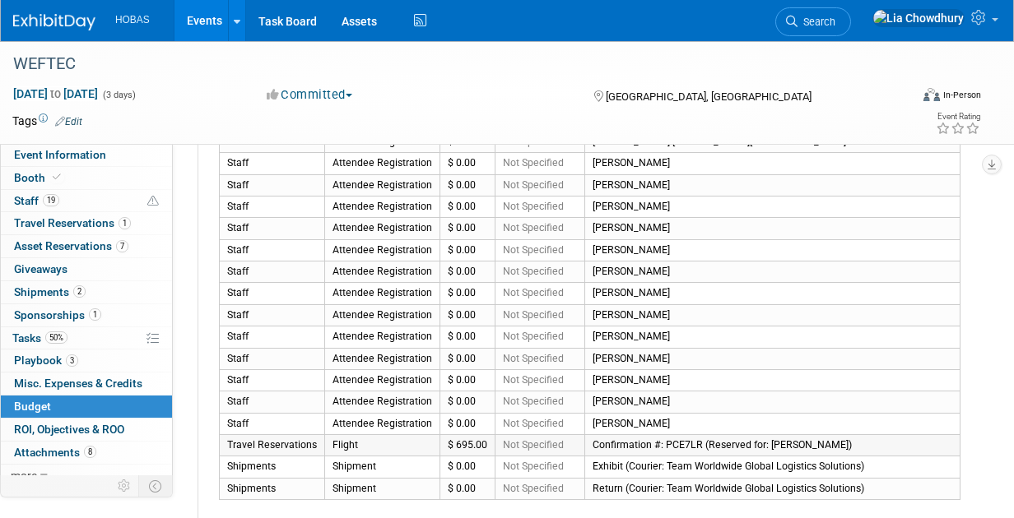
scroll to position [658, 0]
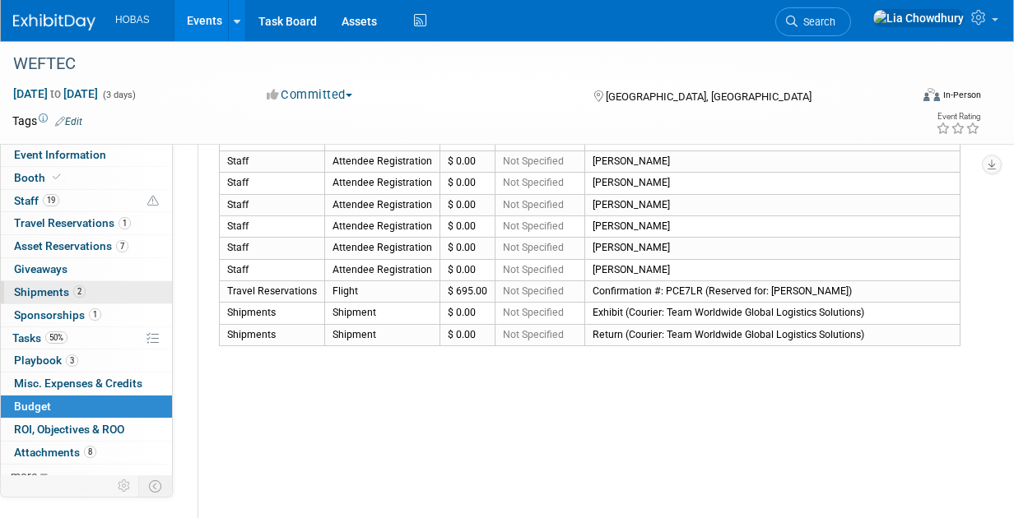
click at [85, 290] on link "2 Shipments 2" at bounding box center [86, 292] width 171 height 22
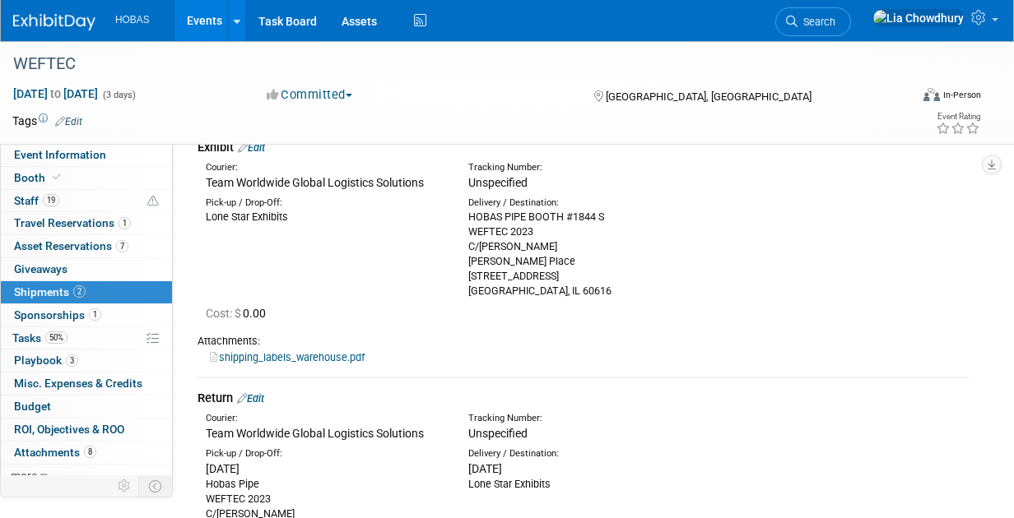
scroll to position [165, 0]
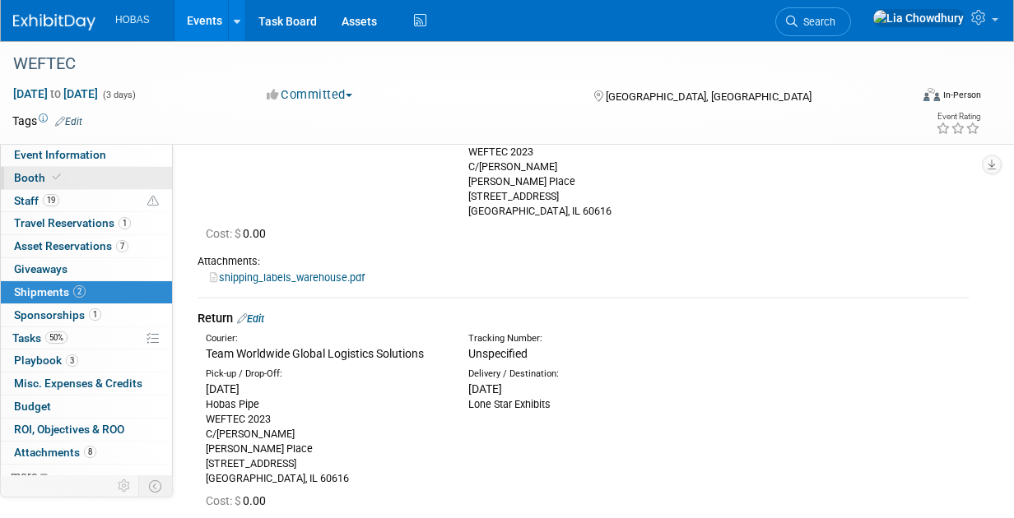
click at [30, 174] on span "Booth" at bounding box center [39, 177] width 50 height 13
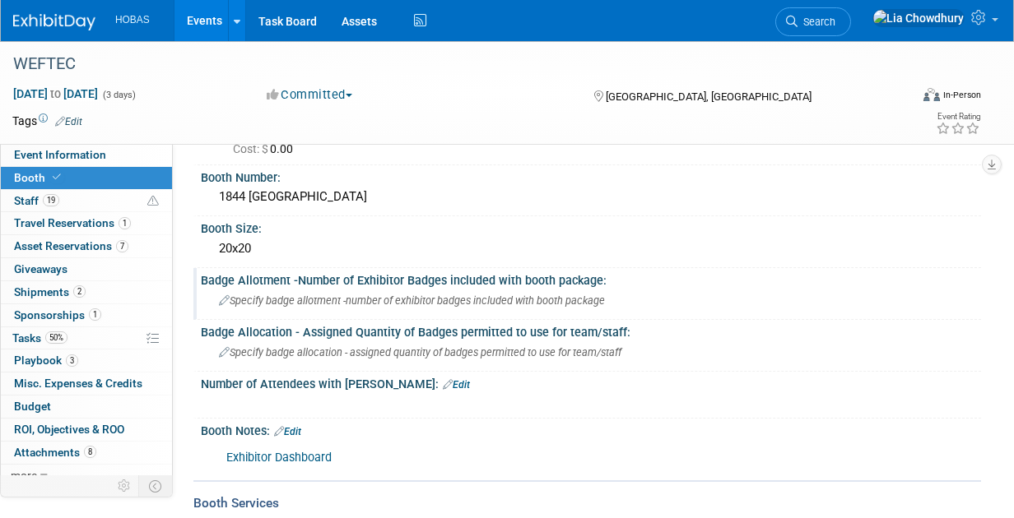
scroll to position [0, 0]
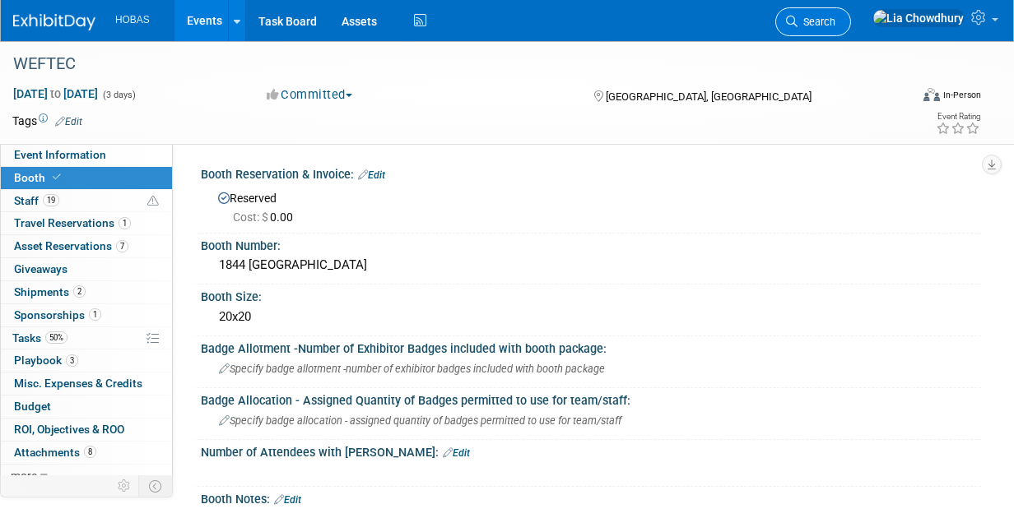
click at [835, 23] on span "Search" at bounding box center [816, 22] width 38 height 12
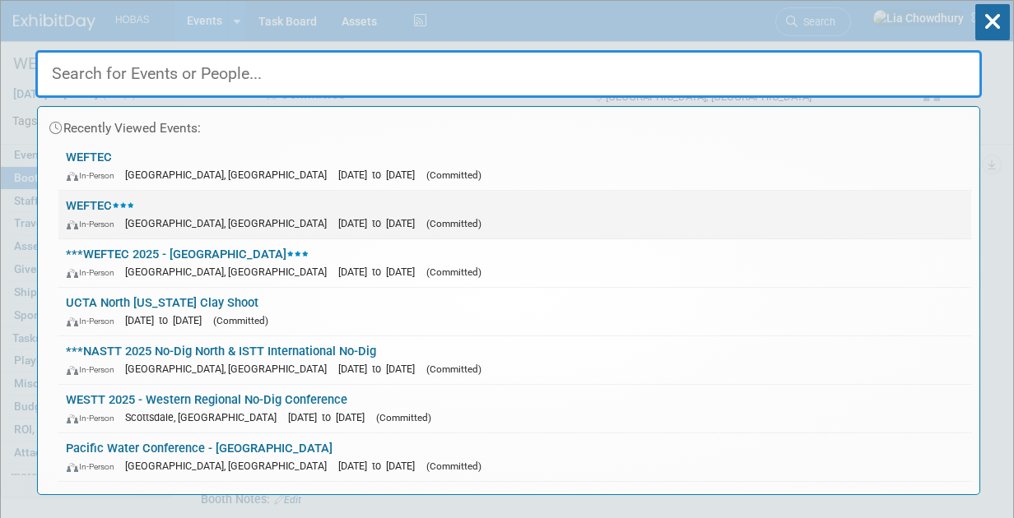
click at [109, 207] on link "WEFTEC In-Person [GEOGRAPHIC_DATA], [GEOGRAPHIC_DATA] [DATE] to [DATE] (Committ…" at bounding box center [514, 215] width 913 height 48
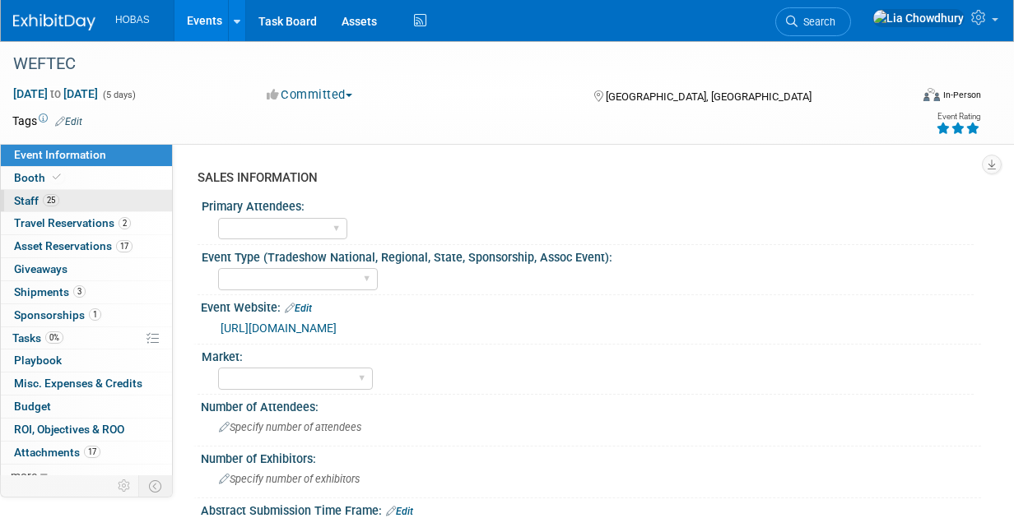
click at [53, 192] on link "25 Staff 25" at bounding box center [86, 201] width 171 height 22
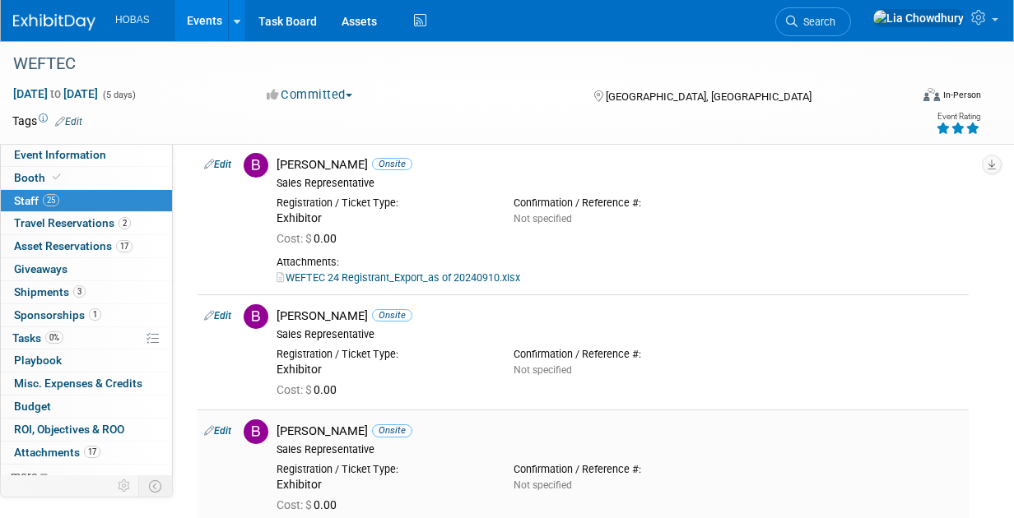
scroll to position [165, 0]
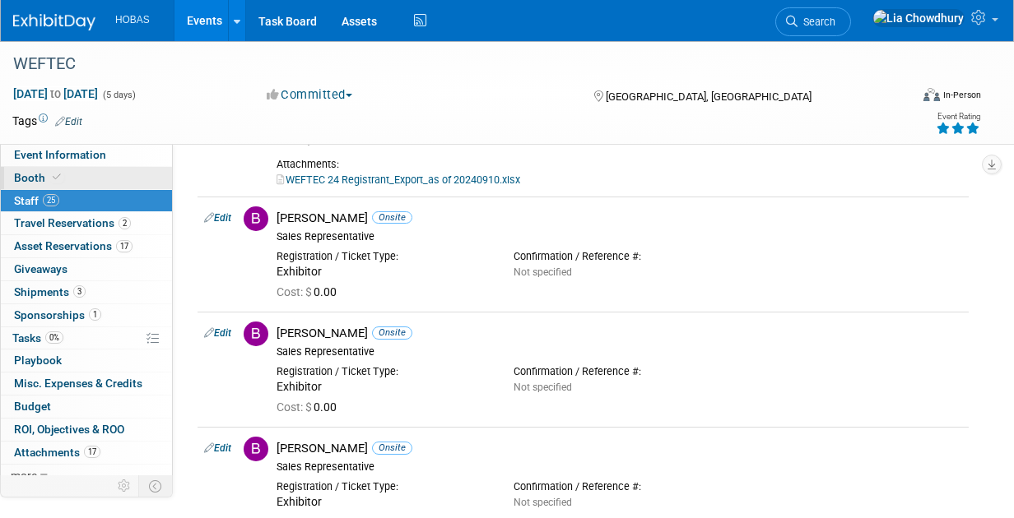
click at [39, 183] on span "Booth" at bounding box center [39, 177] width 50 height 13
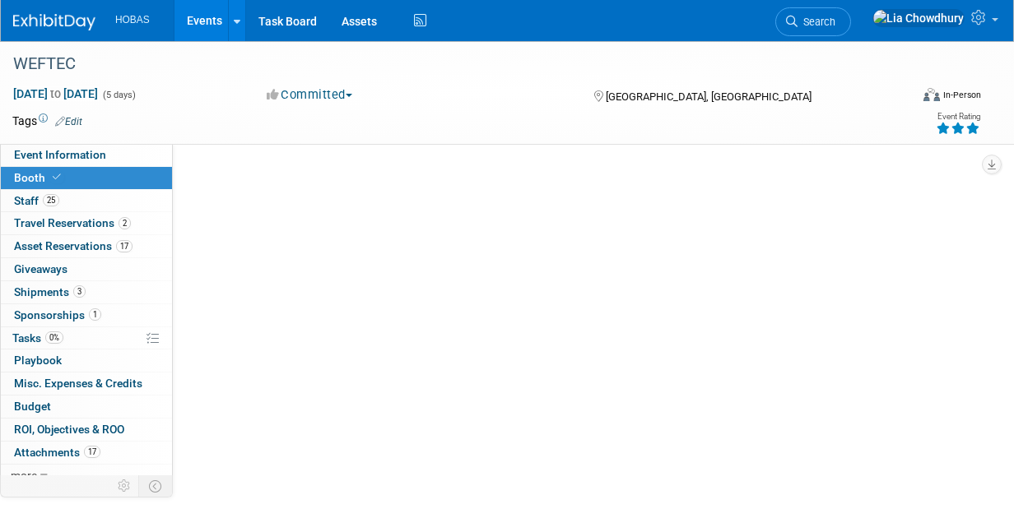
scroll to position [0, 0]
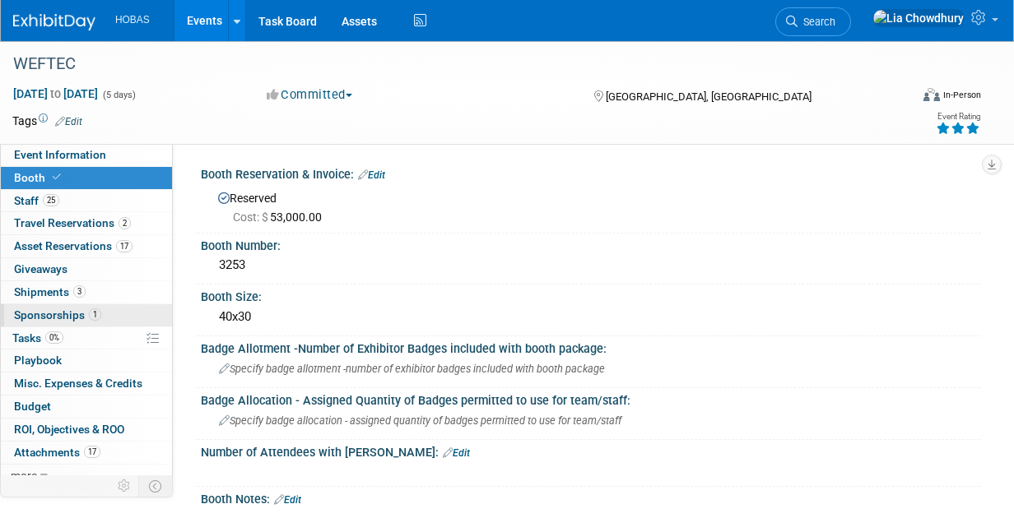
click at [41, 310] on span "Sponsorships 1" at bounding box center [57, 315] width 87 height 13
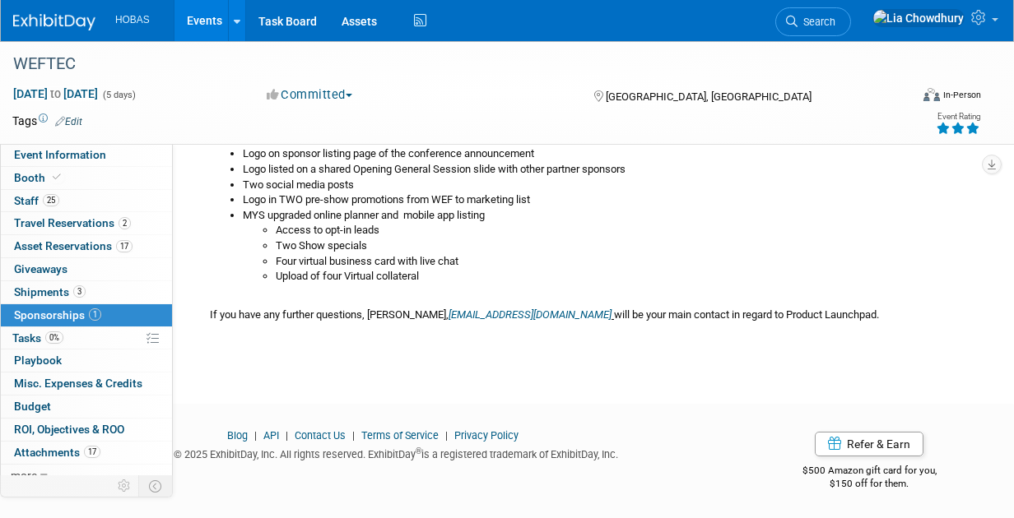
scroll to position [406, 0]
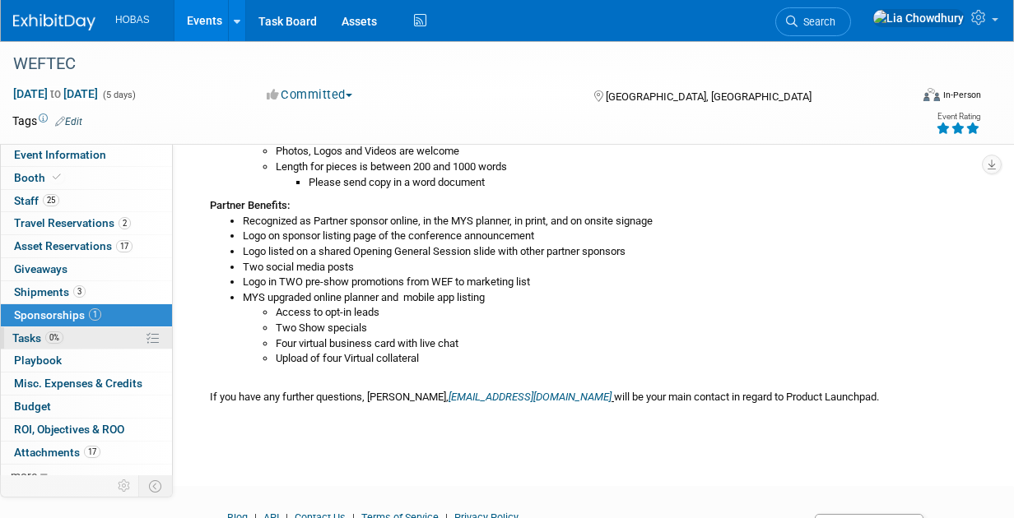
click at [39, 338] on span "Tasks 0%" at bounding box center [37, 338] width 51 height 13
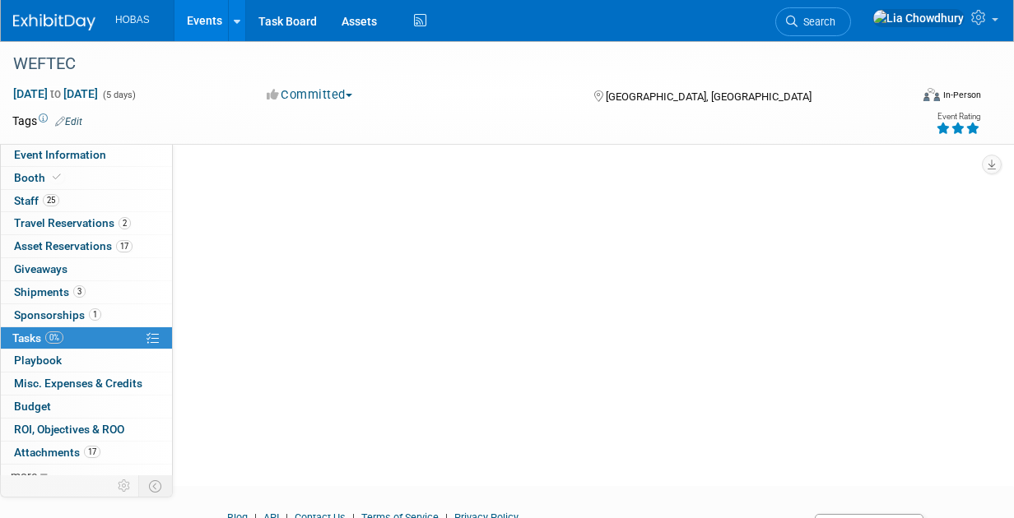
scroll to position [0, 0]
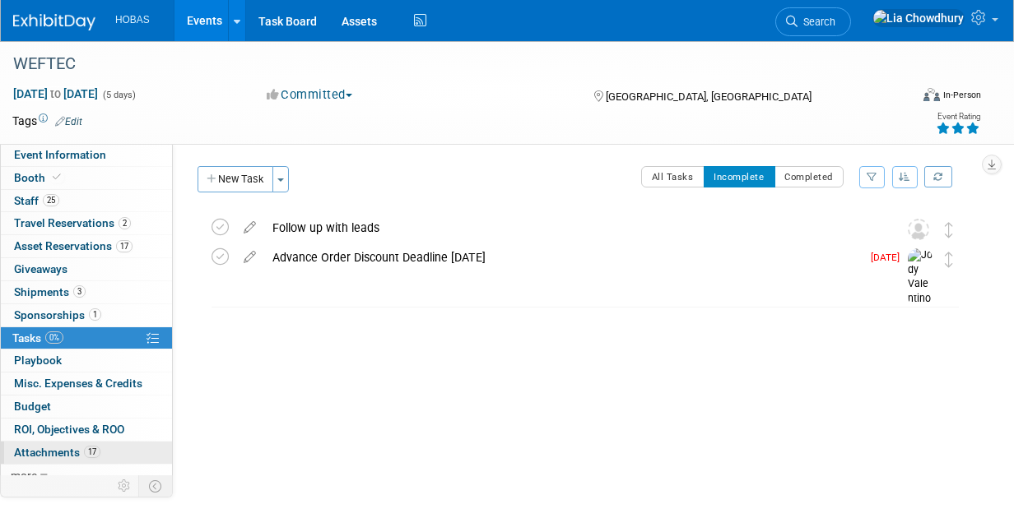
click at [53, 446] on span "Attachments 17" at bounding box center [57, 452] width 86 height 13
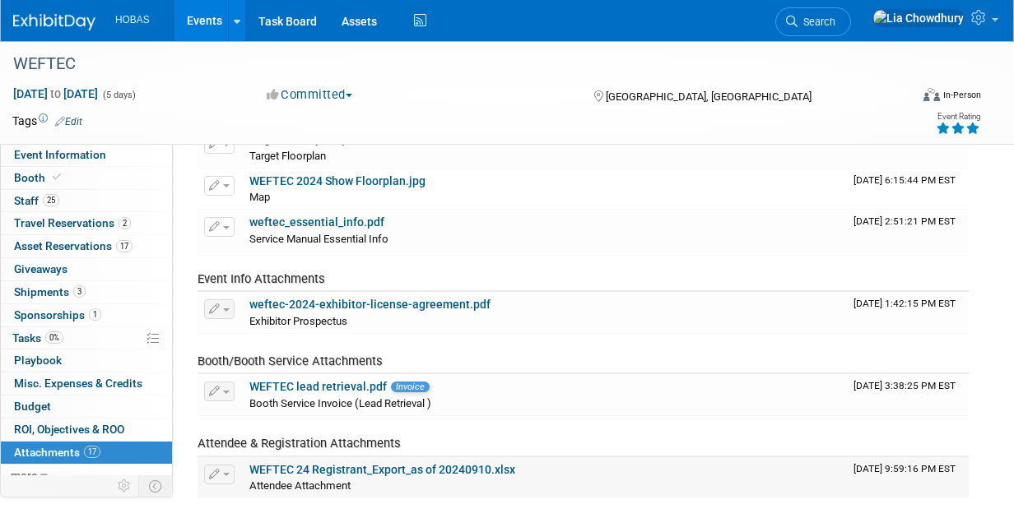
scroll to position [658, 0]
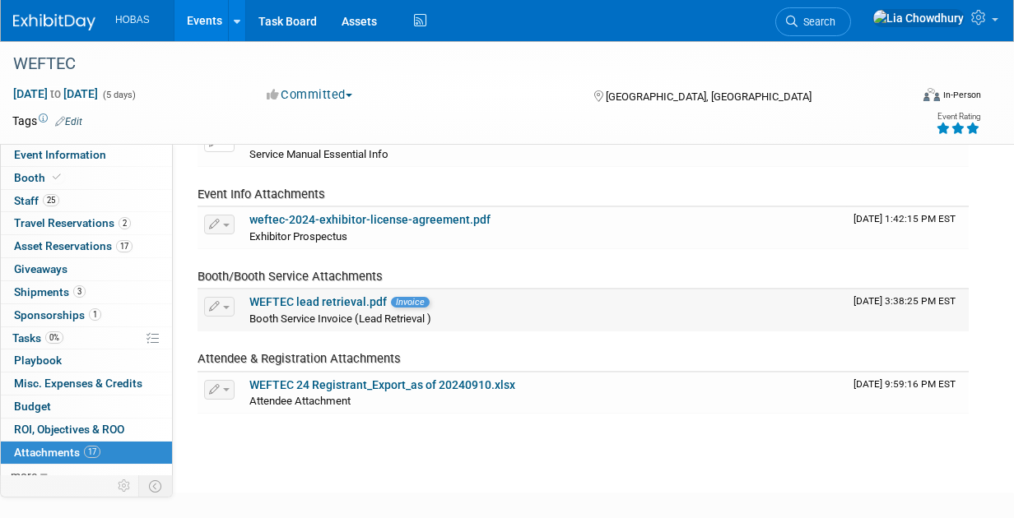
click at [323, 299] on link "WEFTEC lead retrieval.pdf" at bounding box center [317, 301] width 137 height 13
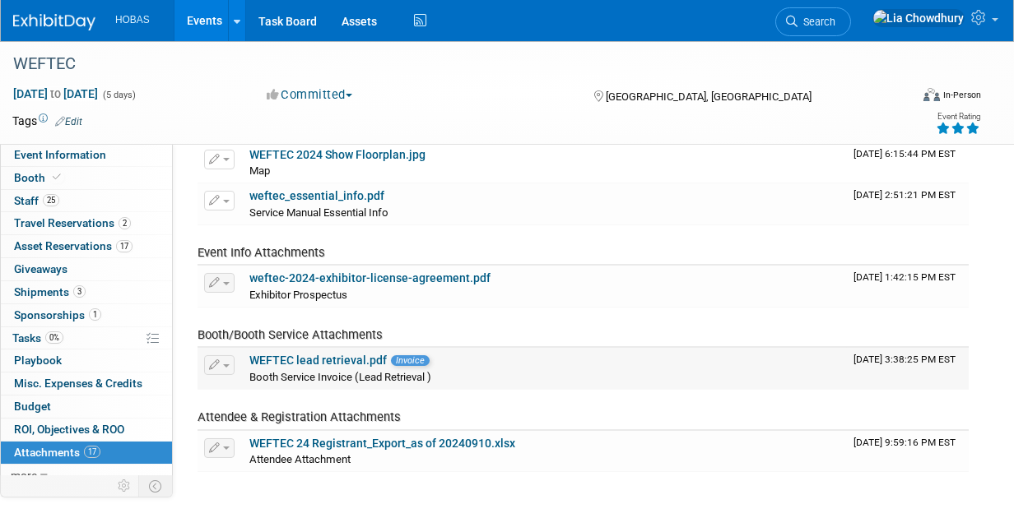
scroll to position [576, 0]
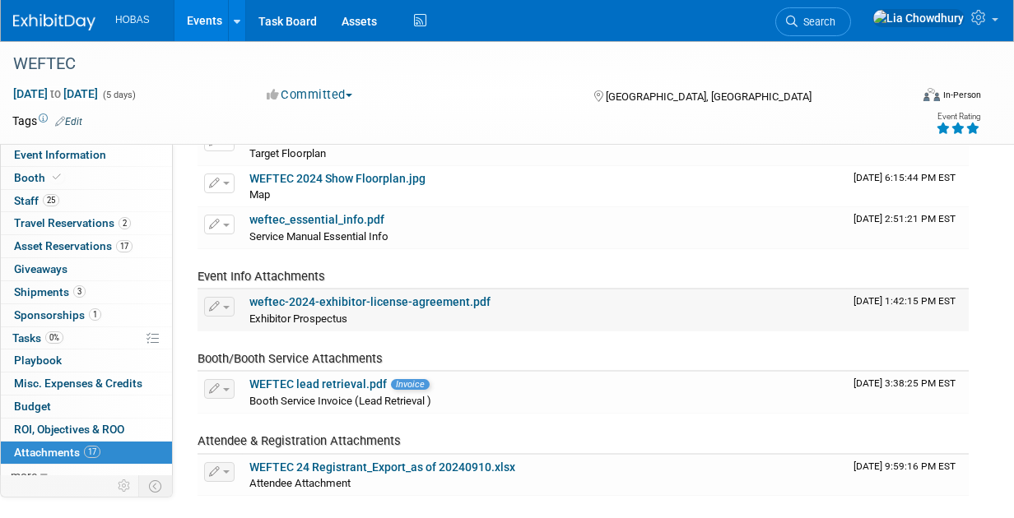
click at [346, 300] on link "weftec-2024-exhibitor-license-agreement.pdf" at bounding box center [369, 301] width 241 height 13
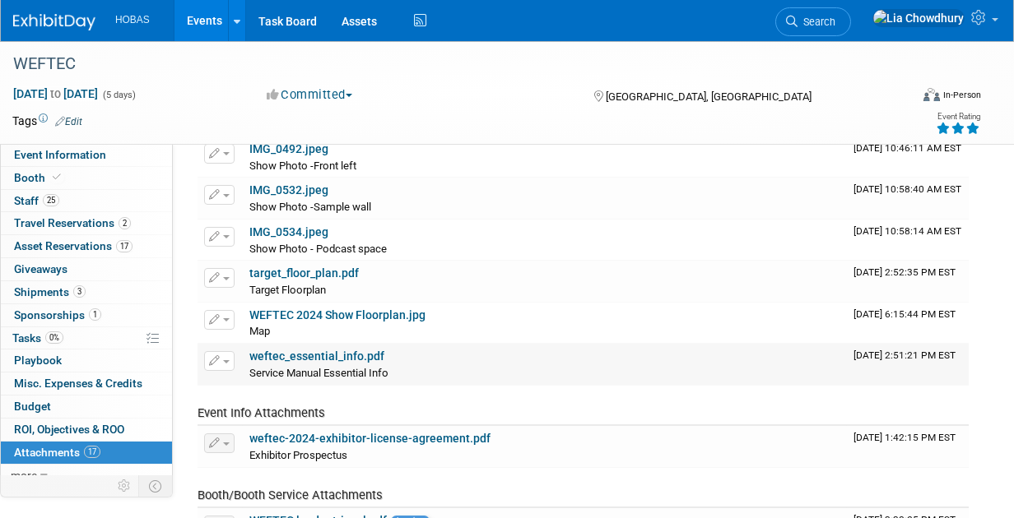
scroll to position [411, 0]
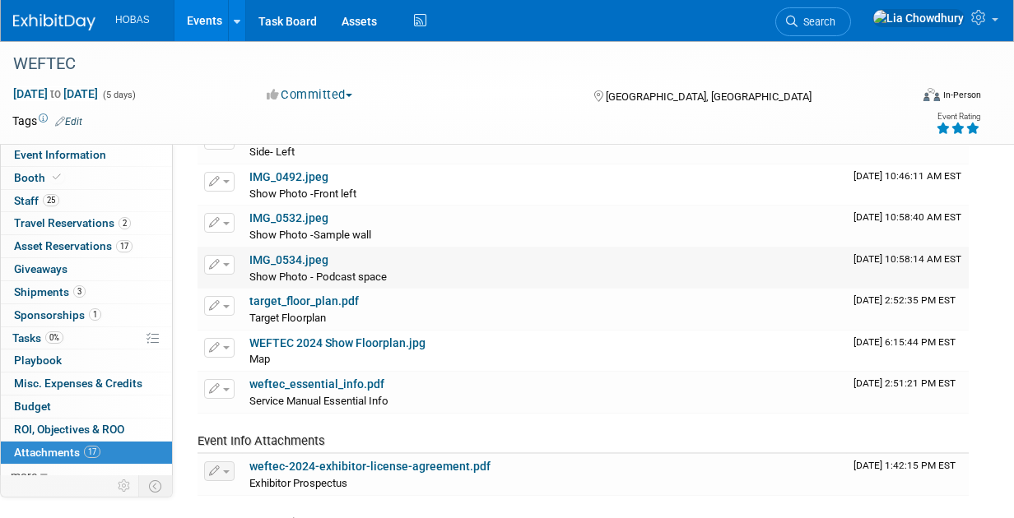
click at [295, 259] on link "IMG_0534.jpeg" at bounding box center [288, 259] width 79 height 13
click at [310, 214] on link "IMG_0532.jpeg" at bounding box center [288, 217] width 79 height 13
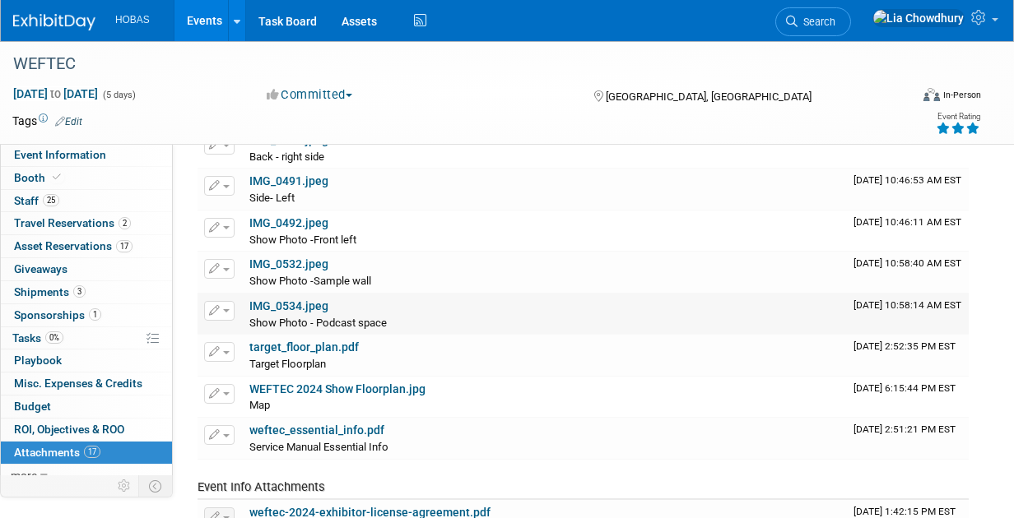
scroll to position [329, 0]
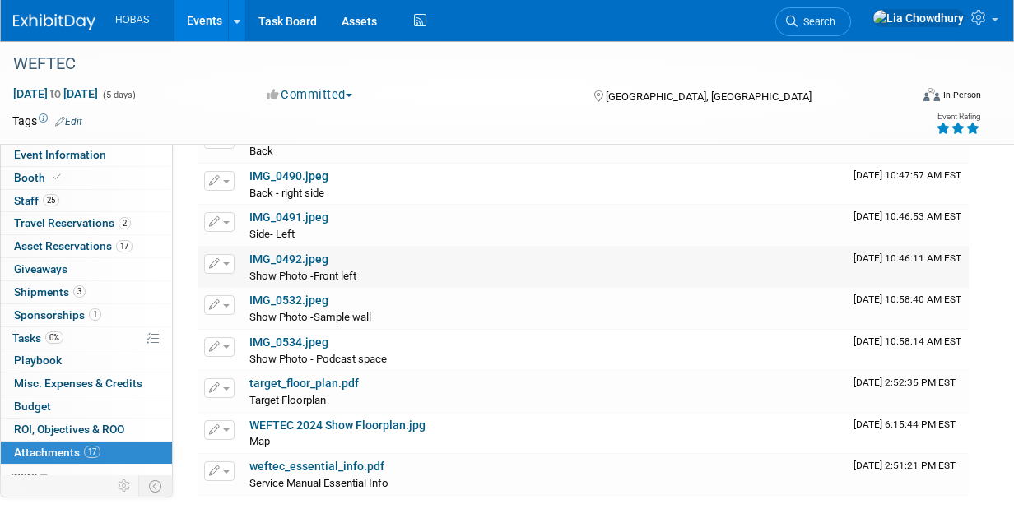
click at [302, 253] on link "IMG_0492.jpeg" at bounding box center [288, 259] width 79 height 13
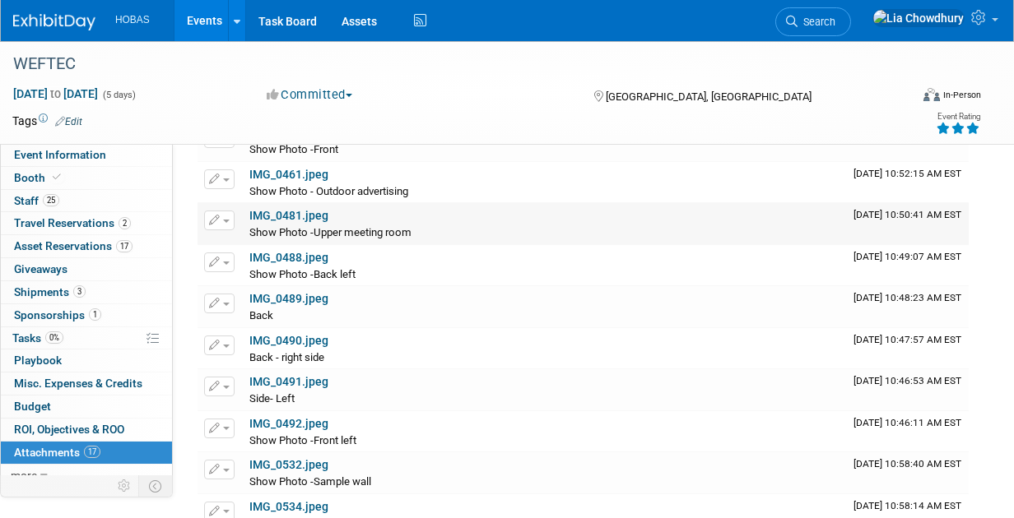
scroll to position [165, 0]
click at [288, 299] on link "IMG_0489.jpeg" at bounding box center [288, 298] width 79 height 13
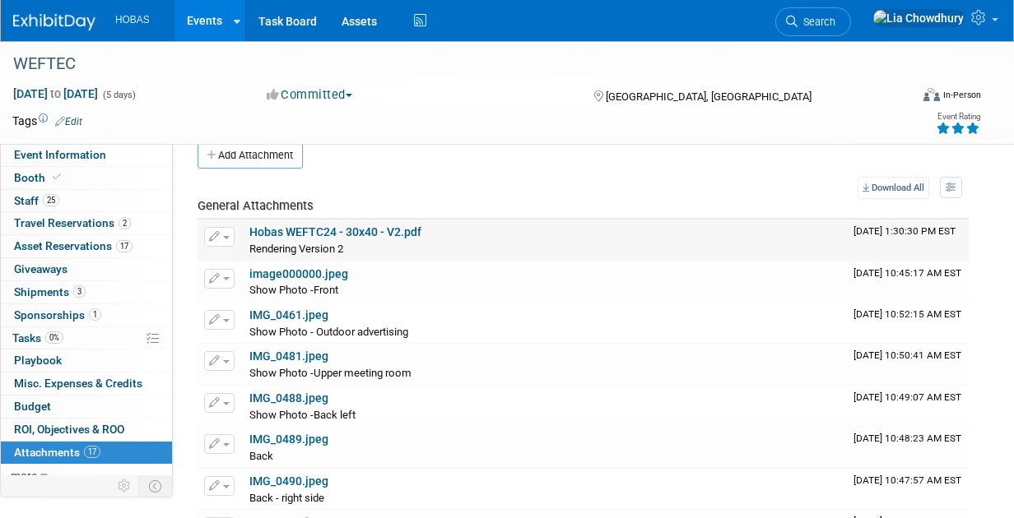
scroll to position [0, 0]
